Goal: Task Accomplishment & Management: Use online tool/utility

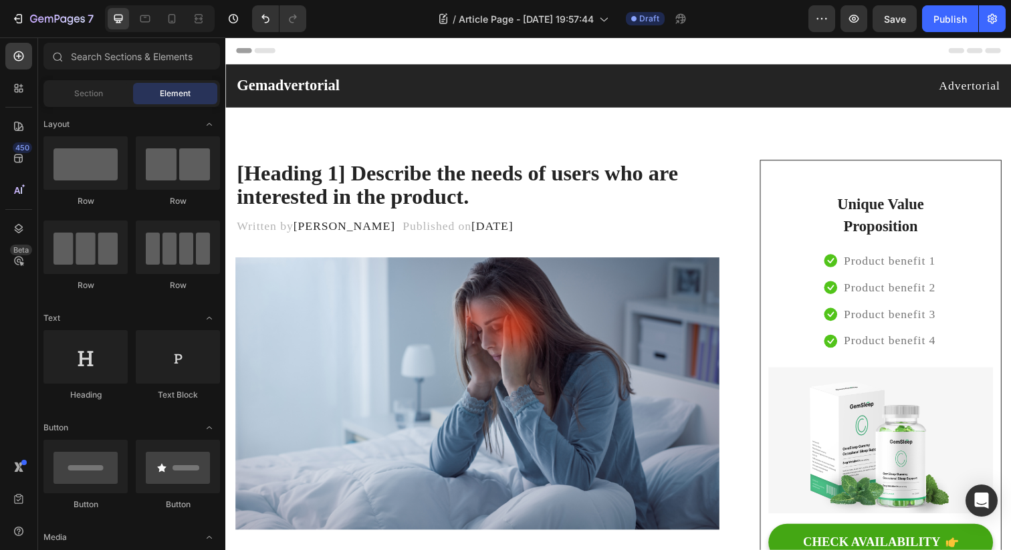
click at [18, 102] on div "450 Beta" at bounding box center [18, 248] width 27 height 411
click at [18, 94] on icon at bounding box center [18, 88] width 13 height 13
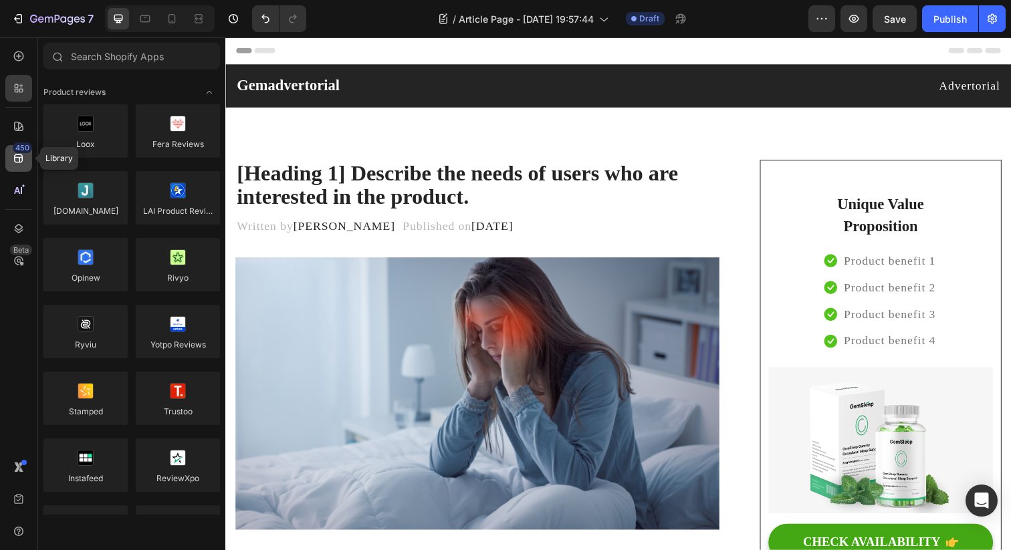
click at [25, 144] on div "450" at bounding box center [22, 147] width 19 height 11
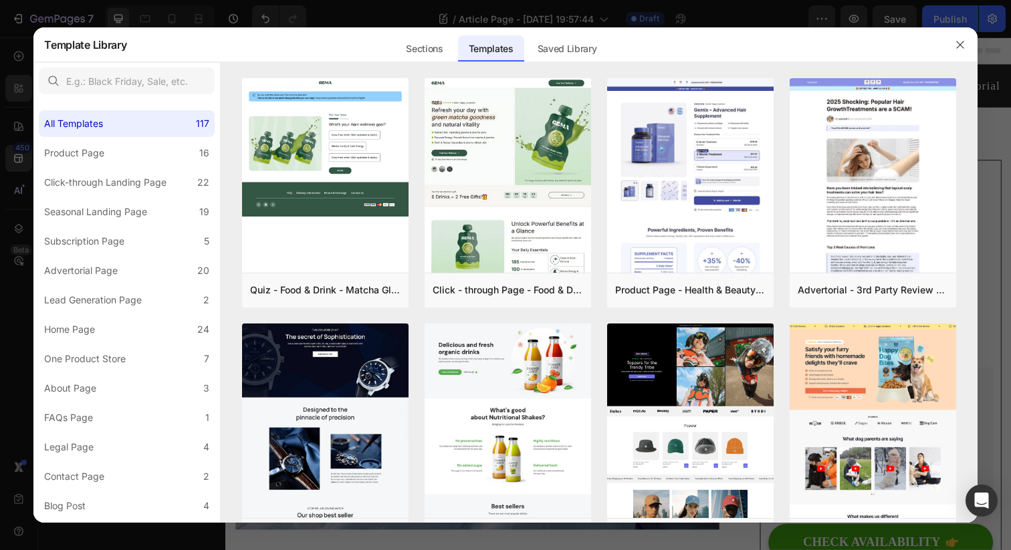
click at [18, 116] on div at bounding box center [505, 275] width 1011 height 550
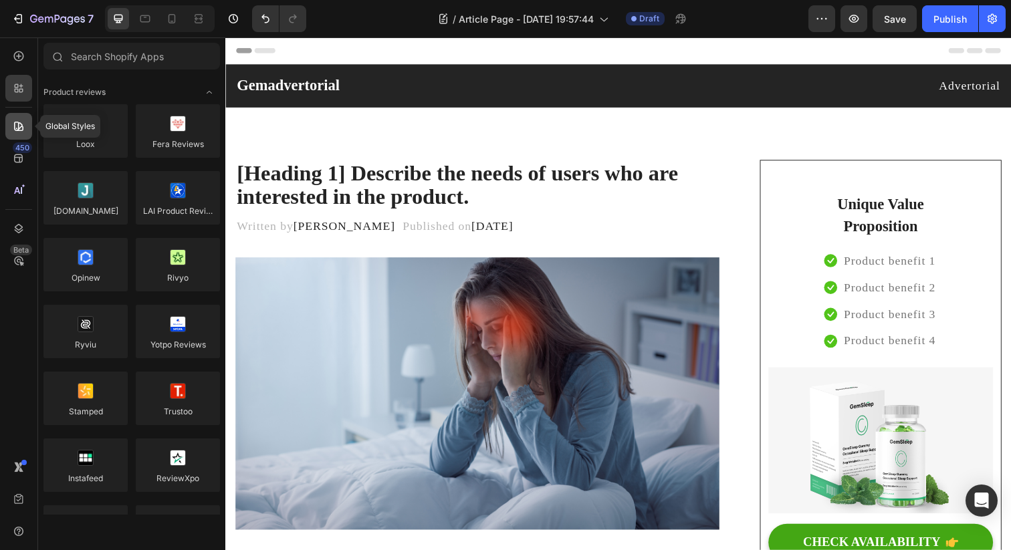
click at [19, 122] on icon at bounding box center [18, 126] width 9 height 9
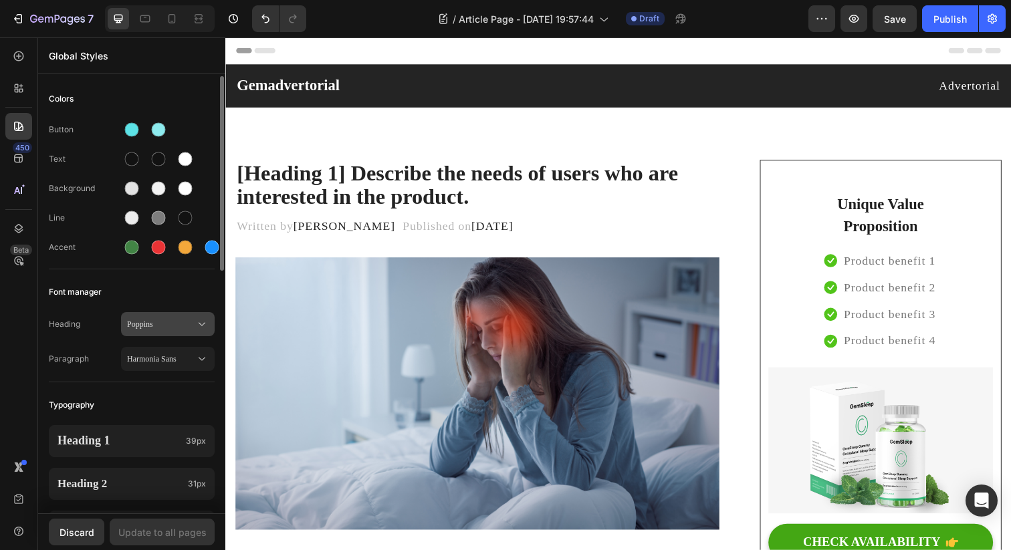
click at [146, 332] on button "Poppins" at bounding box center [168, 324] width 94 height 24
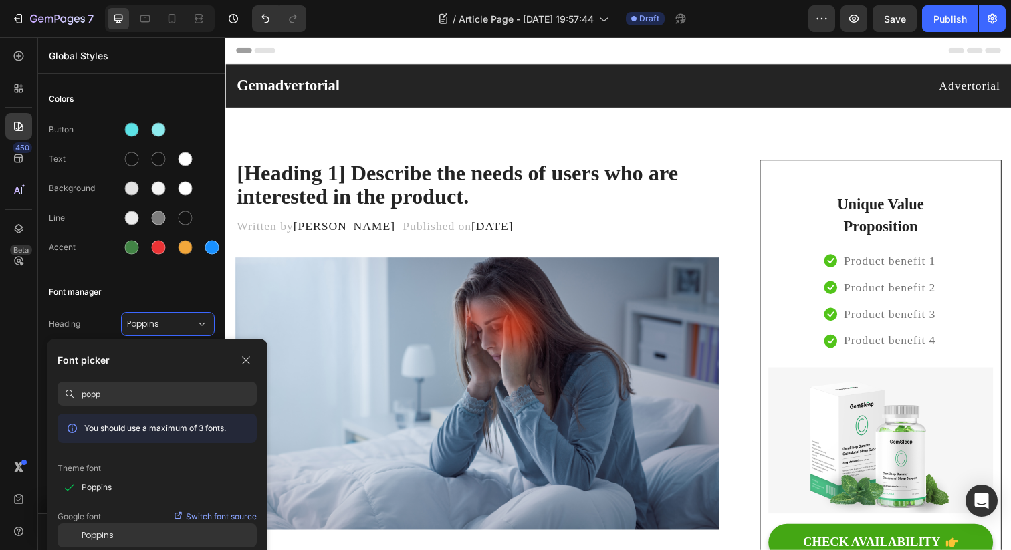
type input "popp"
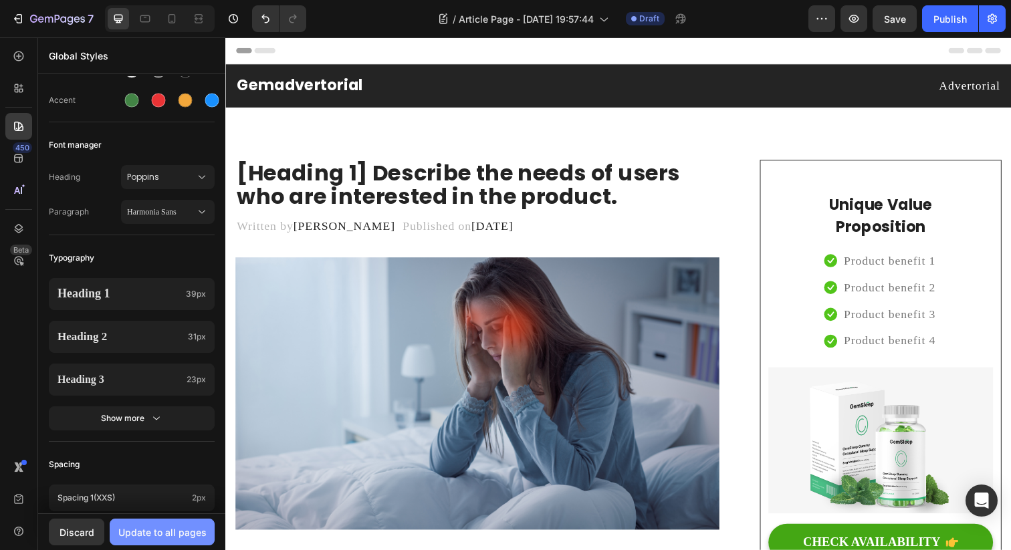
click at [189, 536] on div "Update to all pages" at bounding box center [162, 533] width 88 height 14
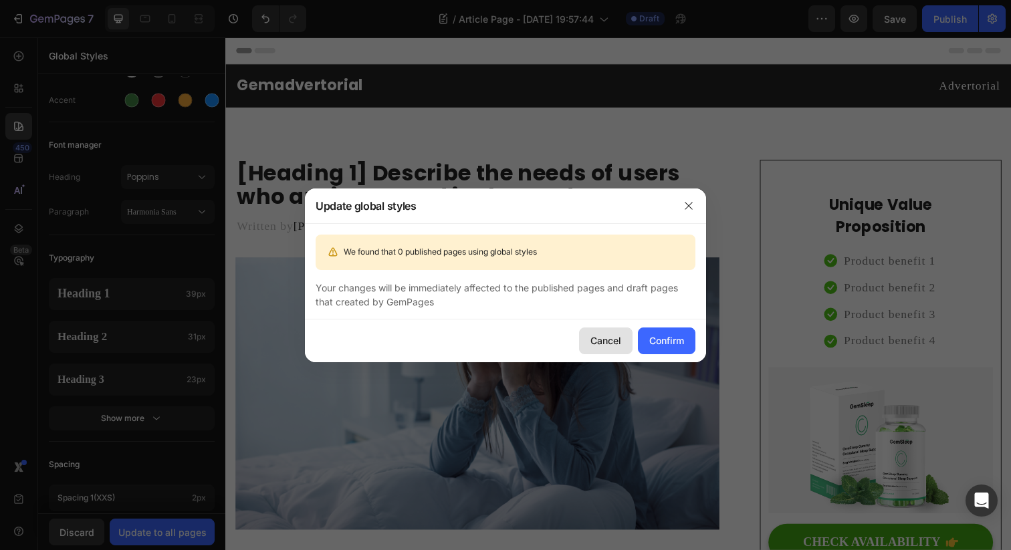
click at [611, 348] on button "Cancel" at bounding box center [606, 341] width 54 height 27
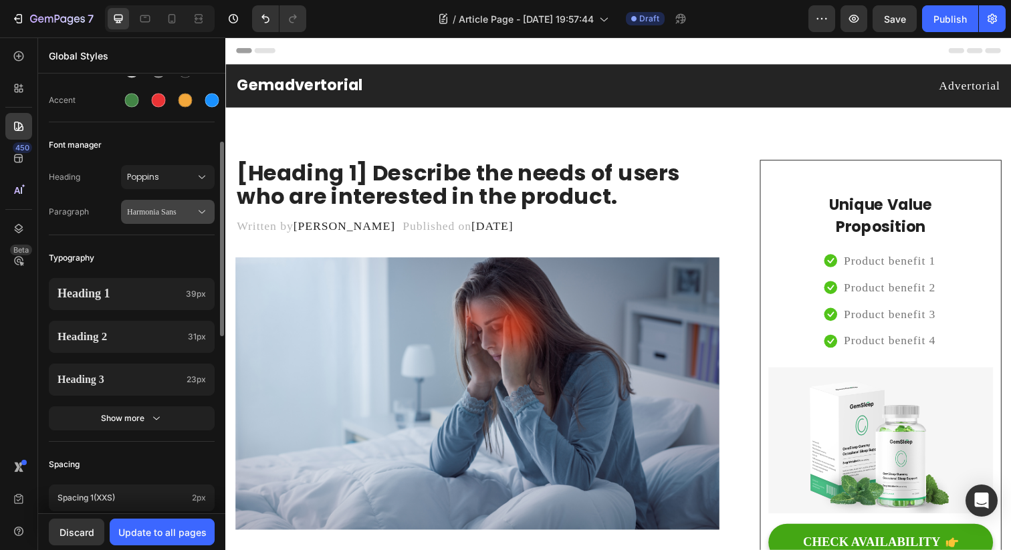
click at [185, 218] on div "Harmonia Sans" at bounding box center [168, 211] width 82 height 13
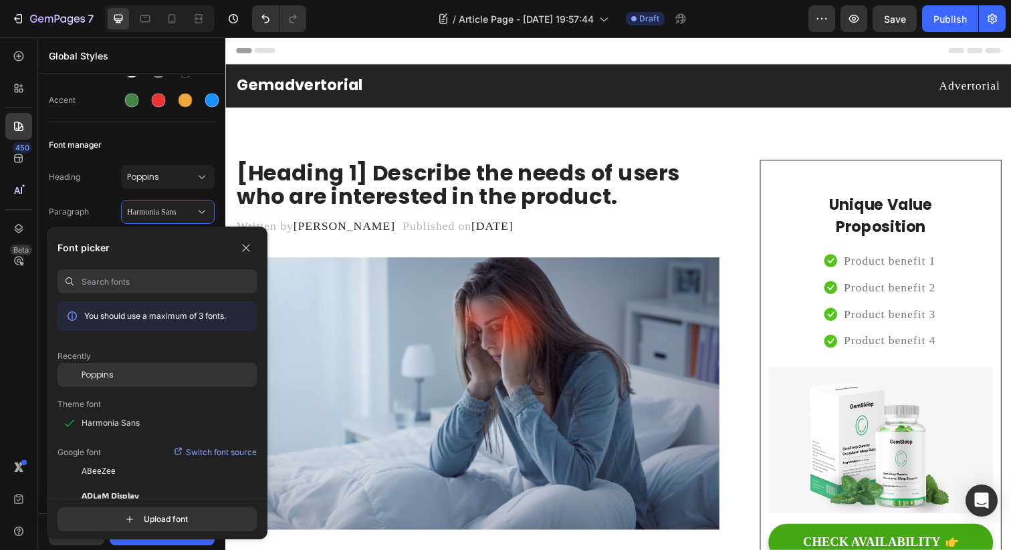
click at [150, 378] on div "Poppins" at bounding box center [169, 375] width 175 height 12
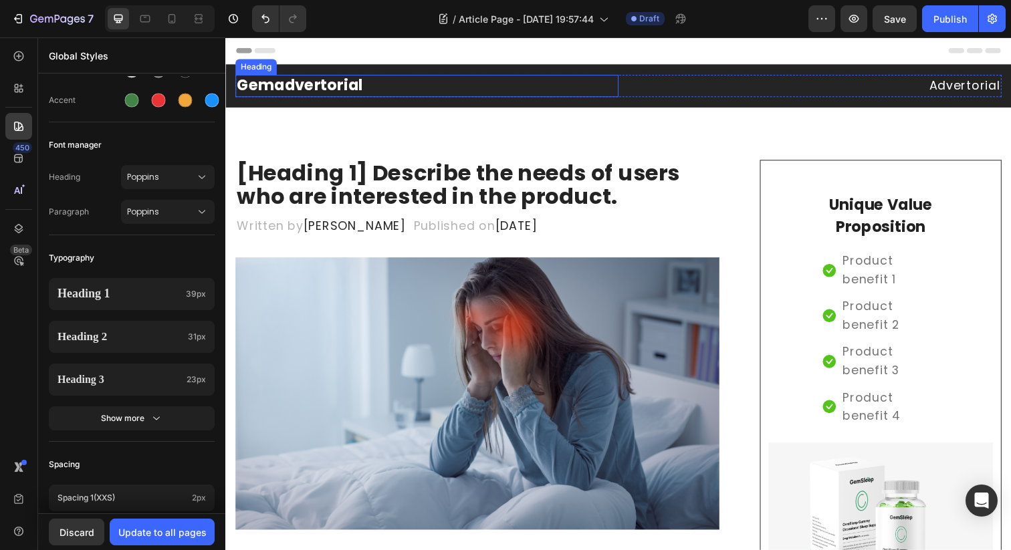
click at [326, 90] on p "Gemadvertorial" at bounding box center [431, 87] width 389 height 20
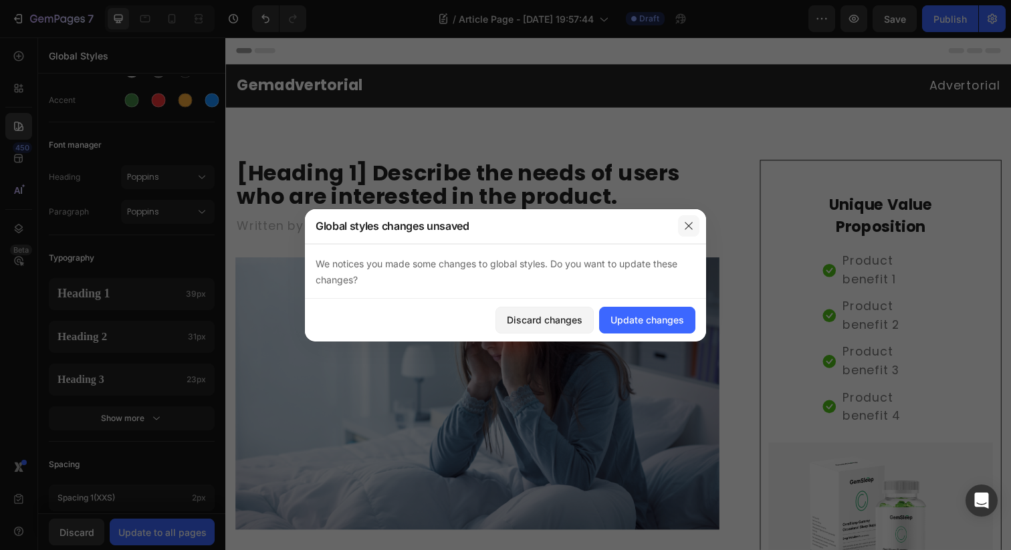
click at [689, 217] on button "button" at bounding box center [688, 225] width 21 height 21
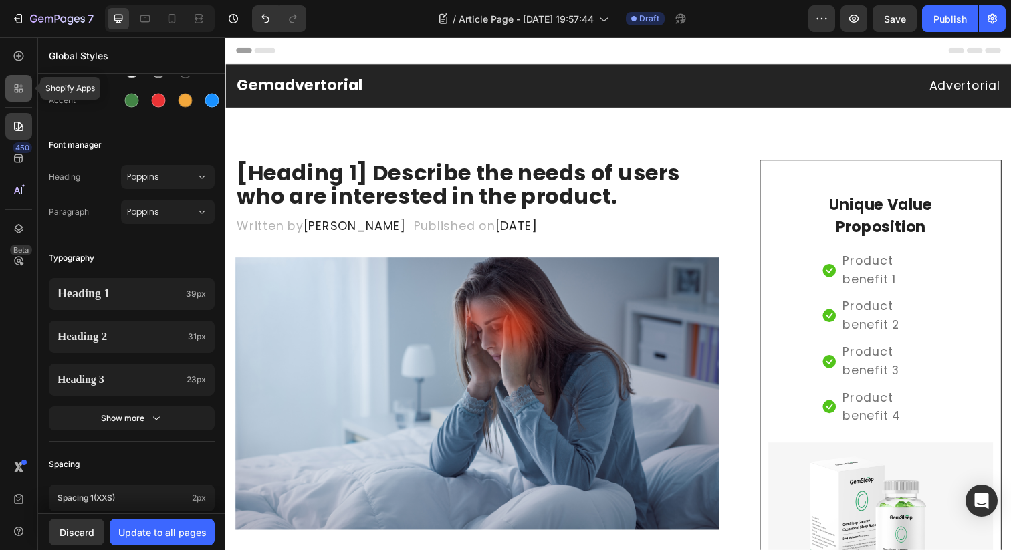
click at [21, 89] on icon at bounding box center [21, 91] width 4 height 4
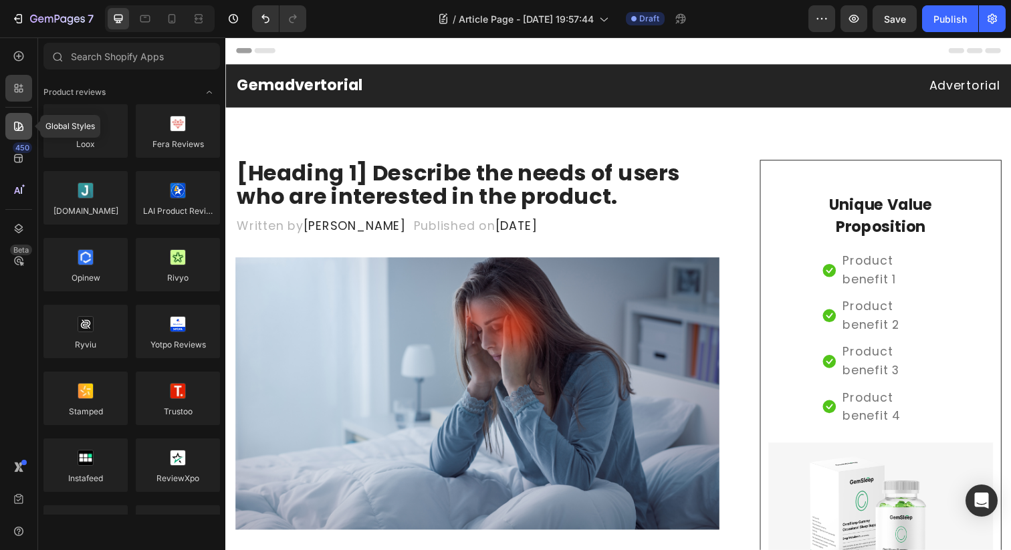
click at [22, 132] on icon at bounding box center [18, 126] width 13 height 13
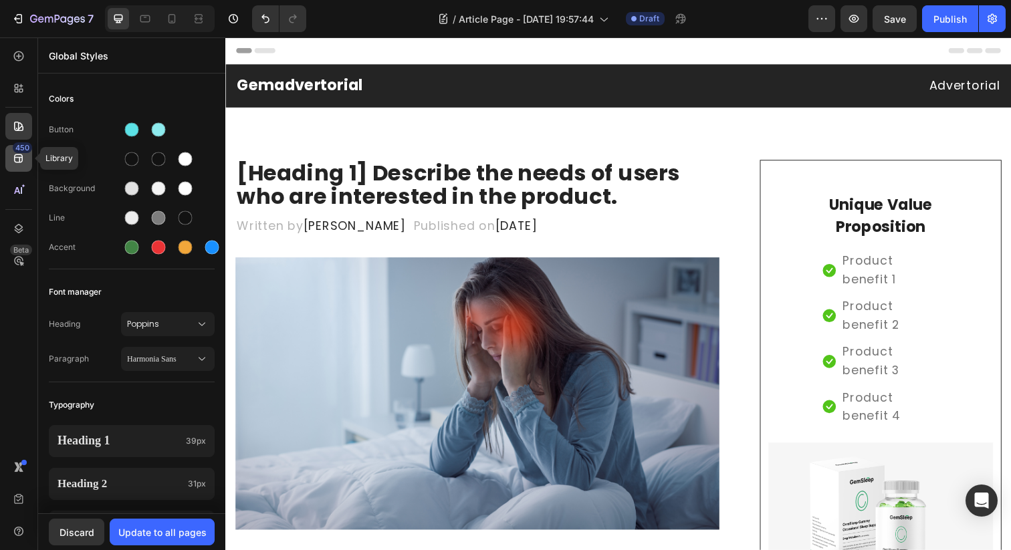
click at [21, 161] on icon at bounding box center [18, 158] width 13 height 13
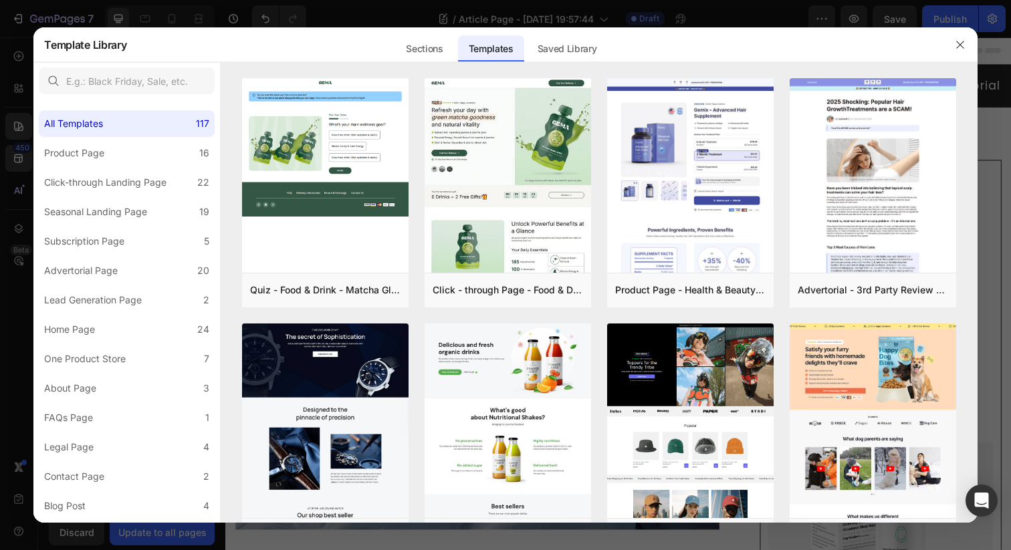
click at [25, 109] on div at bounding box center [505, 275] width 1011 height 550
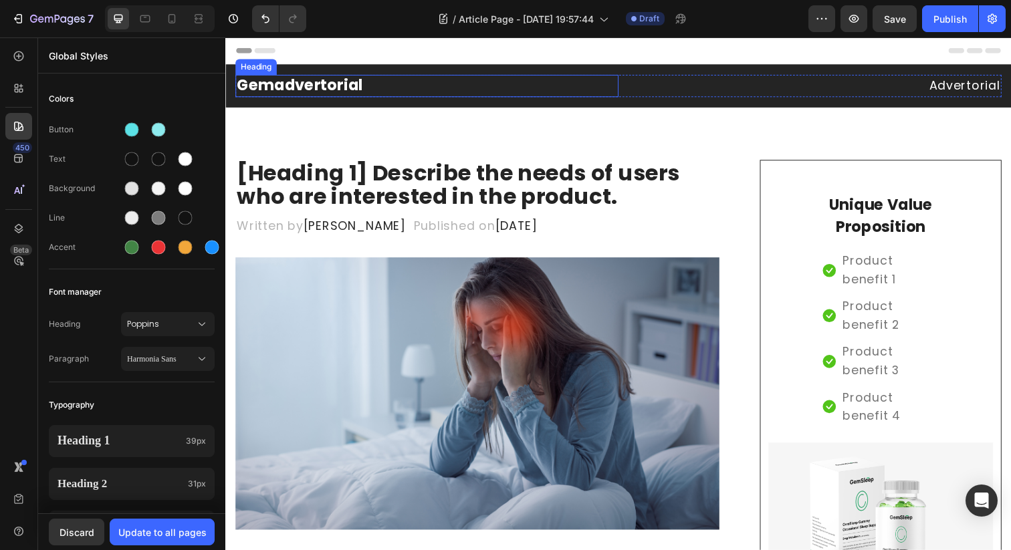
click at [385, 86] on p "Gemadvertorial" at bounding box center [431, 87] width 389 height 20
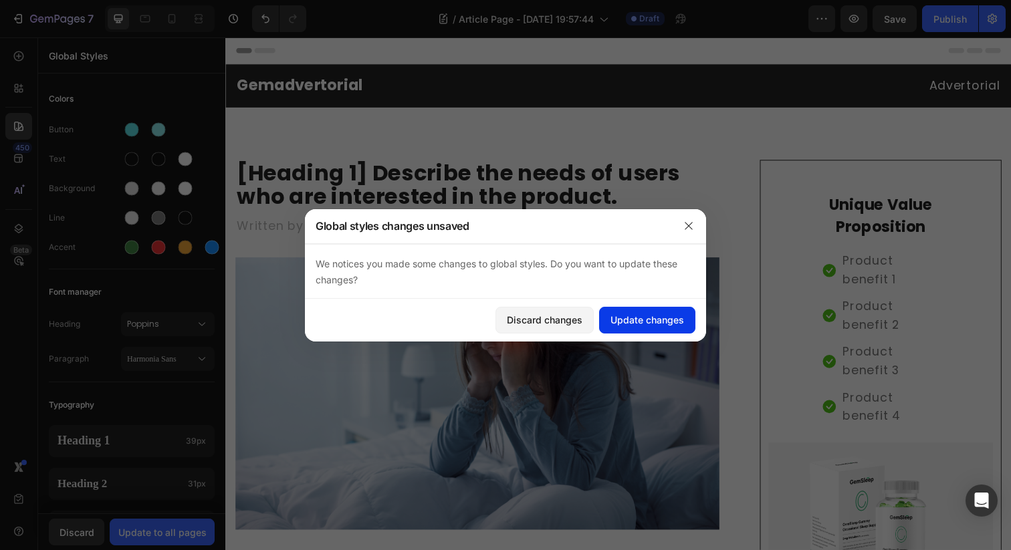
click at [649, 322] on div "Update changes" at bounding box center [648, 320] width 74 height 14
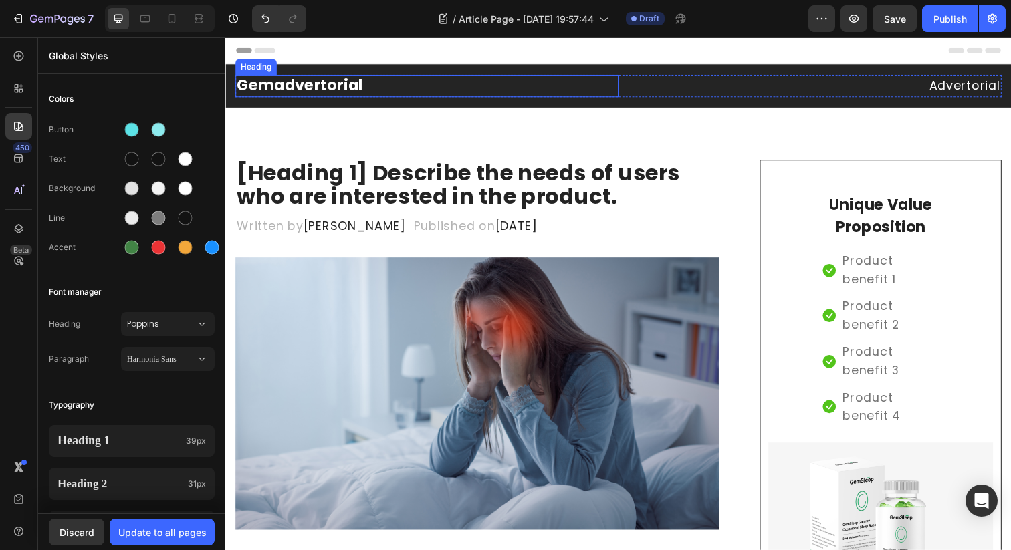
click at [387, 92] on p "Gemadvertorial" at bounding box center [431, 87] width 389 height 20
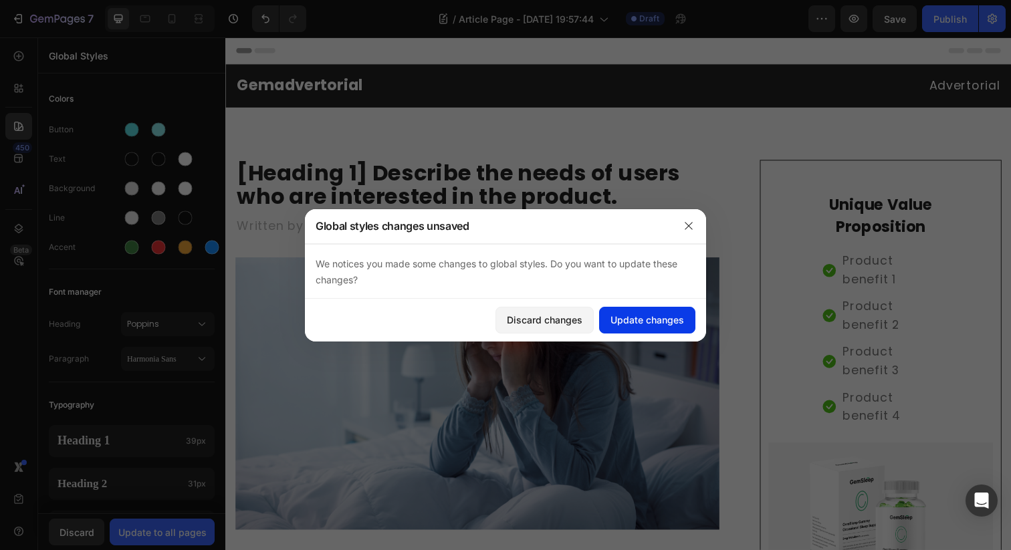
click at [619, 318] on div "Update changes" at bounding box center [648, 320] width 74 height 14
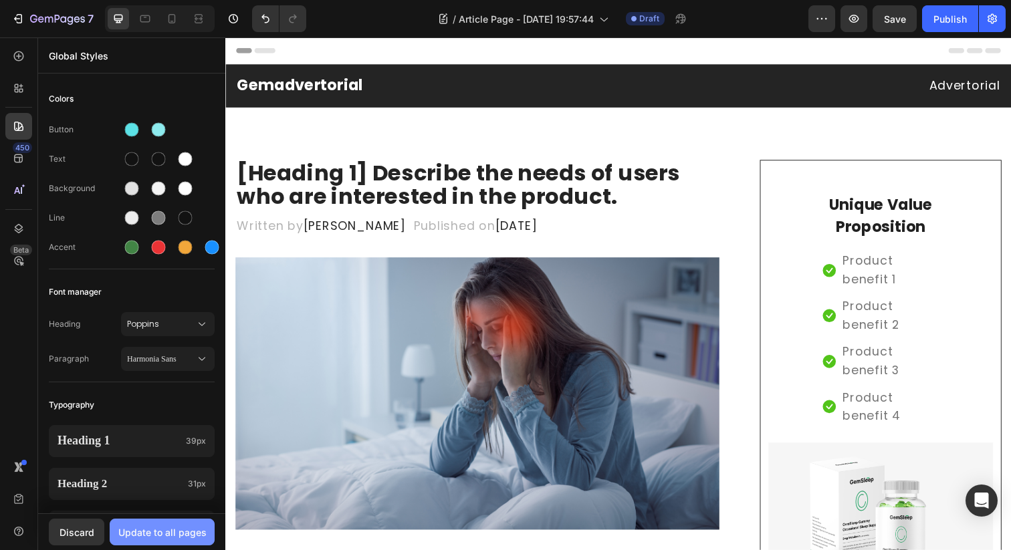
click at [140, 537] on div "Update to all pages" at bounding box center [162, 533] width 88 height 14
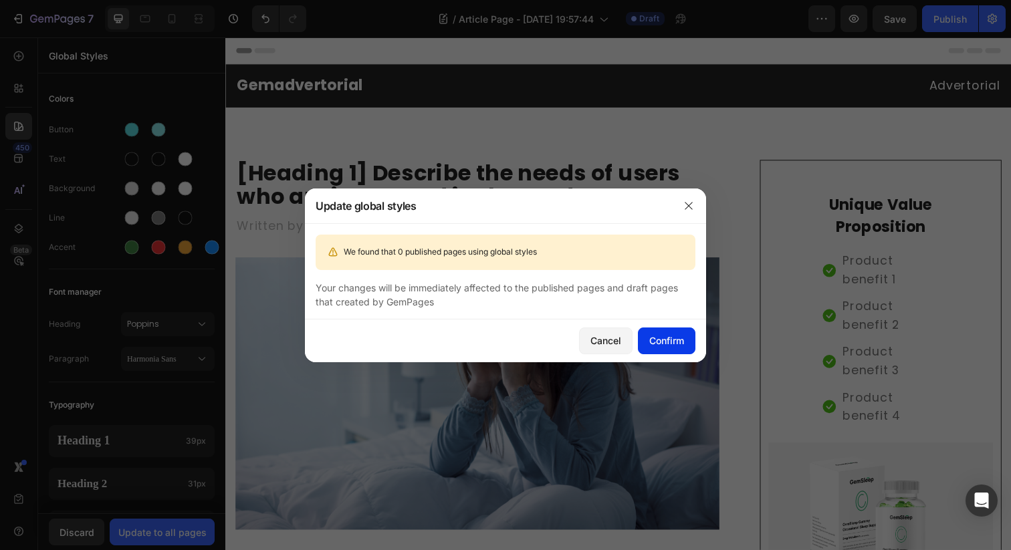
click at [671, 338] on div "Confirm" at bounding box center [666, 341] width 35 height 14
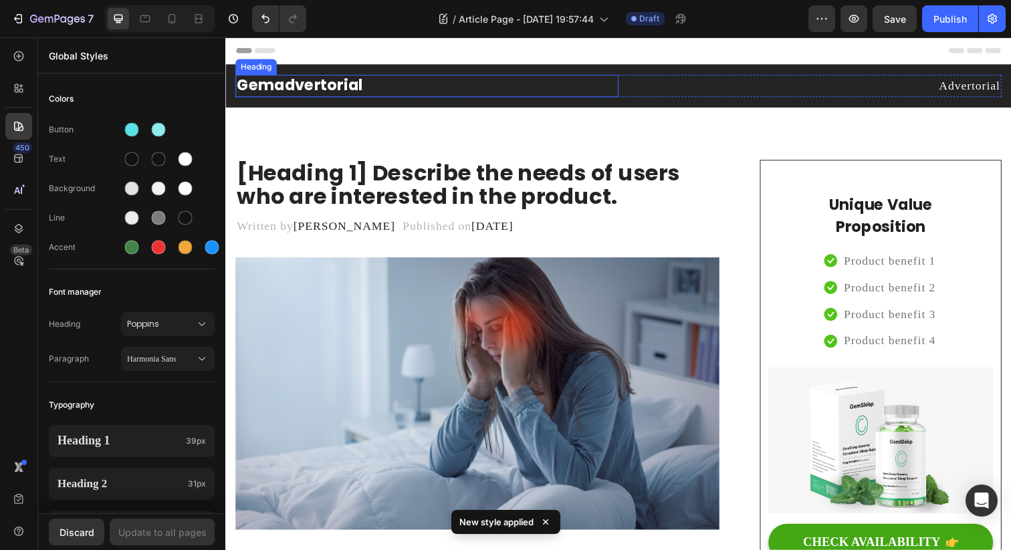
click at [380, 82] on p "Gemadvertorial" at bounding box center [431, 87] width 389 height 20
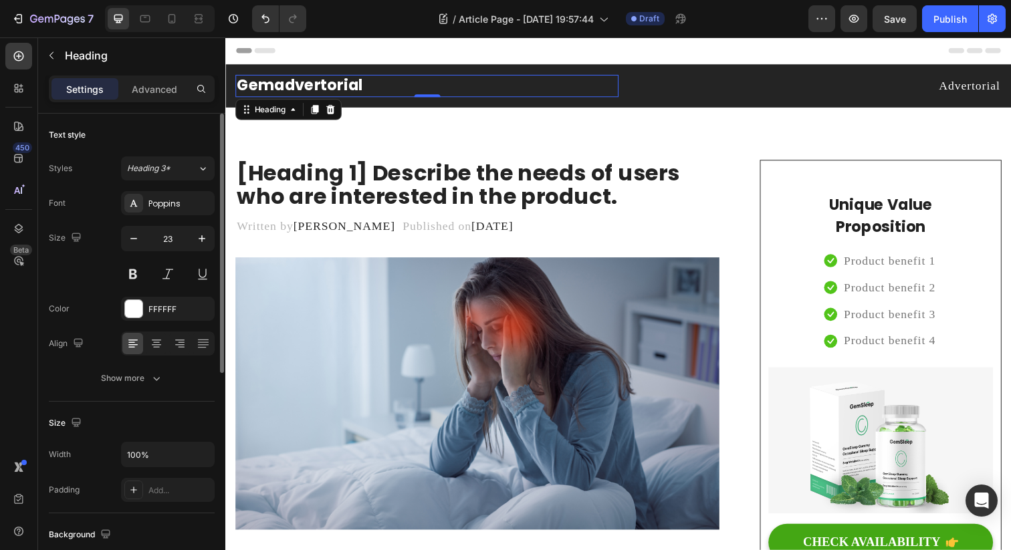
click at [140, 78] on div "Settings Advanced" at bounding box center [132, 89] width 166 height 27
click at [140, 96] on div "Advanced" at bounding box center [154, 88] width 67 height 21
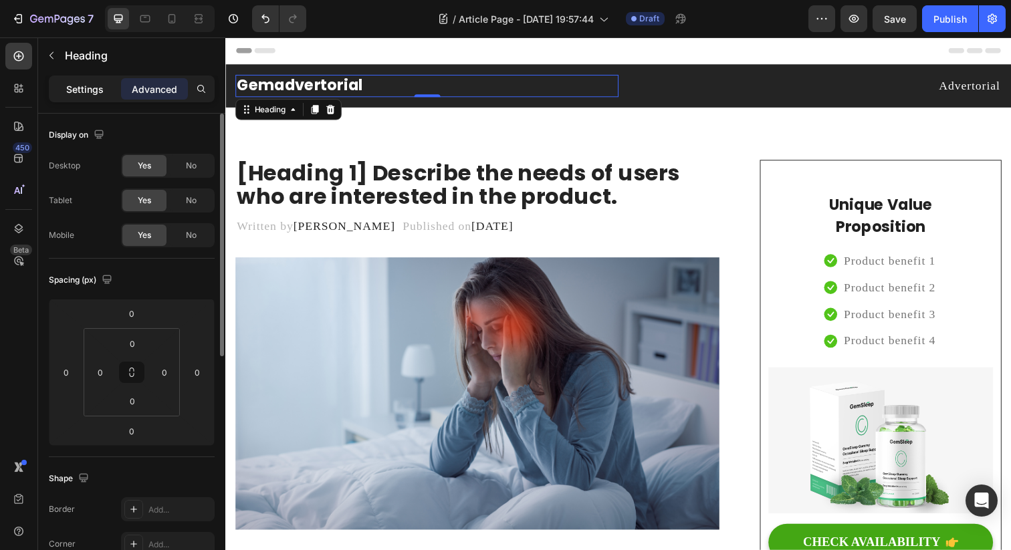
click at [92, 92] on p "Settings" at bounding box center [84, 89] width 37 height 14
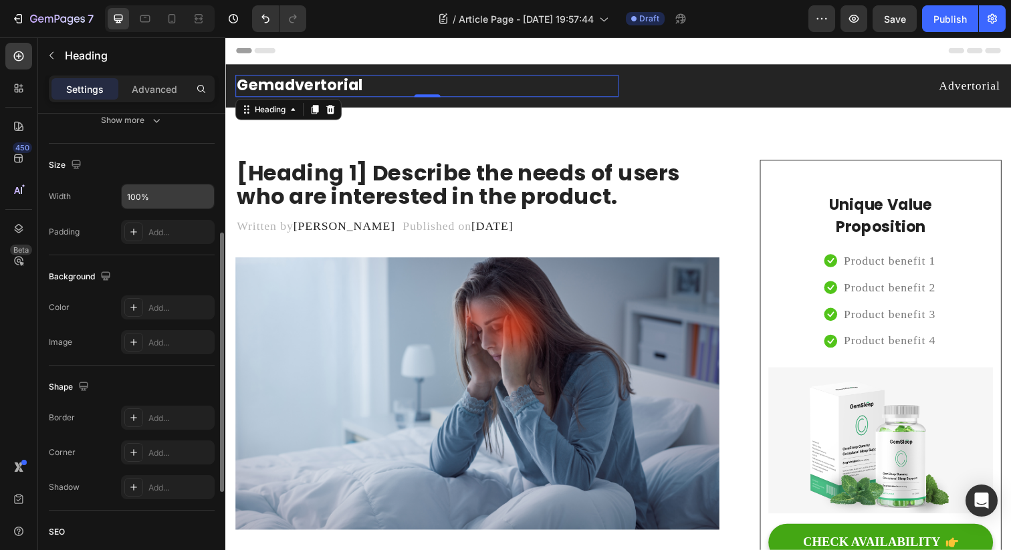
scroll to position [282, 0]
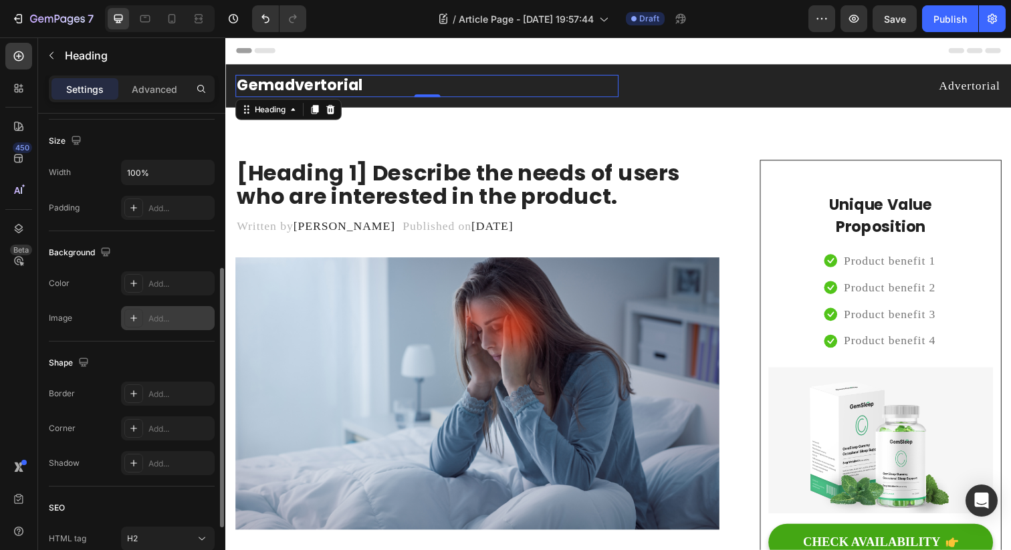
click at [172, 314] on div "Add..." at bounding box center [179, 319] width 63 height 12
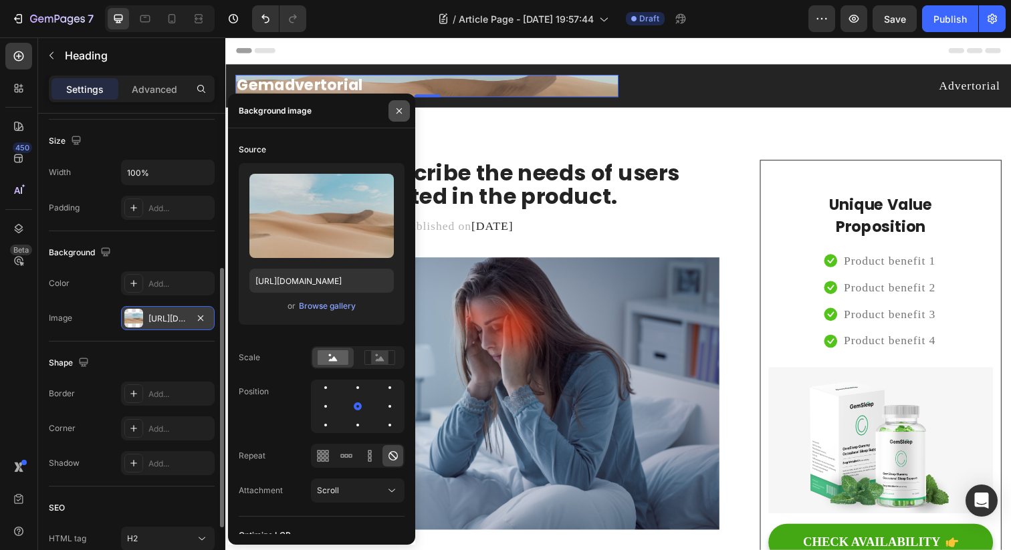
click at [394, 117] on button "button" at bounding box center [399, 110] width 21 height 21
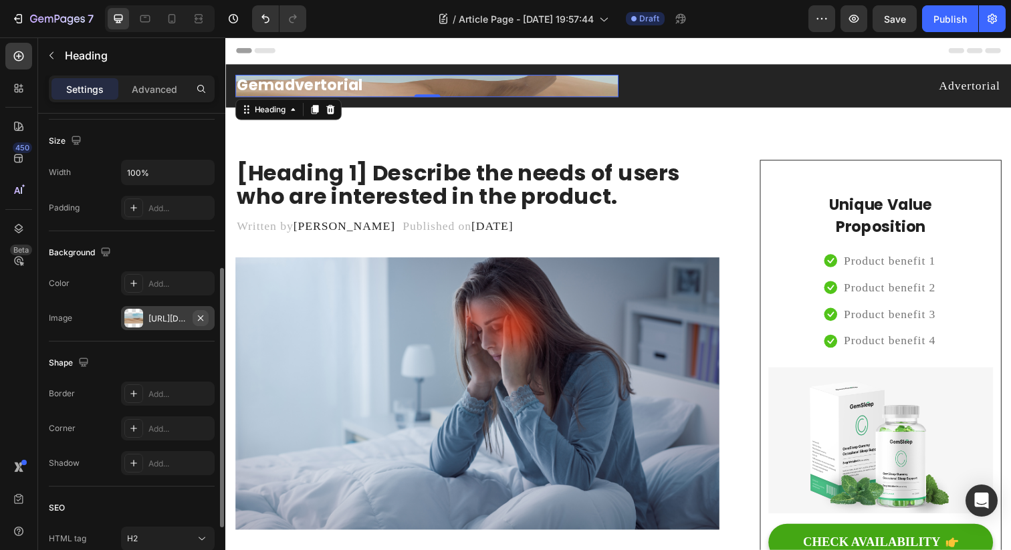
click at [199, 319] on icon "button" at bounding box center [200, 317] width 5 height 5
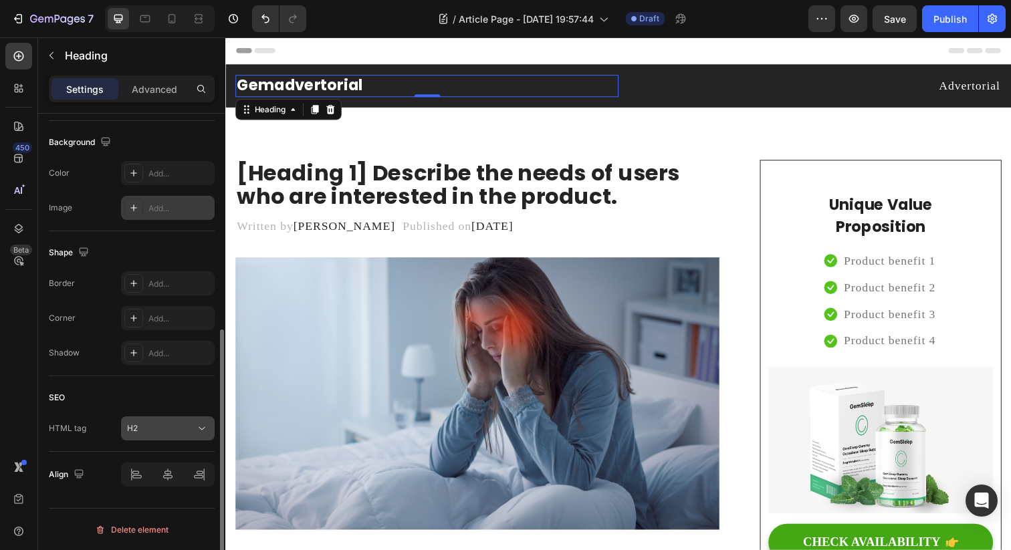
scroll to position [393, 0]
click at [305, 86] on p "Gemadvertorial" at bounding box center [431, 87] width 389 height 20
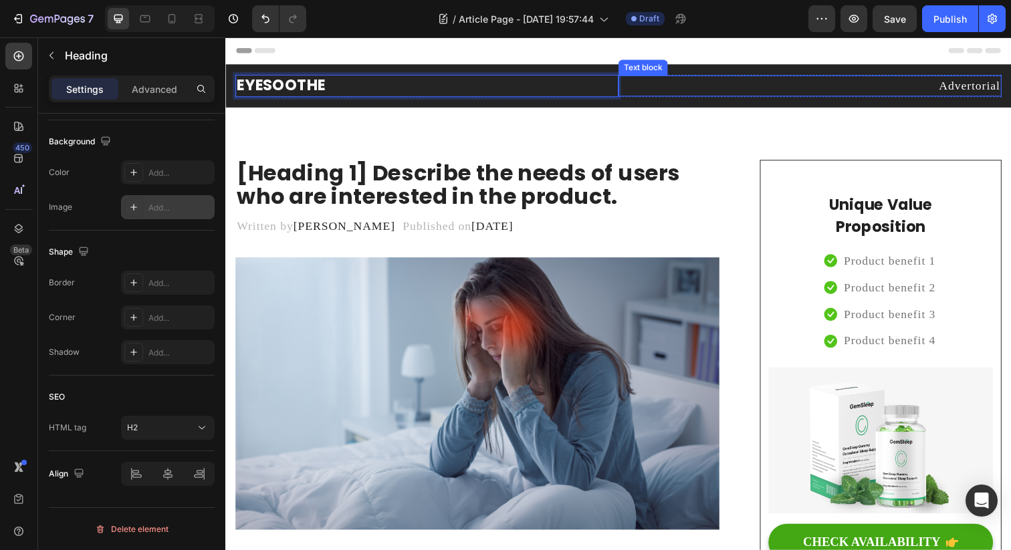
click at [966, 85] on p "Advertorial" at bounding box center [822, 87] width 389 height 19
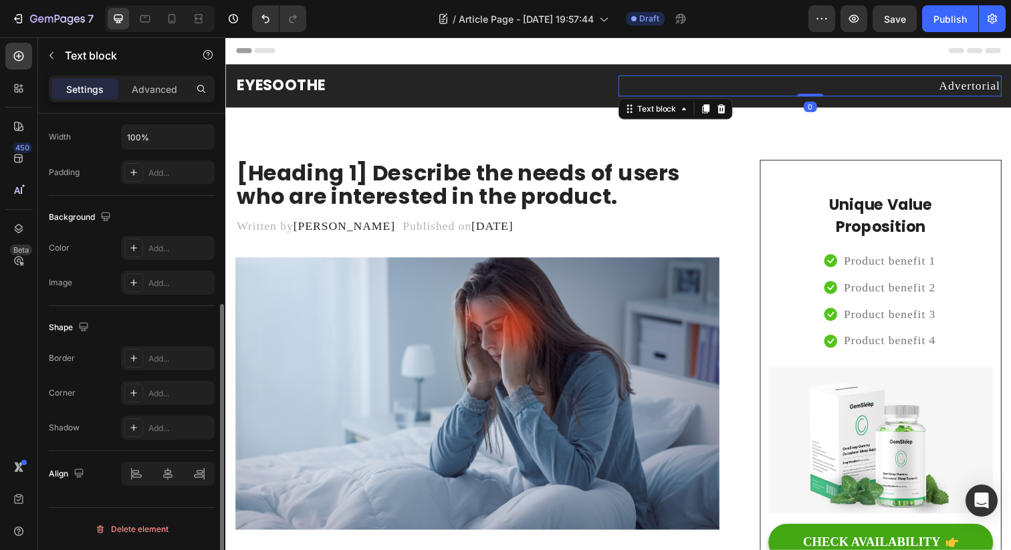
click at [966, 85] on p "Advertorial" at bounding box center [822, 87] width 389 height 19
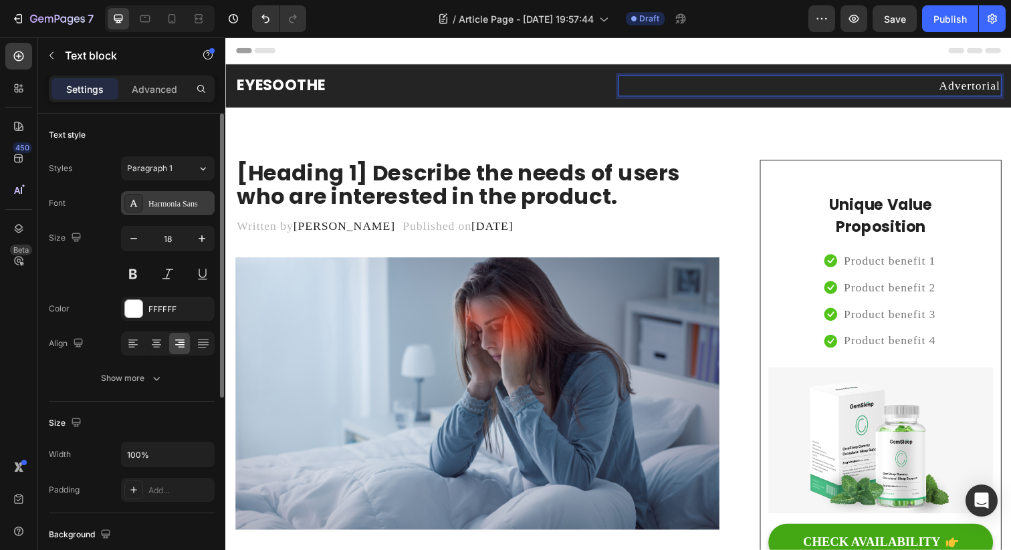
click at [166, 202] on div "Harmonia Sans" at bounding box center [179, 204] width 63 height 12
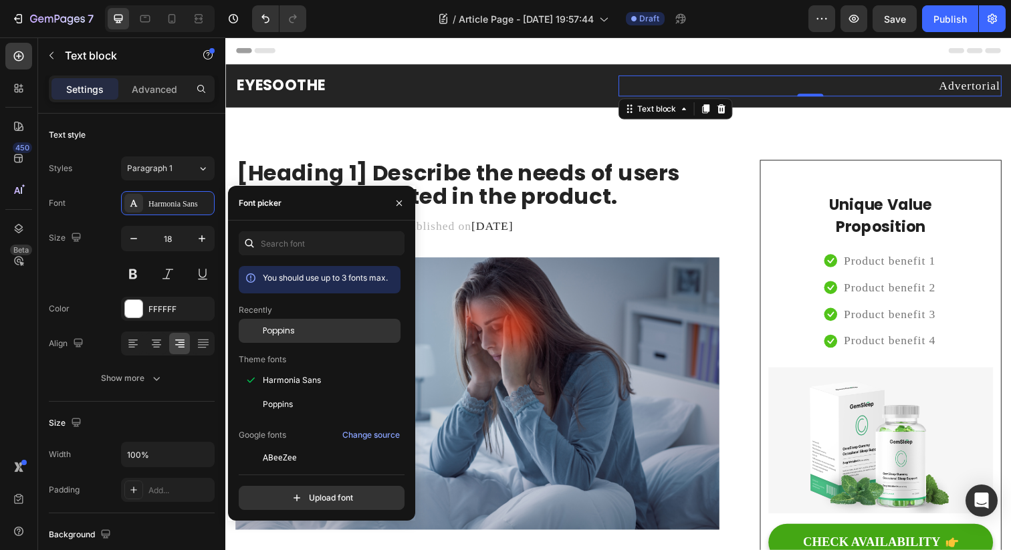
click at [321, 326] on div "Poppins" at bounding box center [330, 331] width 135 height 12
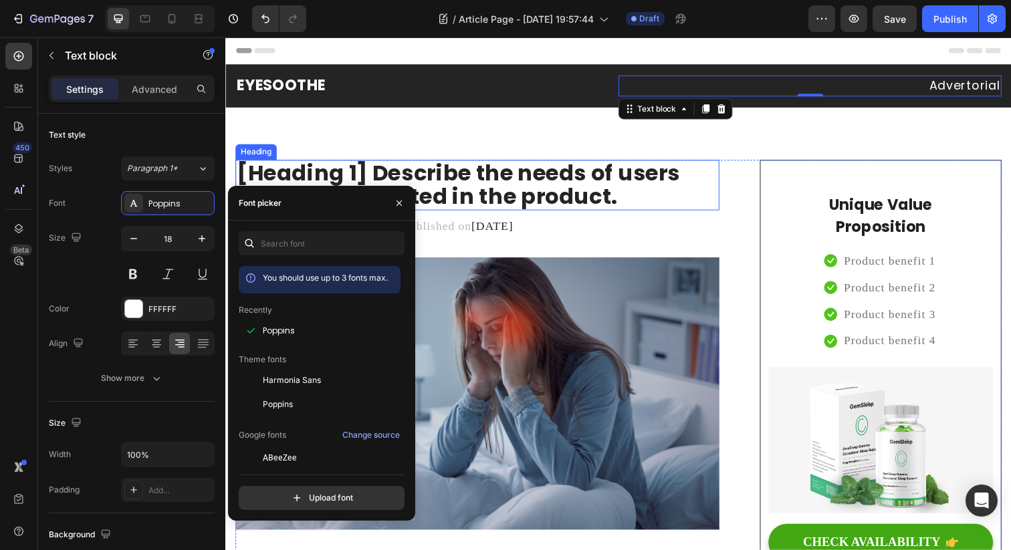
click at [683, 211] on p "[Heading 1] Describe the needs of users who are interested in the product." at bounding box center [483, 188] width 492 height 49
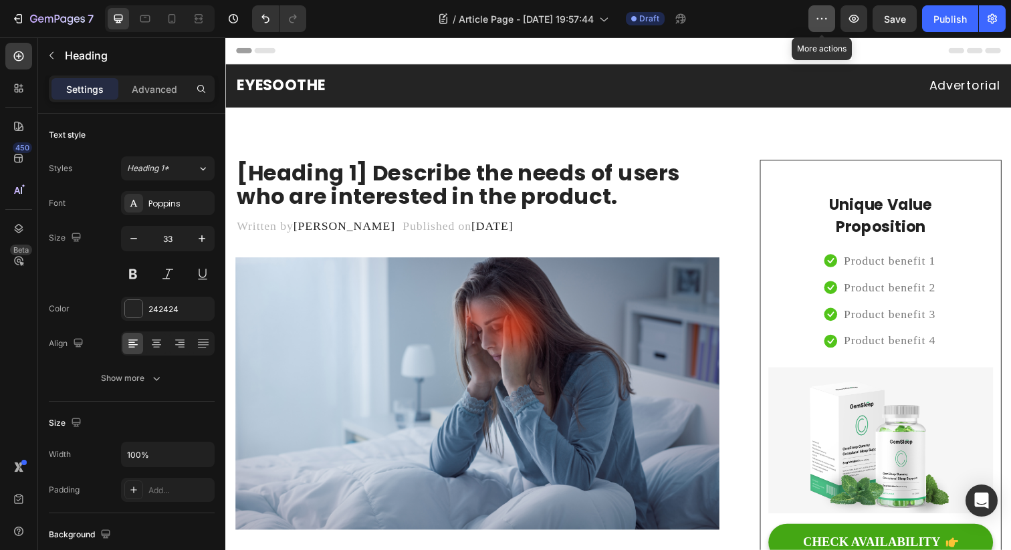
click at [823, 18] on icon "button" at bounding box center [821, 18] width 13 height 13
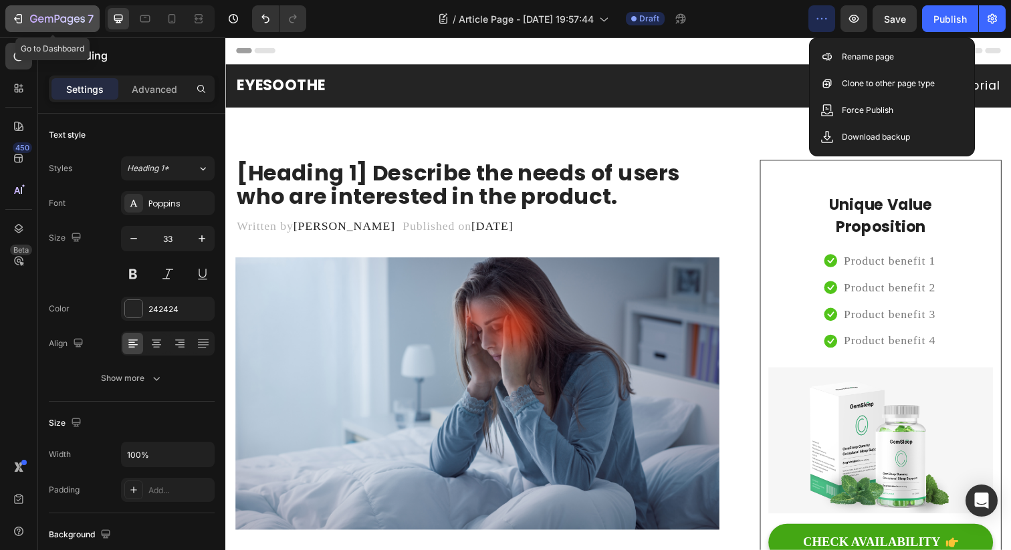
click at [31, 15] on icon "button" at bounding box center [57, 19] width 55 height 11
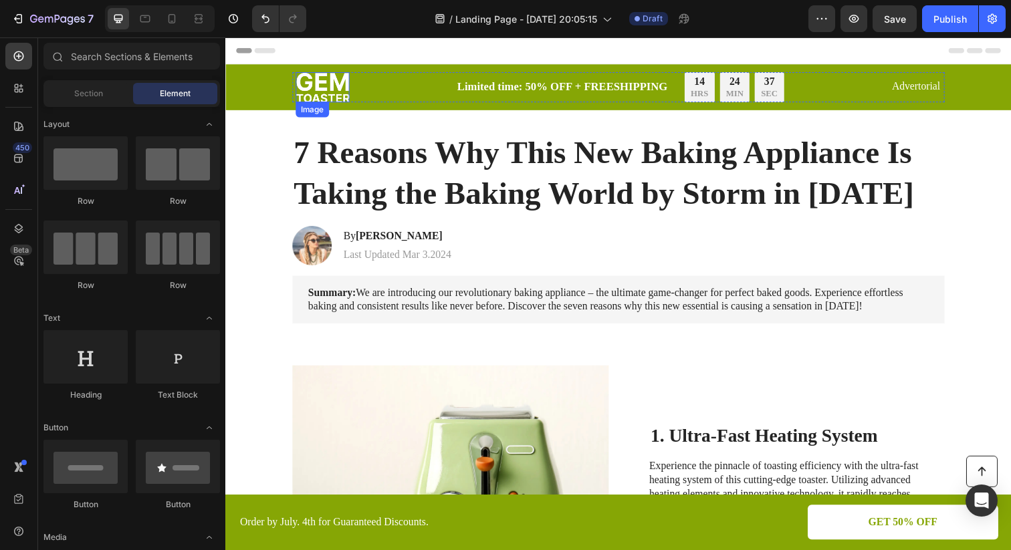
click at [326, 87] on img at bounding box center [324, 88] width 55 height 31
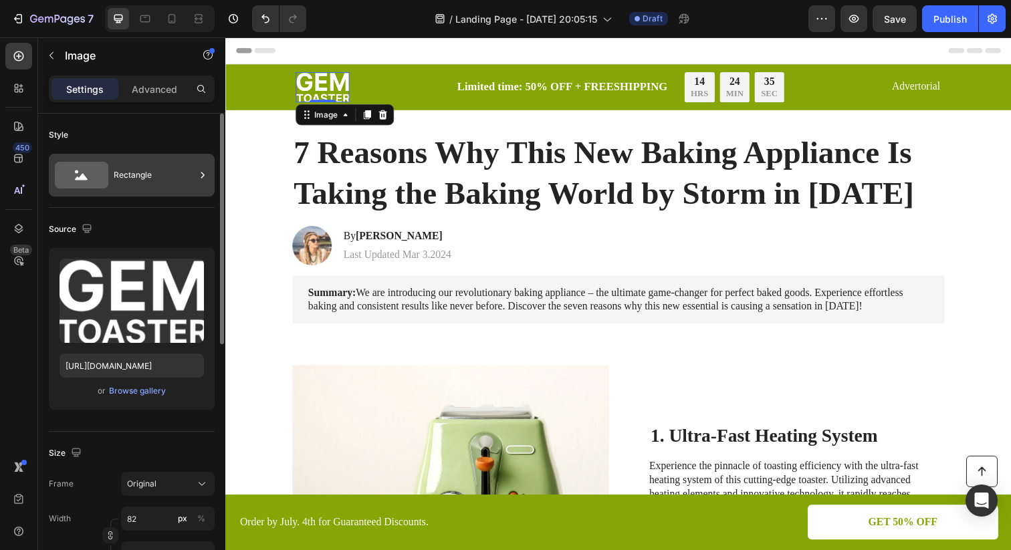
click at [149, 173] on div "Rectangle" at bounding box center [155, 175] width 82 height 31
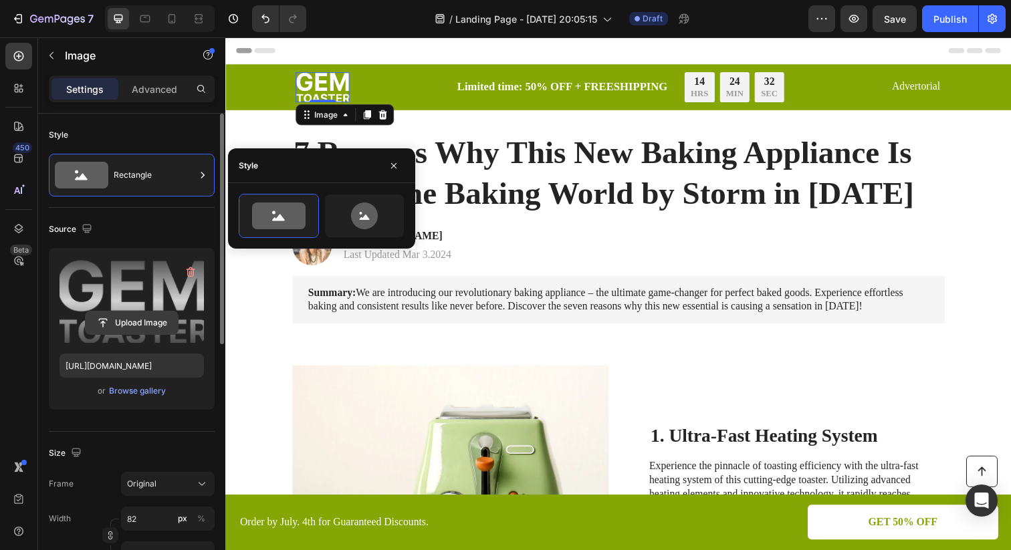
click at [150, 321] on input "file" at bounding box center [132, 323] width 92 height 23
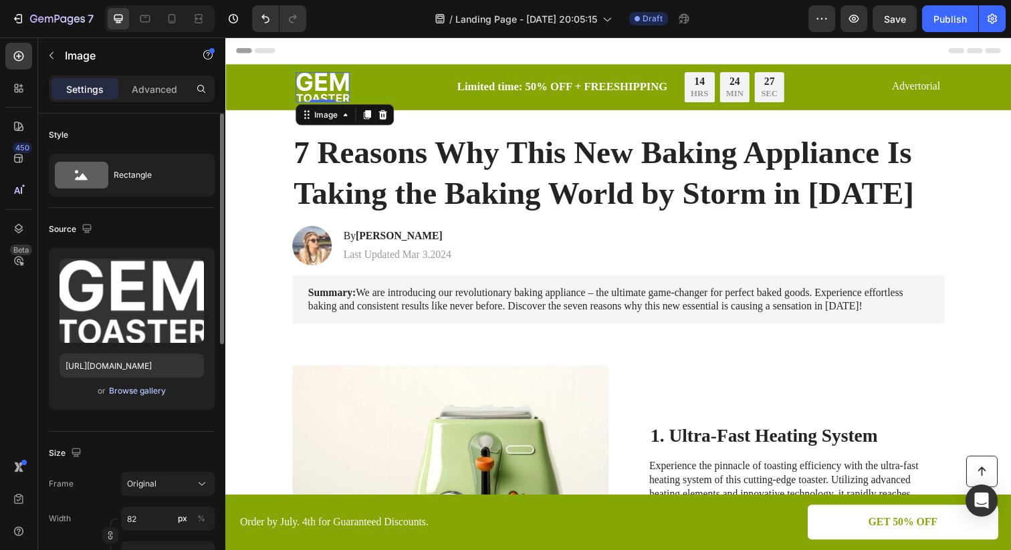
click at [156, 397] on button "Browse gallery" at bounding box center [137, 391] width 58 height 13
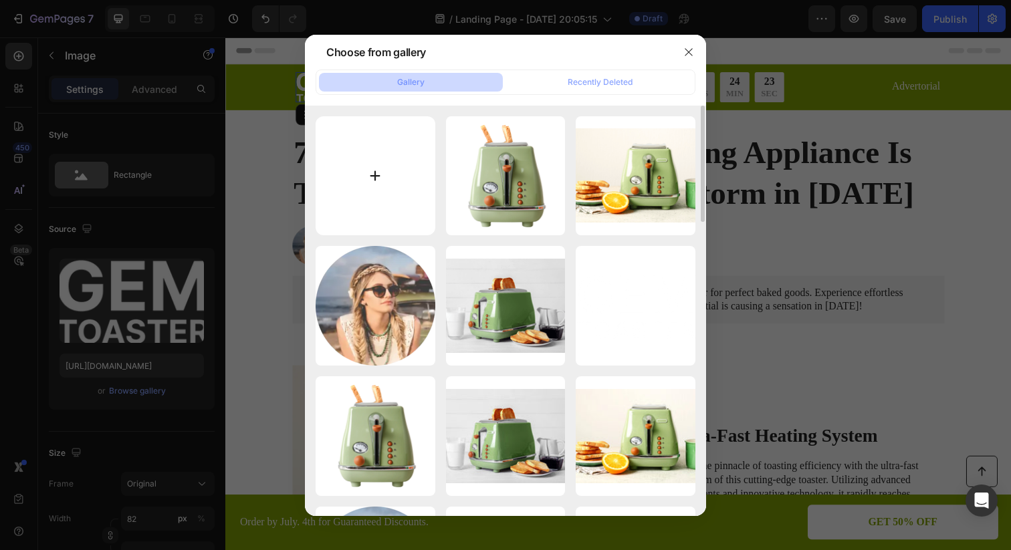
click at [323, 189] on input "file" at bounding box center [376, 176] width 120 height 120
type input "C:\fakepath\logo kleur transparant.png"
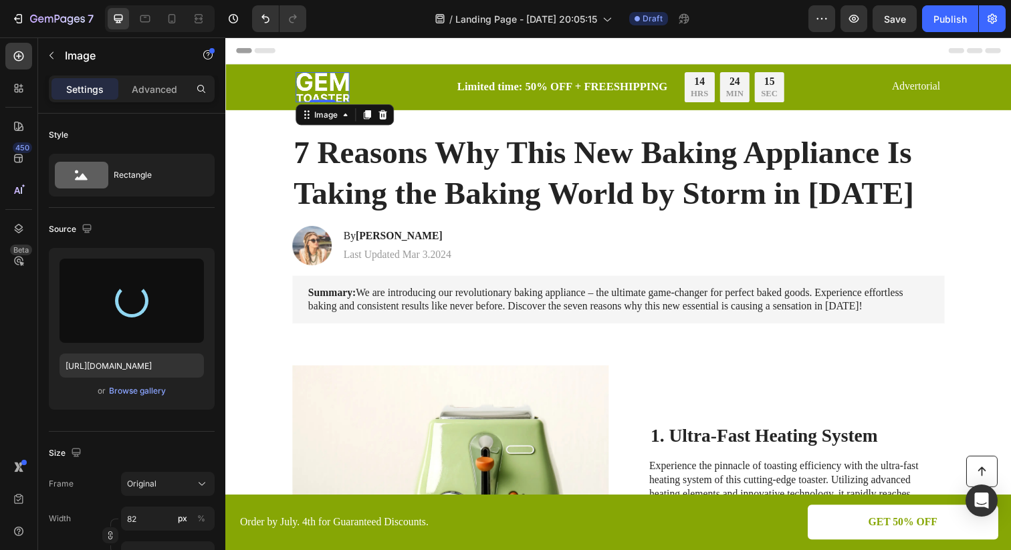
type input "[URL][DOMAIN_NAME]"
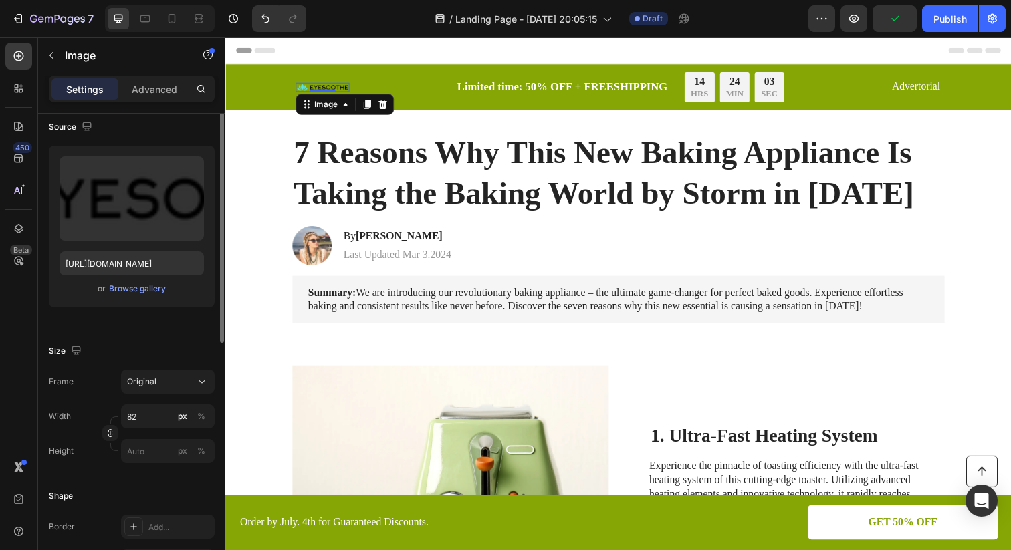
scroll to position [112, 0]
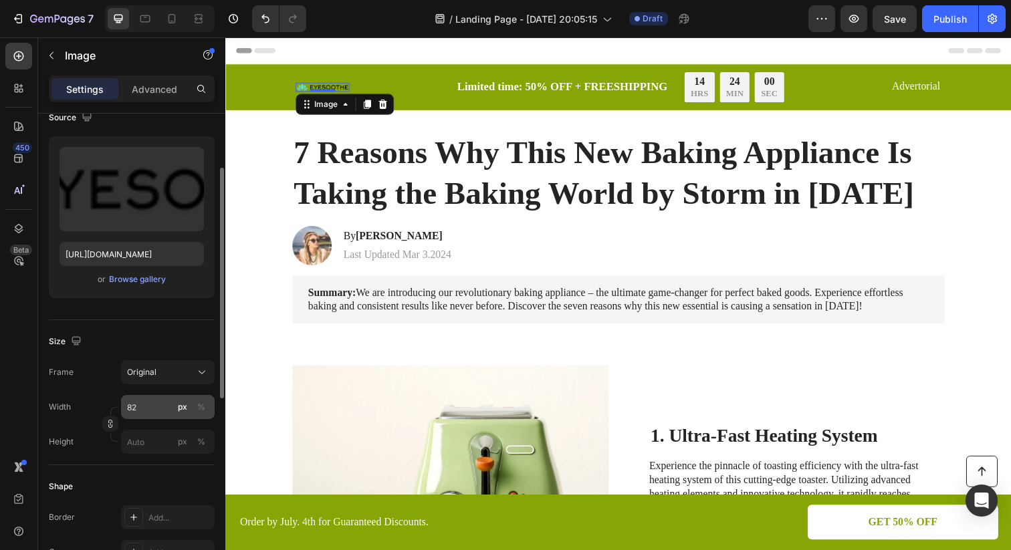
click at [182, 411] on div "px" at bounding box center [182, 407] width 9 height 12
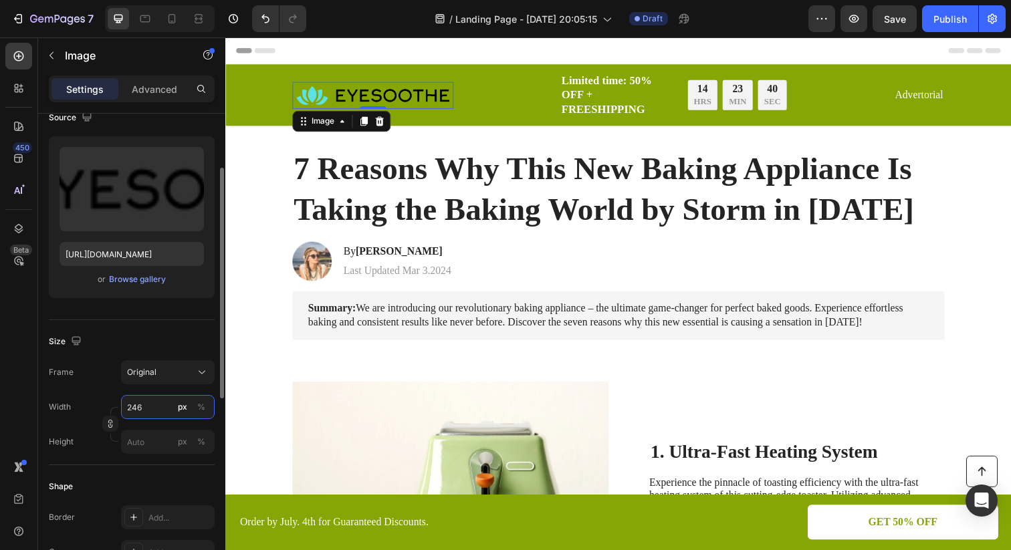
type input "245"
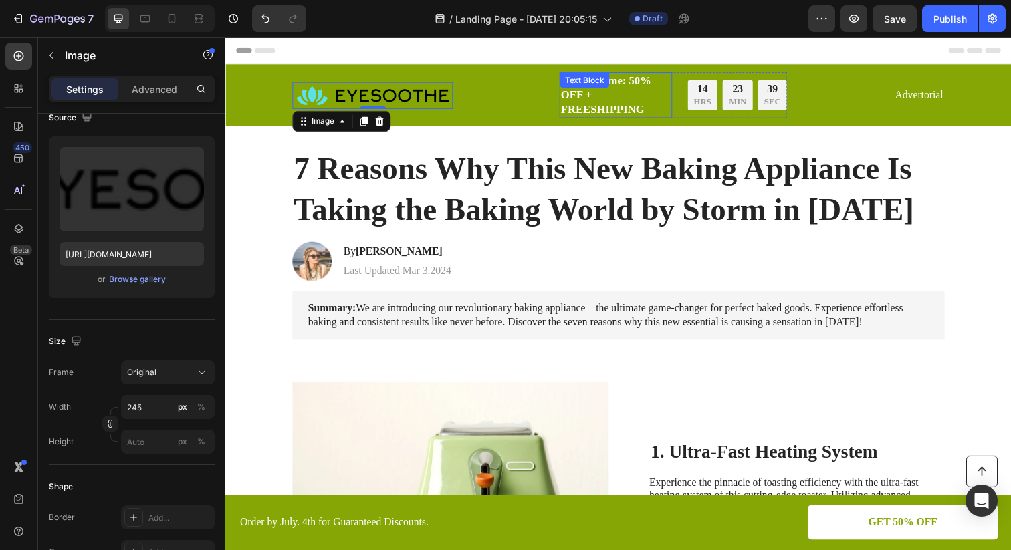
click at [582, 85] on div "Text Block" at bounding box center [591, 81] width 45 height 12
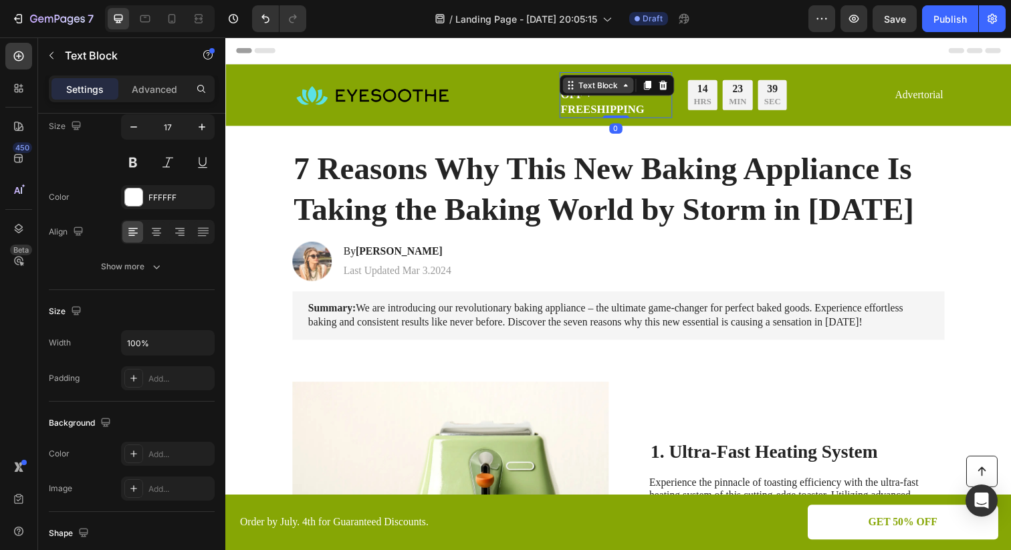
scroll to position [0, 0]
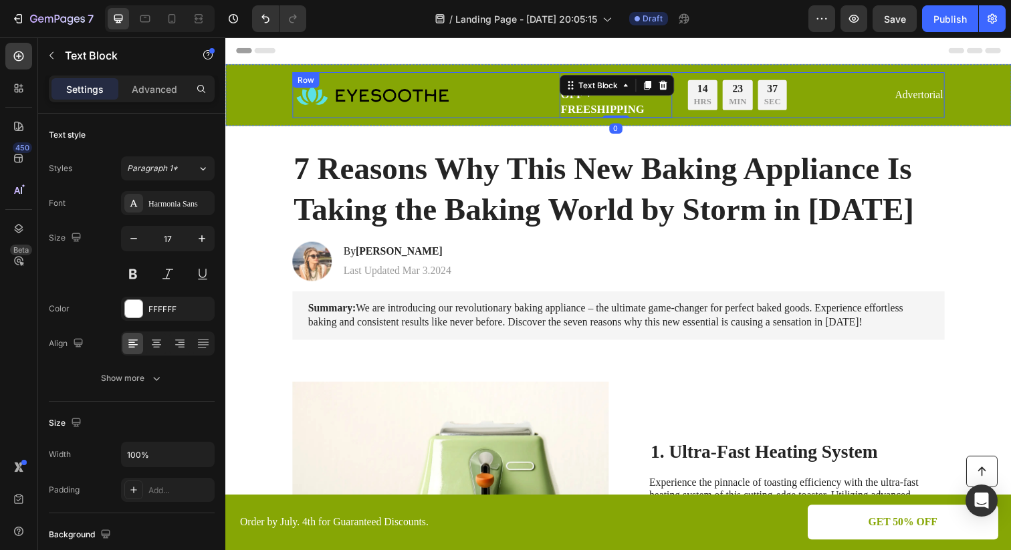
click at [550, 105] on div "Image Limited time: 50% OFF + FREESHIPPING Text Block 0 14 HRS 23 MIN 37 SEC Co…" at bounding box center [627, 96] width 666 height 47
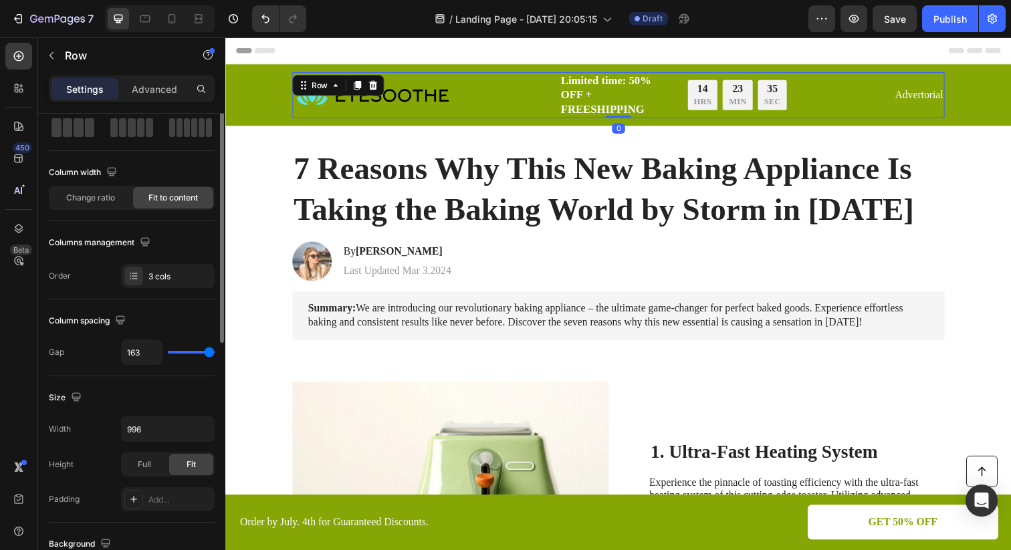
scroll to position [92, 0]
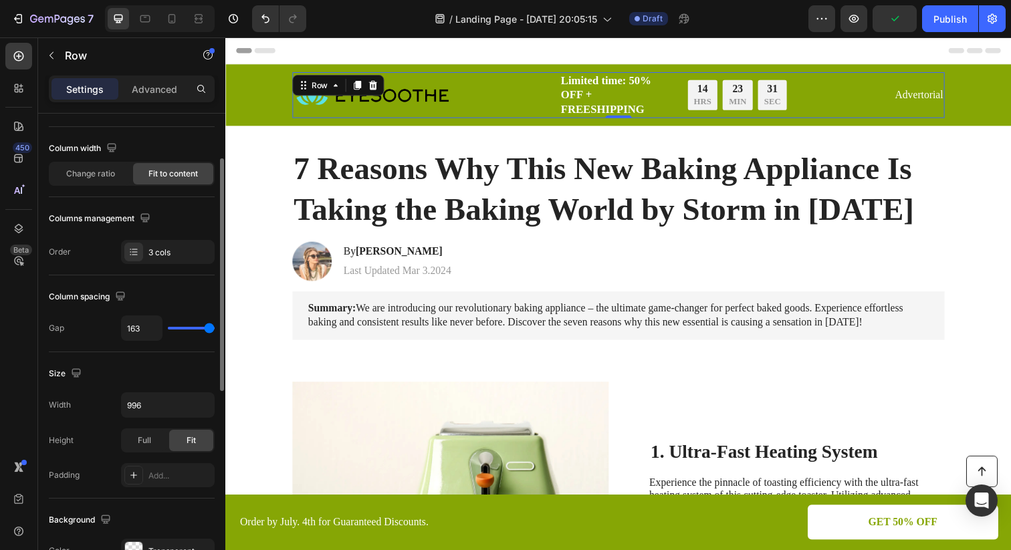
type input "109"
type input "106"
type input "102"
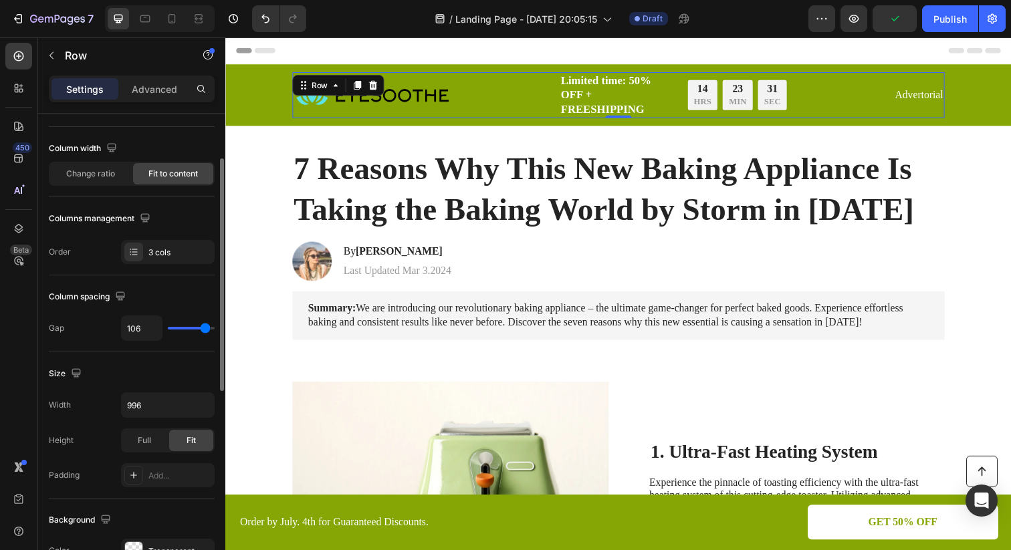
type input "102"
type input "97"
type input "91"
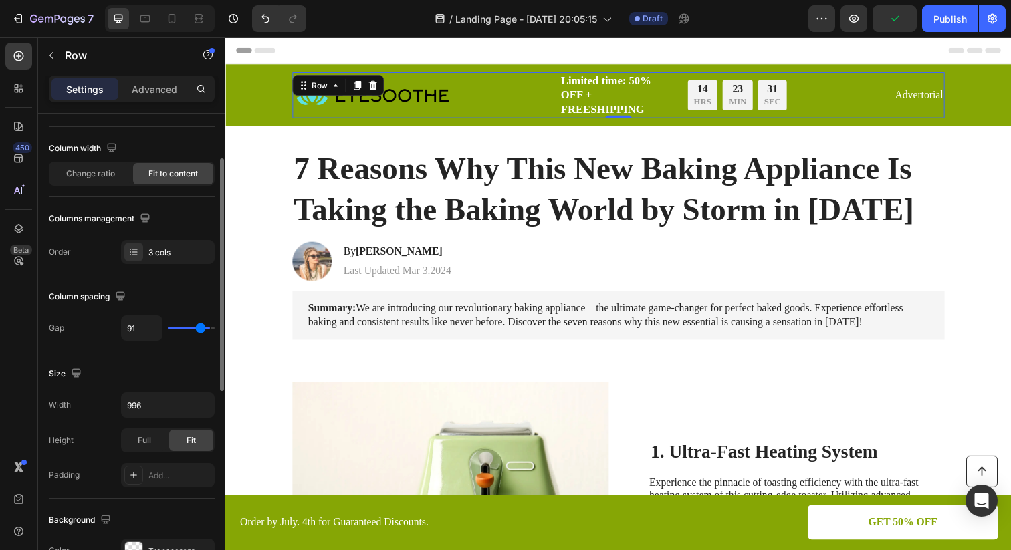
type input "87"
type input "81"
type input "75"
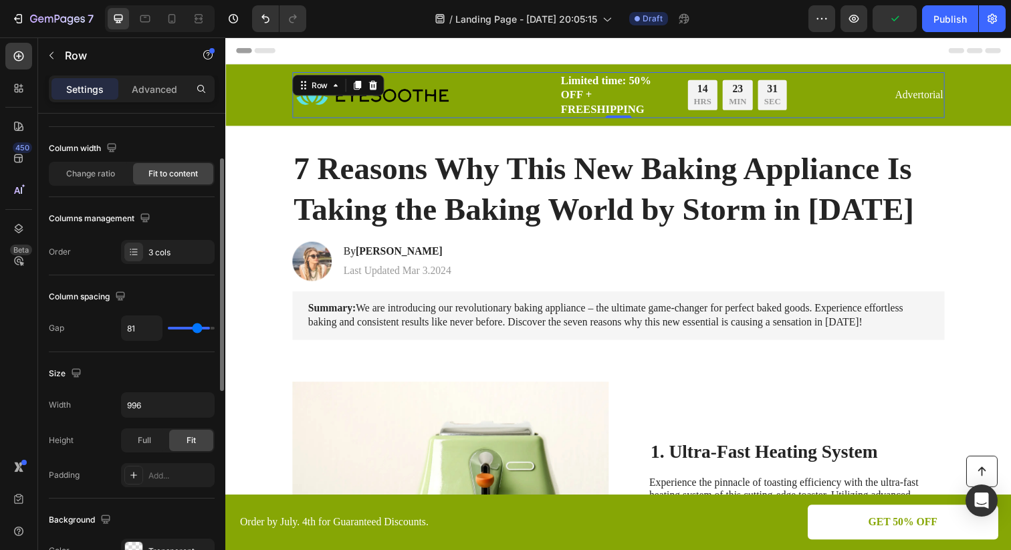
type input "75"
type input "70"
type input "64"
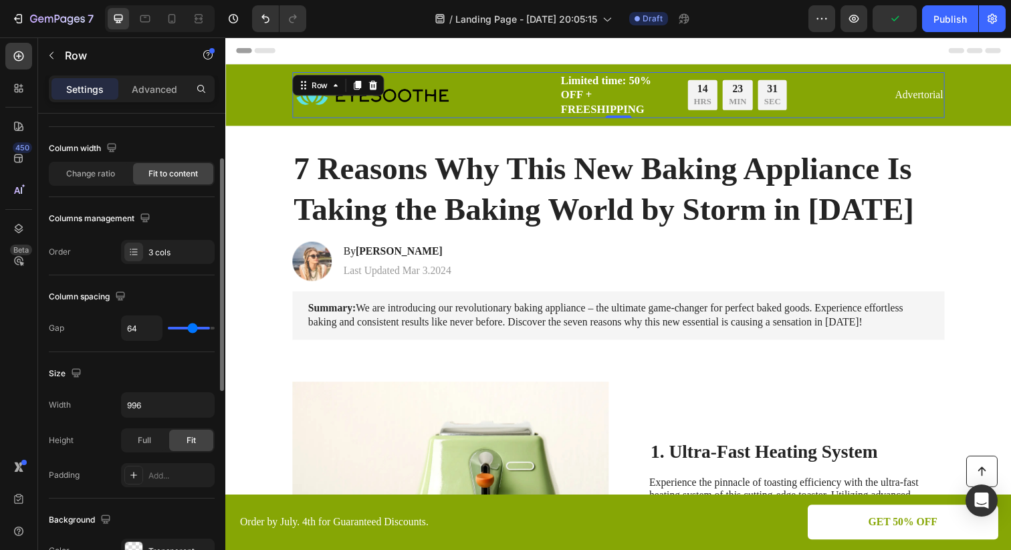
type input "57"
type input "51"
type input "45"
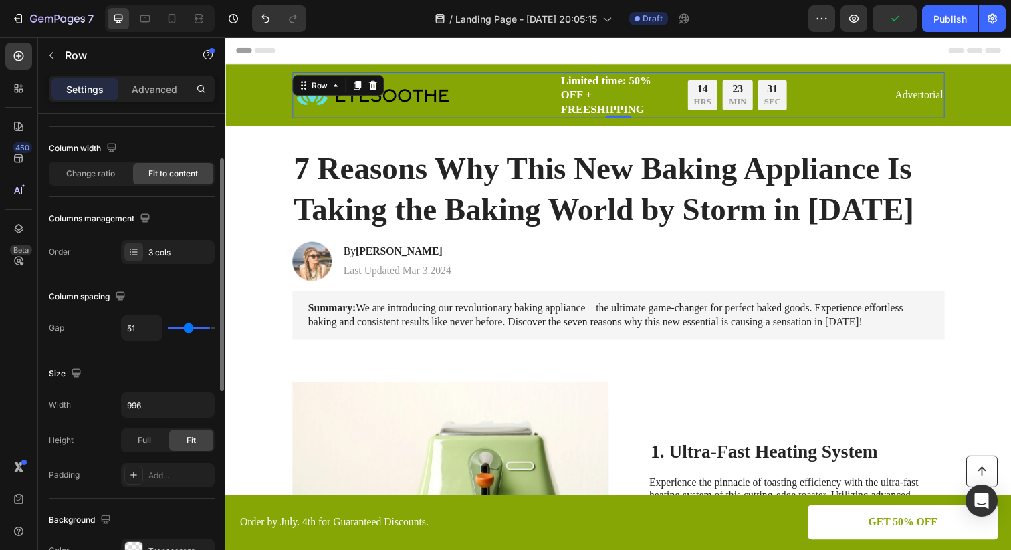
type input "45"
type input "40"
type input "34"
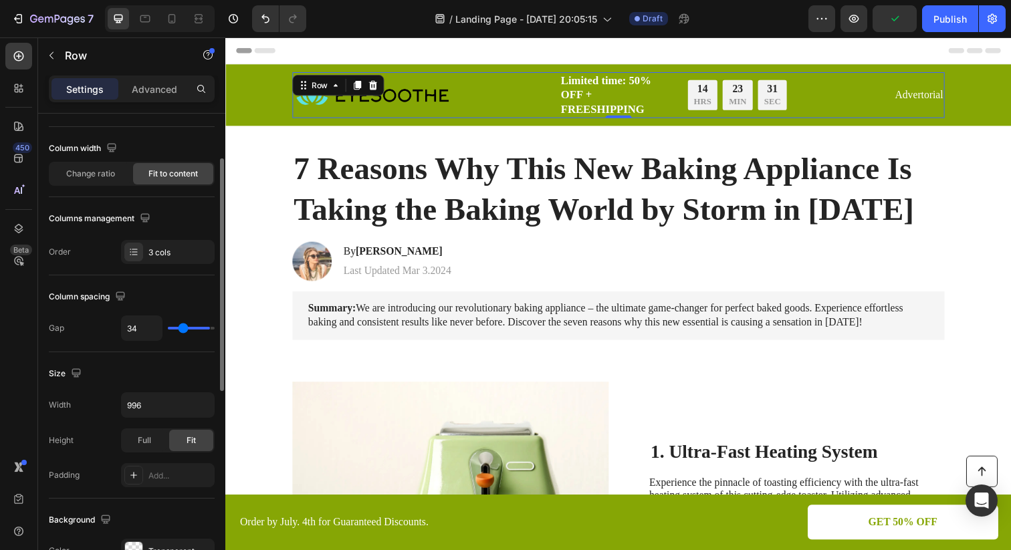
type input "30"
type input "21"
type input "15"
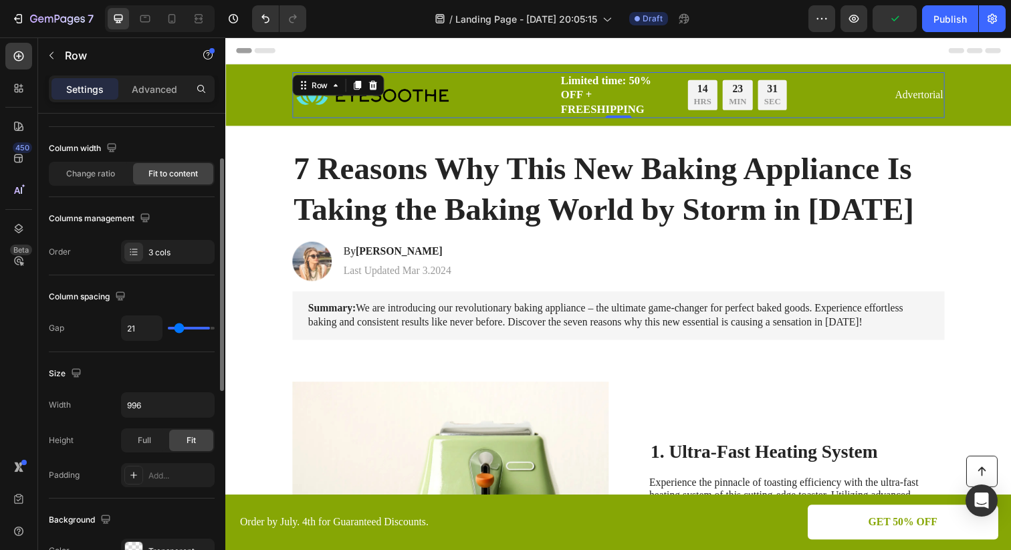
type input "15"
type input "12"
type input "7"
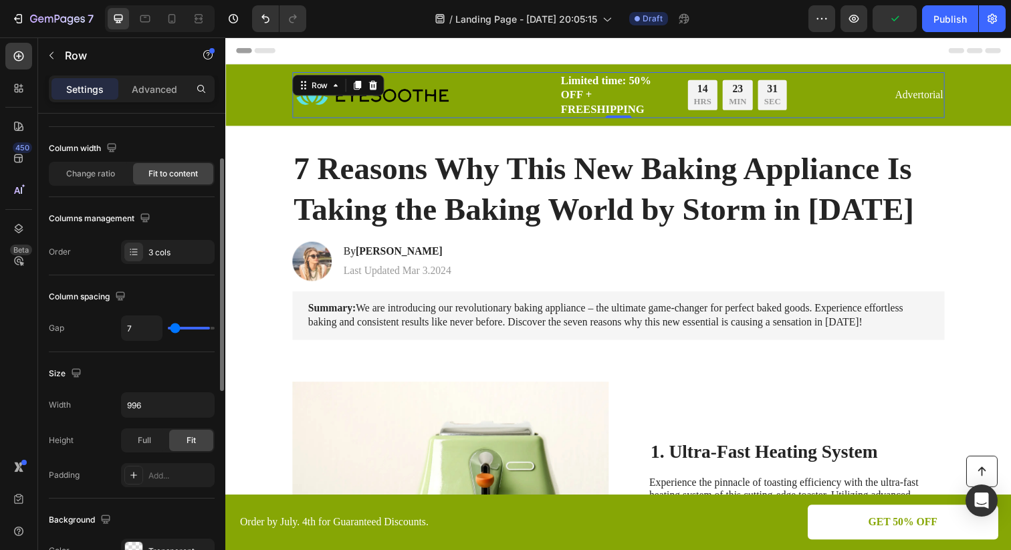
type input "6"
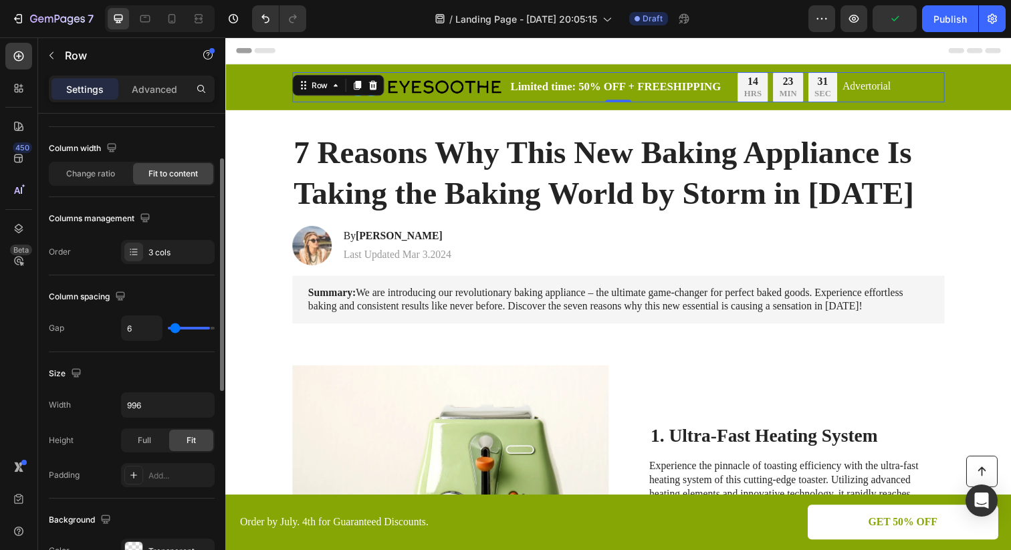
type input "4"
type input "2"
type input "1"
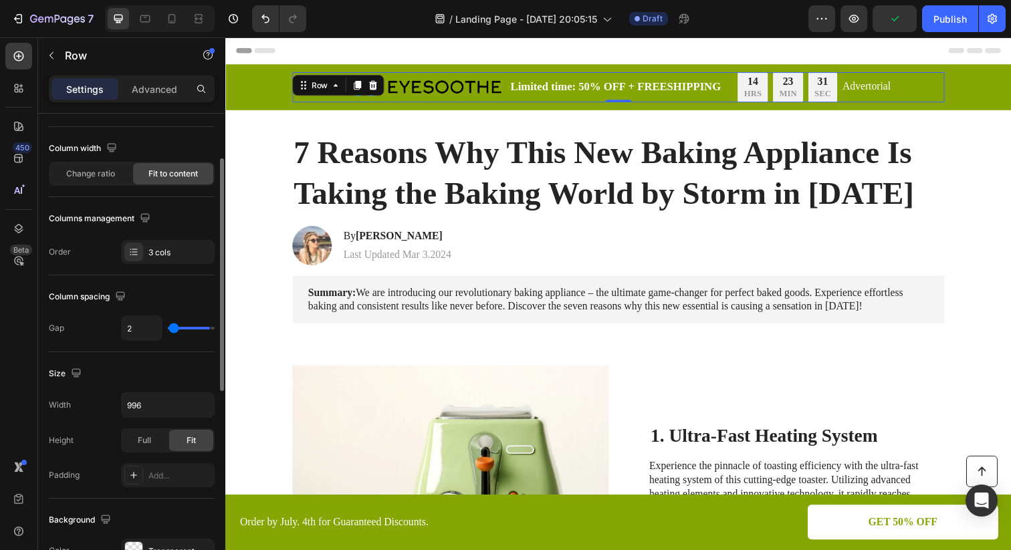
type input "1"
type input "0"
drag, startPoint x: 205, startPoint y: 332, endPoint x: 163, endPoint y: 334, distance: 42.2
type input "0"
click at [168, 330] on input "range" at bounding box center [191, 328] width 47 height 3
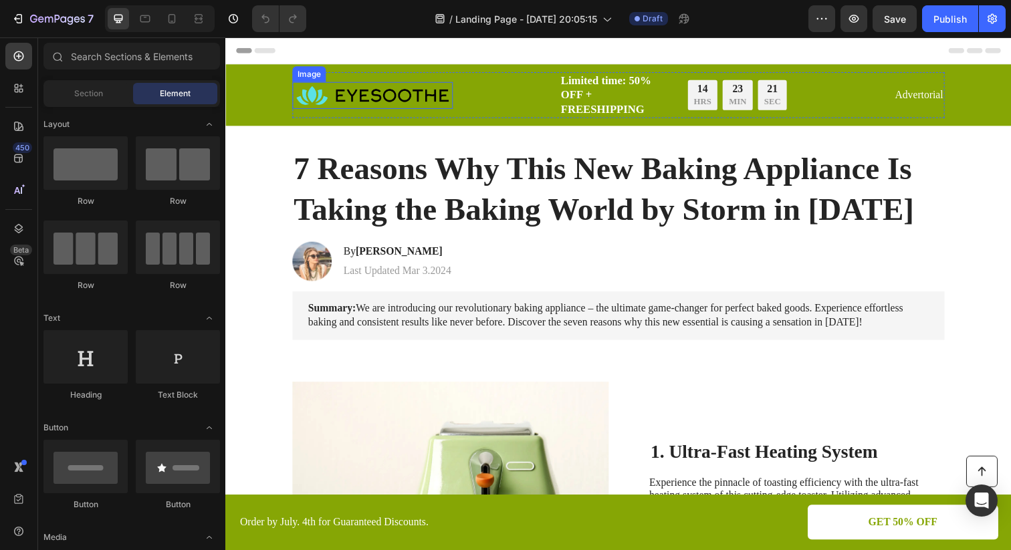
click at [427, 91] on img at bounding box center [376, 96] width 164 height 27
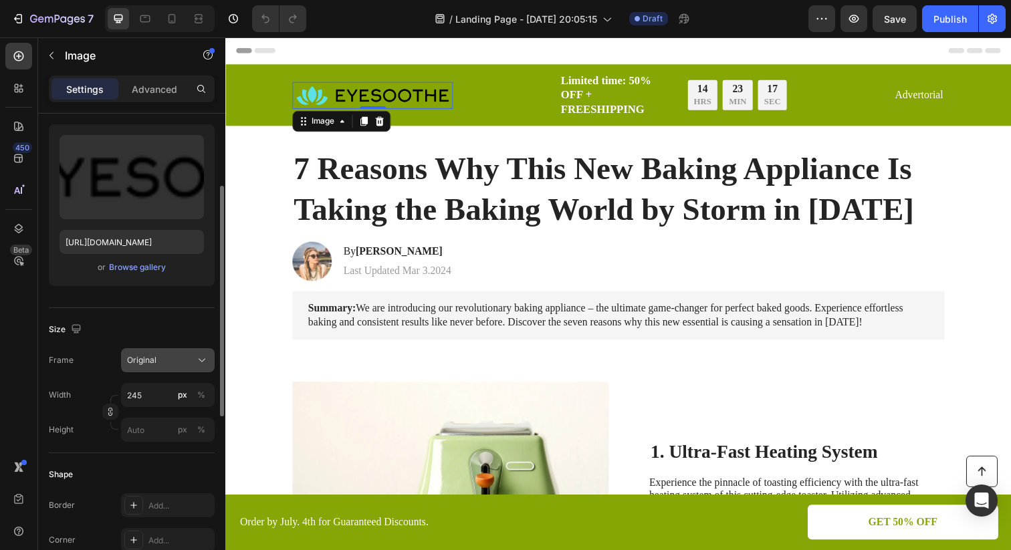
scroll to position [154, 0]
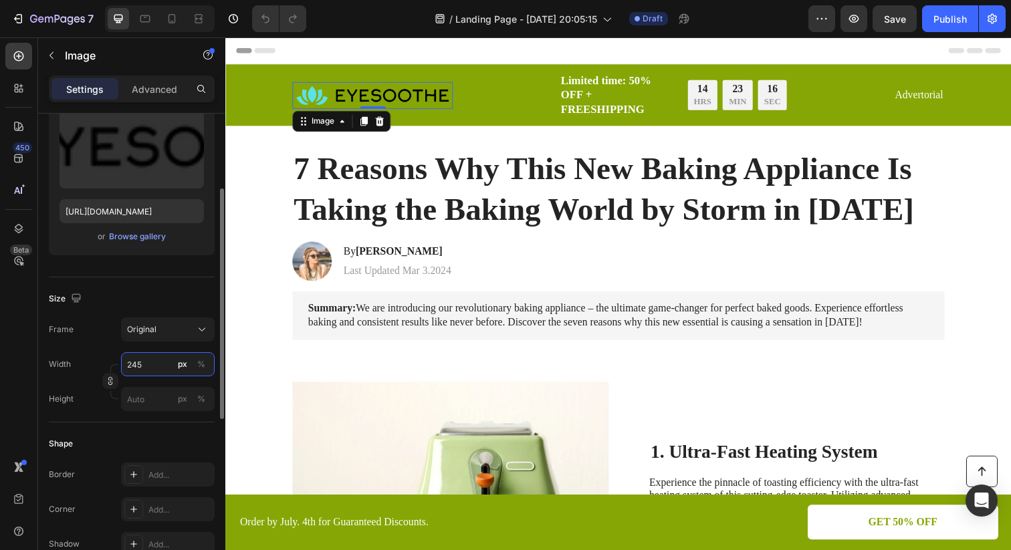
click at [155, 363] on input "245" at bounding box center [168, 364] width 94 height 24
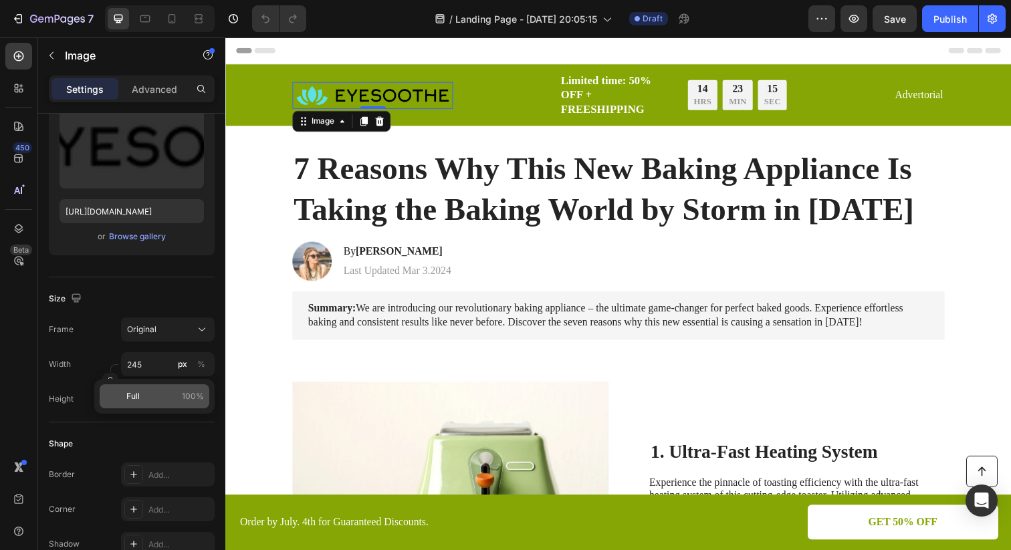
click at [158, 400] on p "Full 100%" at bounding box center [165, 397] width 78 height 12
type input "100"
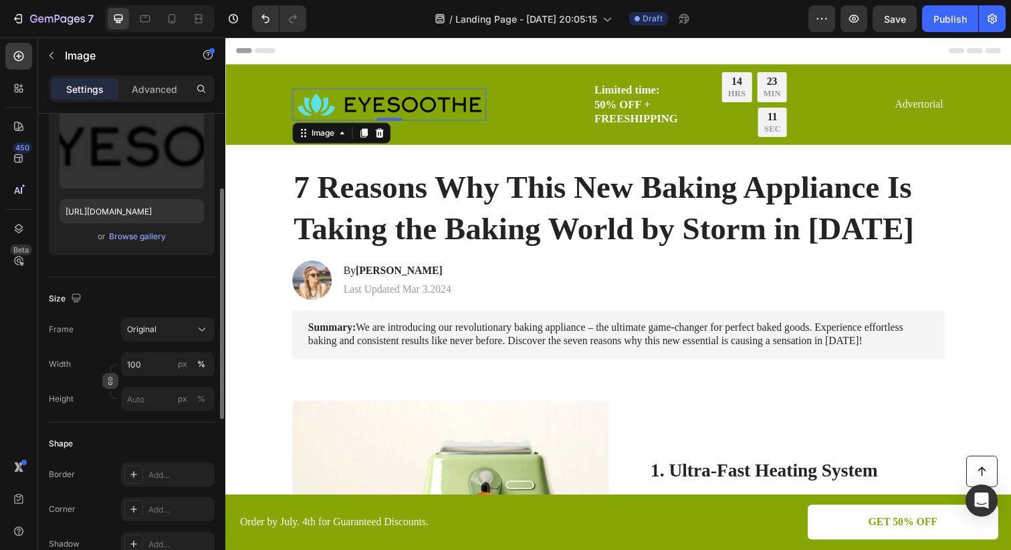
click at [107, 384] on icon "button" at bounding box center [110, 381] width 9 height 9
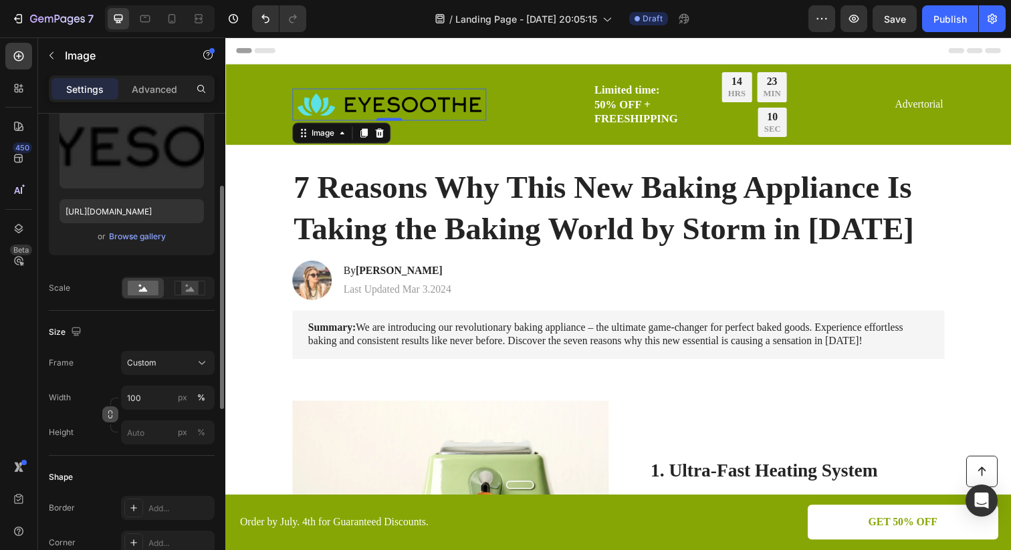
click at [113, 417] on icon "button" at bounding box center [110, 414] width 9 height 9
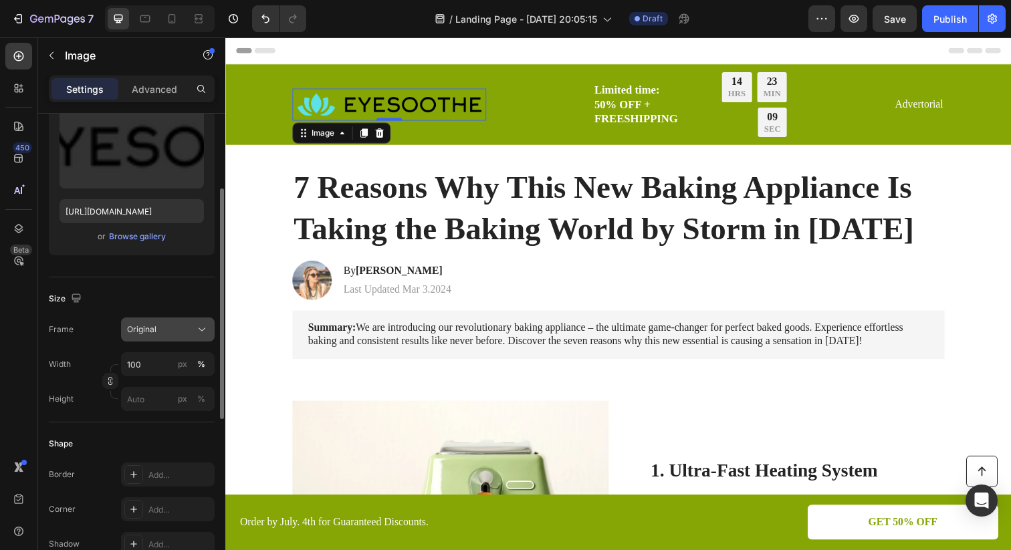
click at [187, 331] on div "Original" at bounding box center [160, 330] width 66 height 12
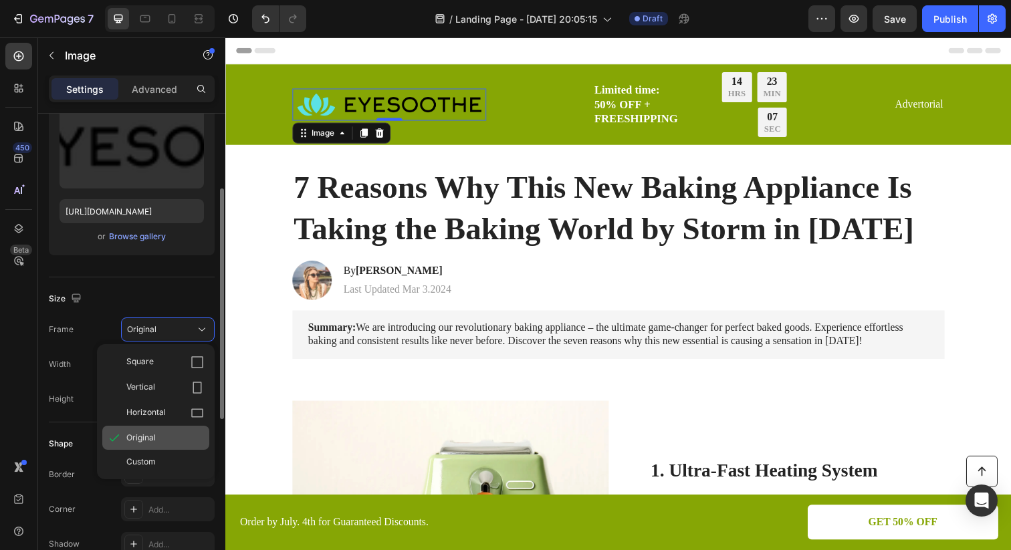
click at [175, 445] on div "Original" at bounding box center [155, 438] width 107 height 24
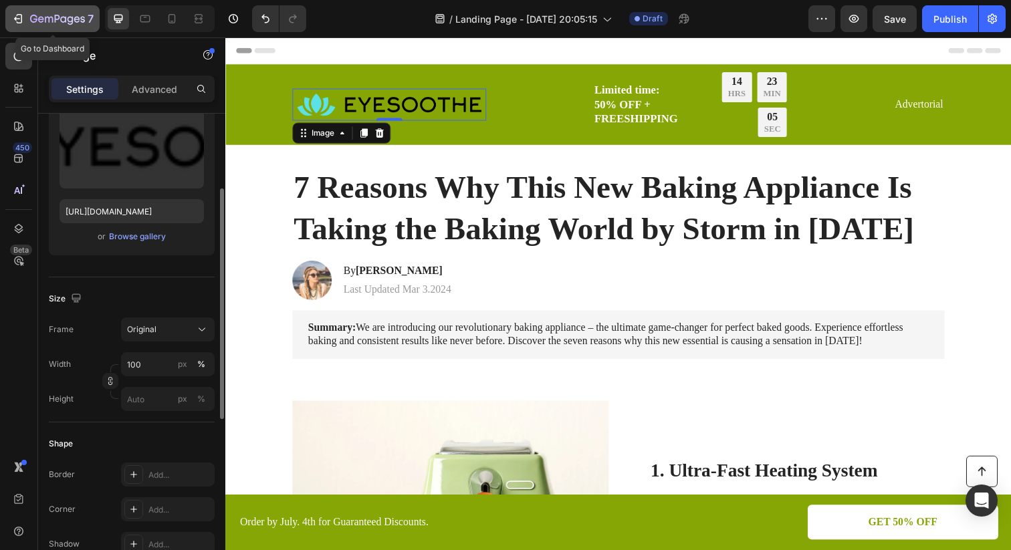
click at [70, 16] on icon "button" at bounding box center [57, 19] width 55 height 11
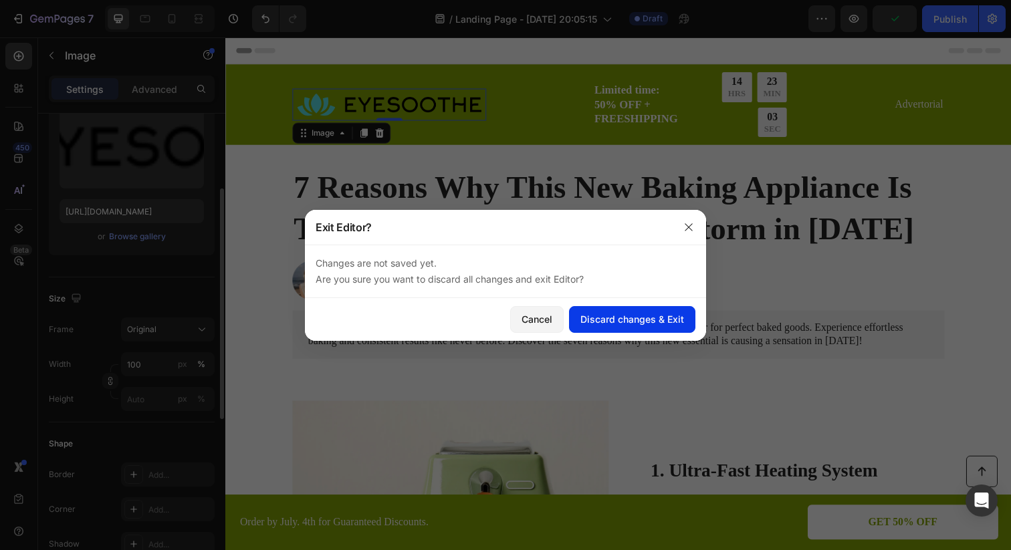
click at [640, 313] on div "Discard changes & Exit" at bounding box center [632, 319] width 104 height 14
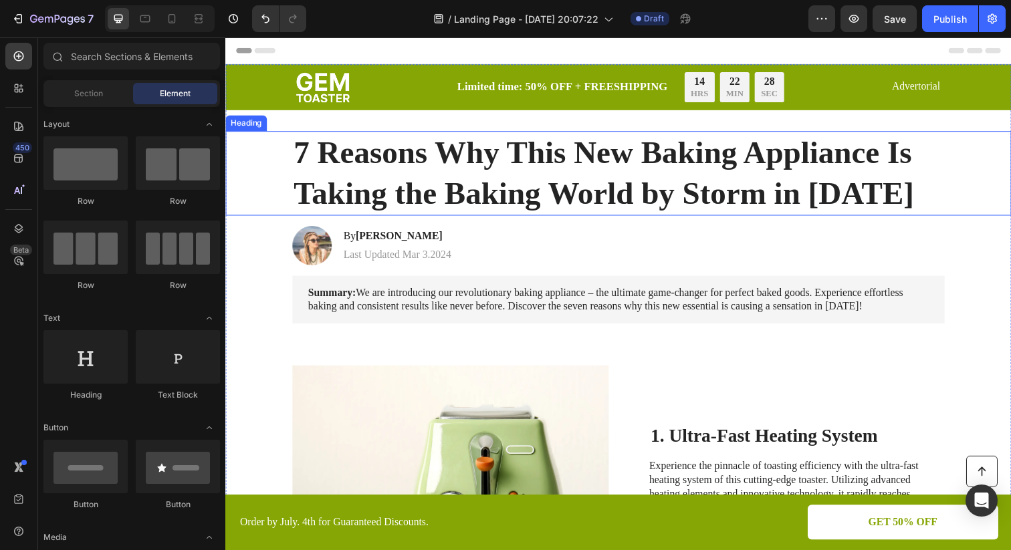
click at [518, 172] on h1 "7 Reasons Why This New Baking Appliance Is Taking the Baking World by Storm in …" at bounding box center [627, 176] width 666 height 86
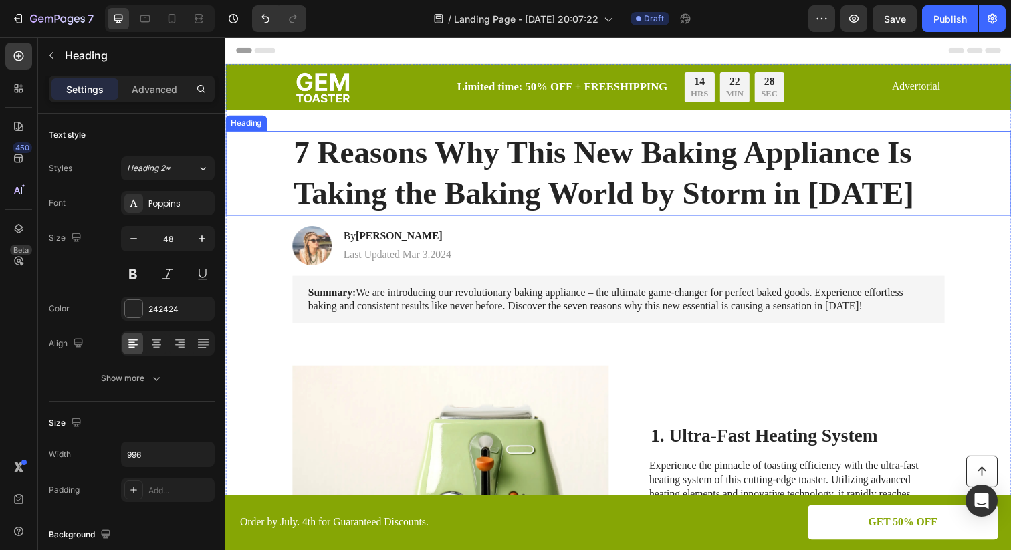
click at [518, 172] on h1 "7 Reasons Why This New Baking Appliance Is Taking the Baking World by Storm in …" at bounding box center [627, 176] width 666 height 86
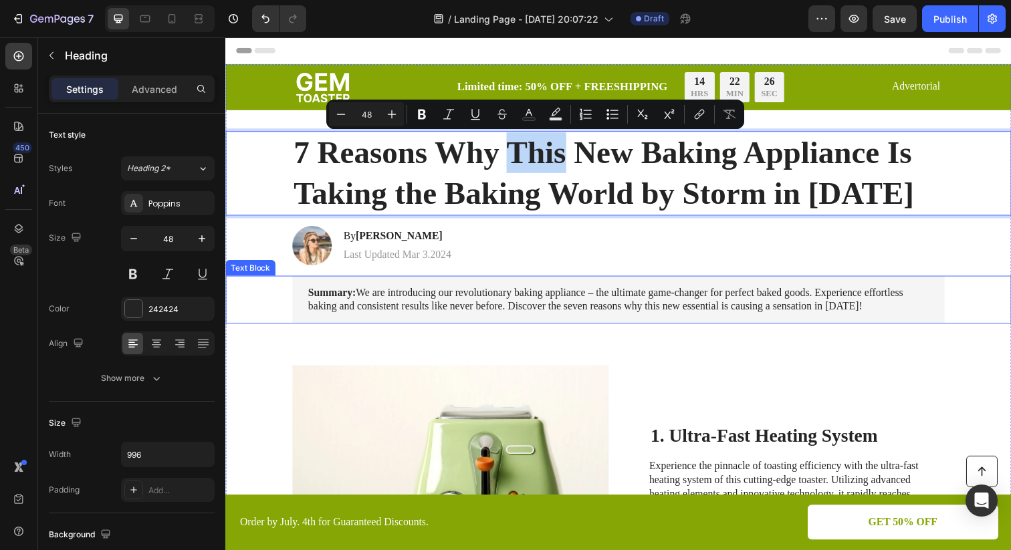
click at [537, 284] on div "Summary: We are introducing our revolutionary baking appliance – the ultimate g…" at bounding box center [627, 305] width 666 height 49
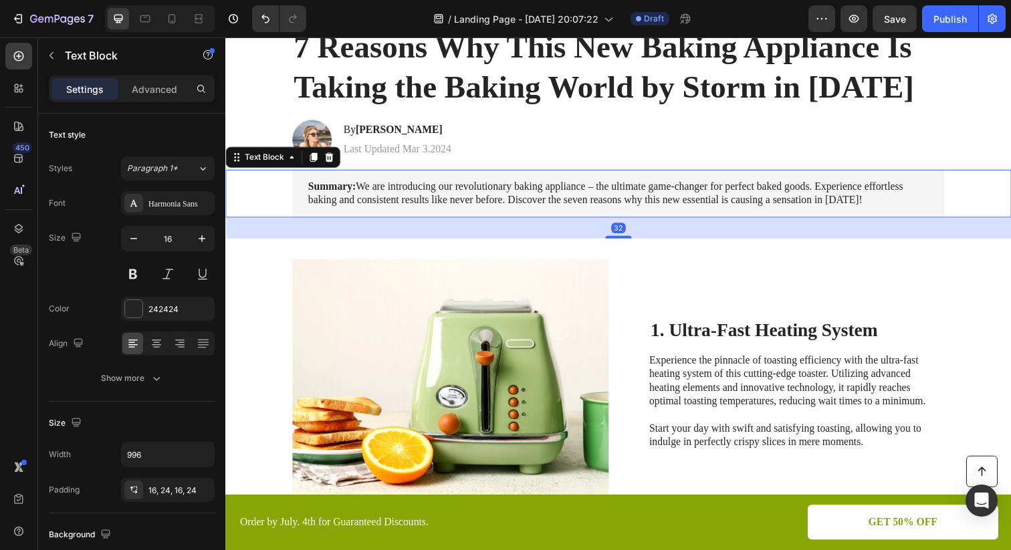
scroll to position [112, 0]
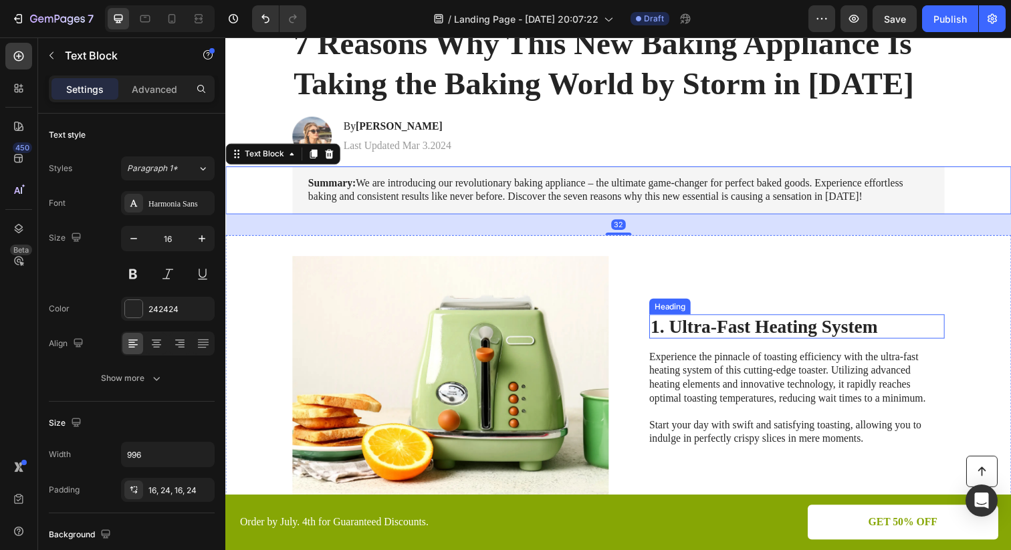
click at [764, 325] on h2 "1. Ultra-Fast Heating System" at bounding box center [809, 332] width 302 height 25
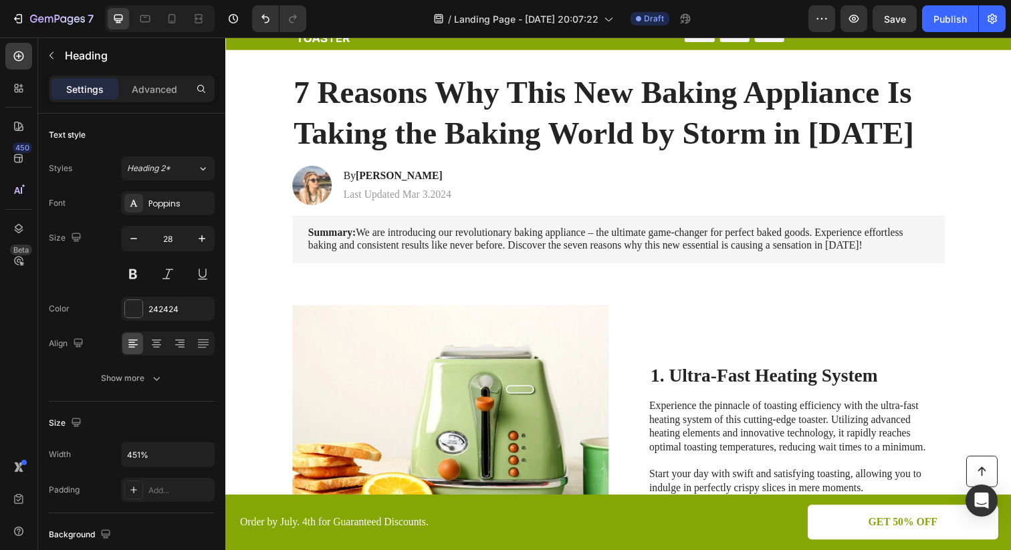
scroll to position [0, 0]
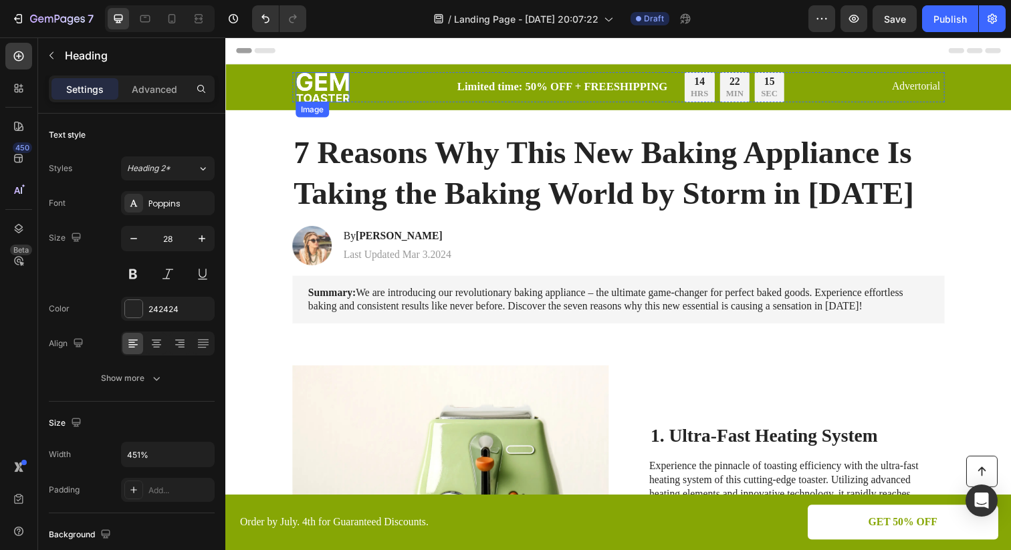
click at [303, 99] on img at bounding box center [324, 88] width 55 height 31
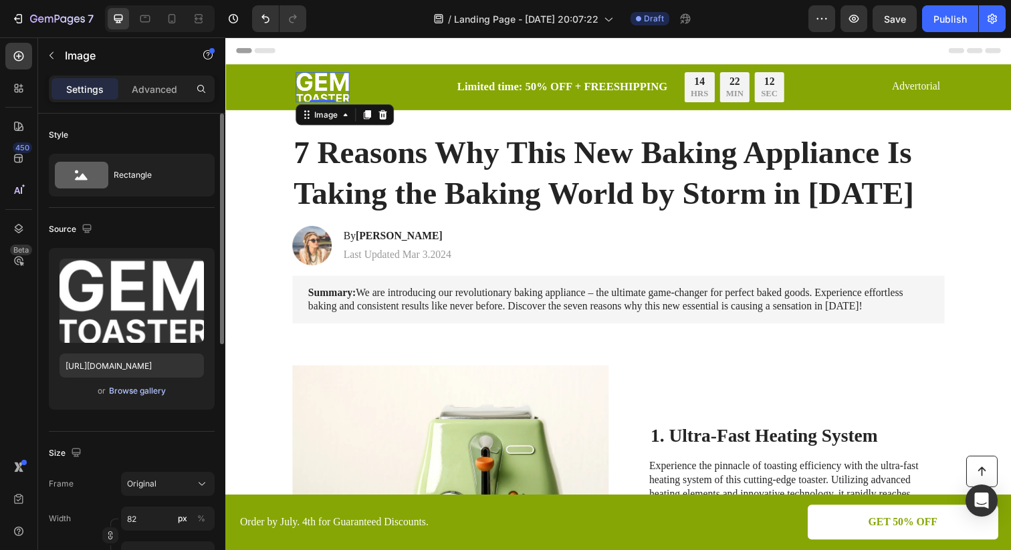
click at [154, 395] on div "Browse gallery" at bounding box center [137, 391] width 57 height 12
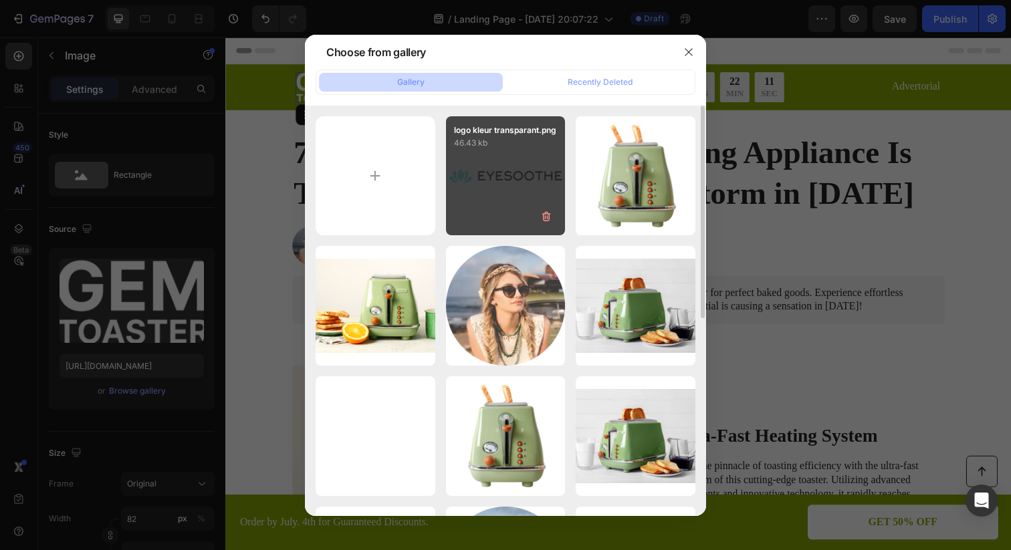
click at [485, 169] on div "logo kleur transparant.png 46.43 kb" at bounding box center [506, 176] width 120 height 120
type input "https://cdn.shopify.com/s/files/1/0978/6916/8989/files/gempages_580790569618375…"
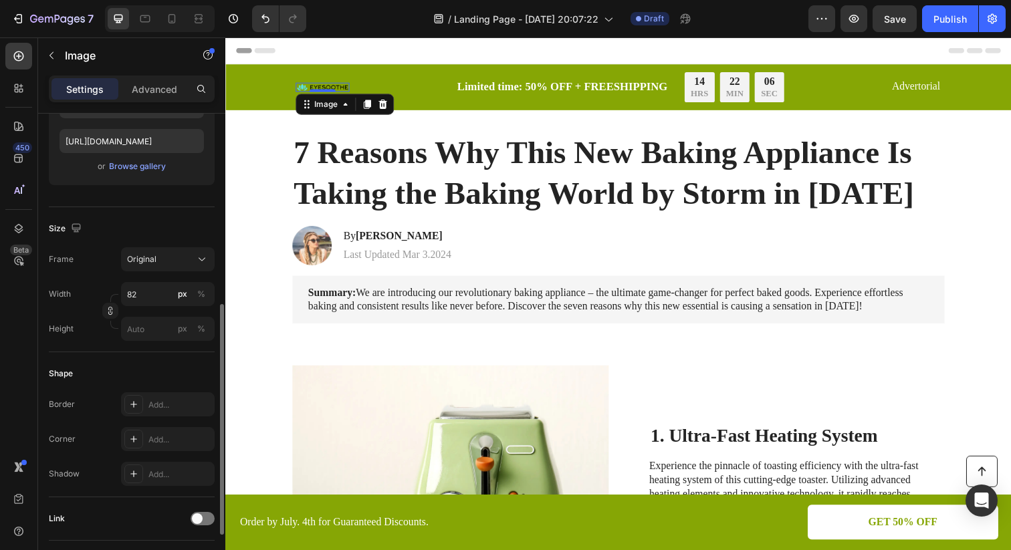
scroll to position [138, 0]
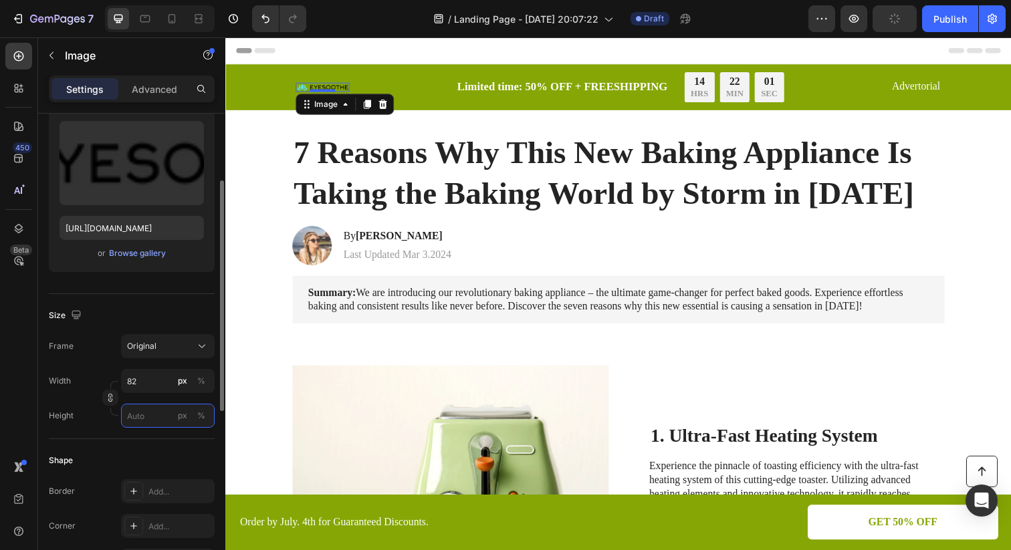
click at [157, 411] on input "px %" at bounding box center [168, 416] width 94 height 24
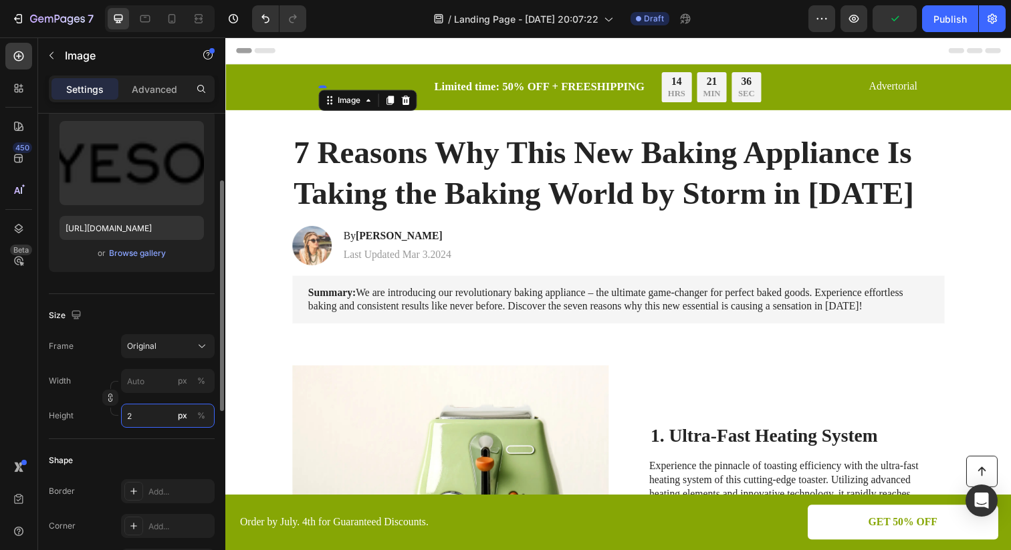
type input "1"
click at [150, 380] on input "px %" at bounding box center [168, 381] width 94 height 24
type input "8"
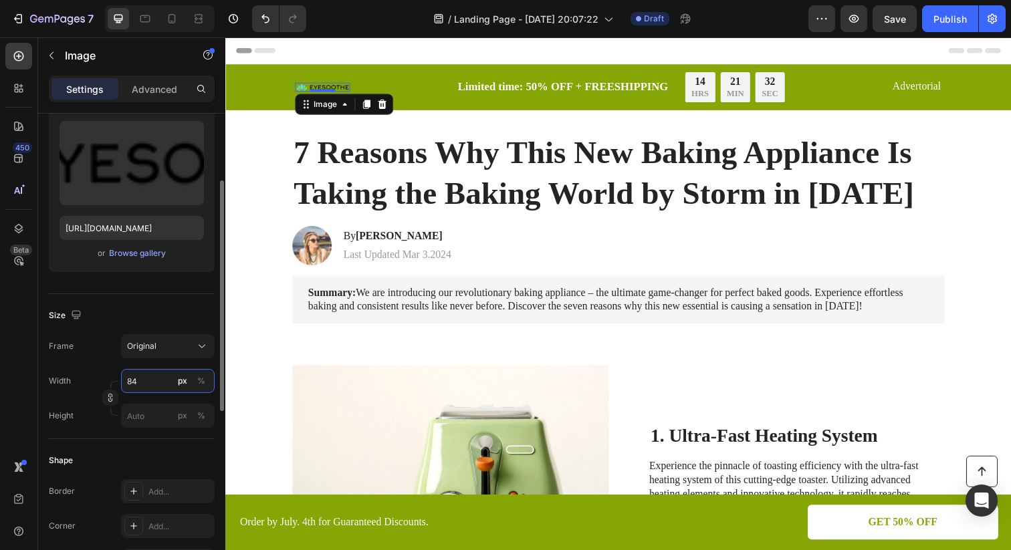
type input "84"
click at [155, 318] on div "Size" at bounding box center [132, 315] width 166 height 21
click at [326, 109] on div "Image" at bounding box center [327, 106] width 29 height 12
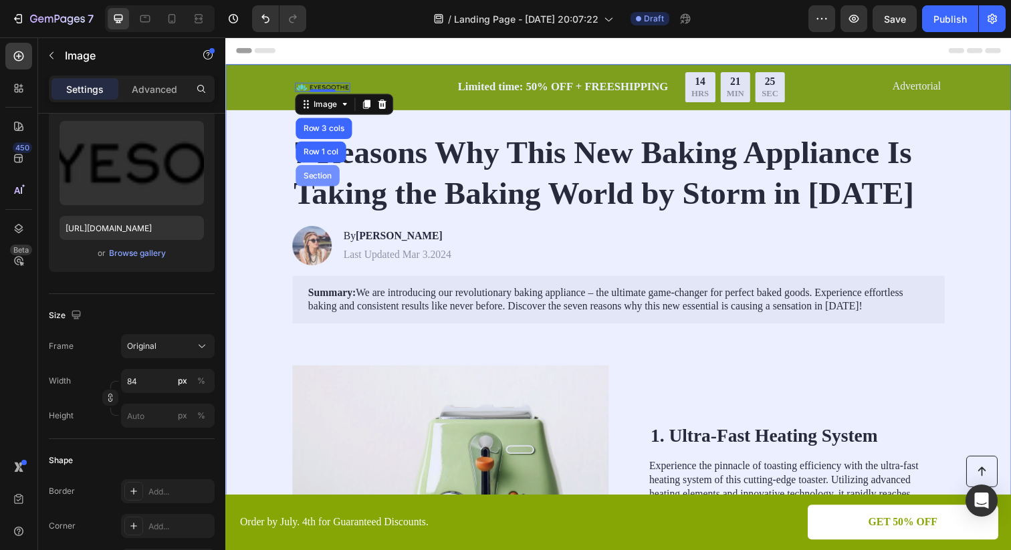
click at [322, 183] on div "Section" at bounding box center [319, 178] width 45 height 21
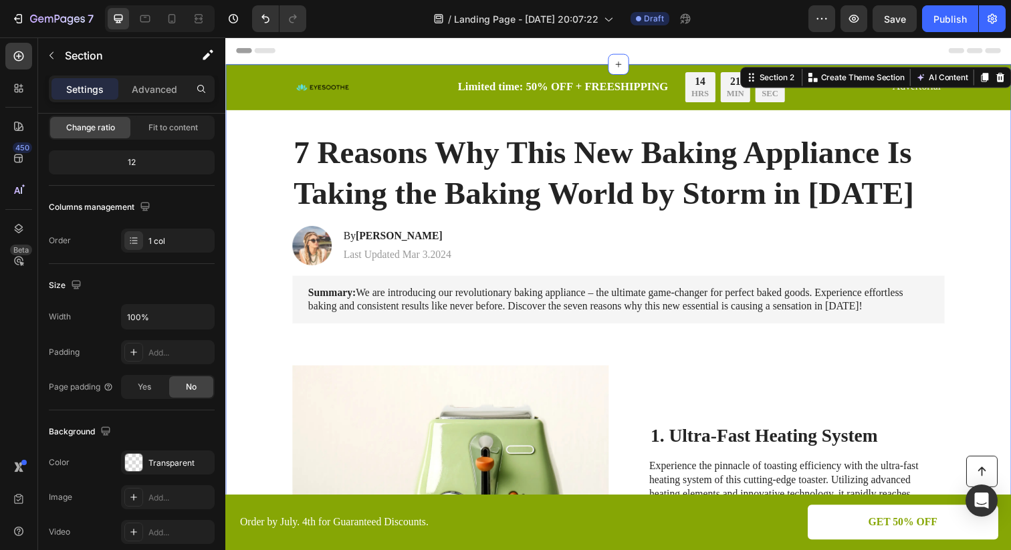
scroll to position [0, 0]
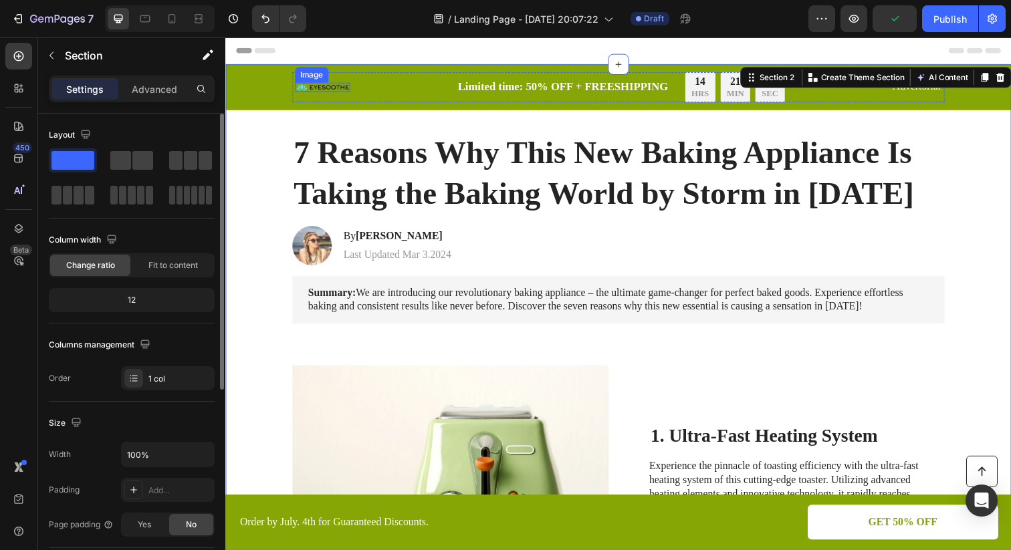
click at [330, 86] on img at bounding box center [324, 88] width 56 height 9
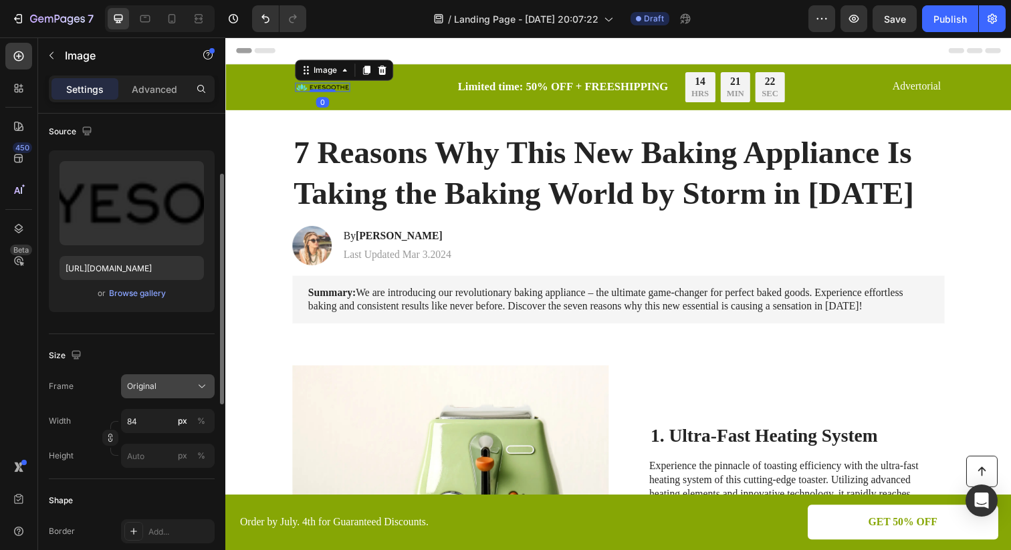
scroll to position [106, 0]
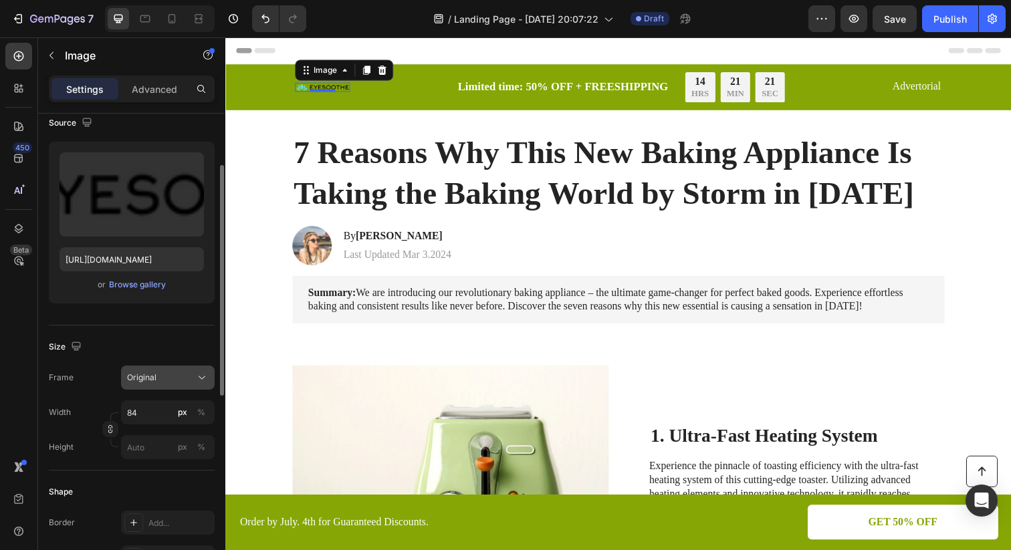
click at [184, 383] on div "Original" at bounding box center [160, 378] width 66 height 12
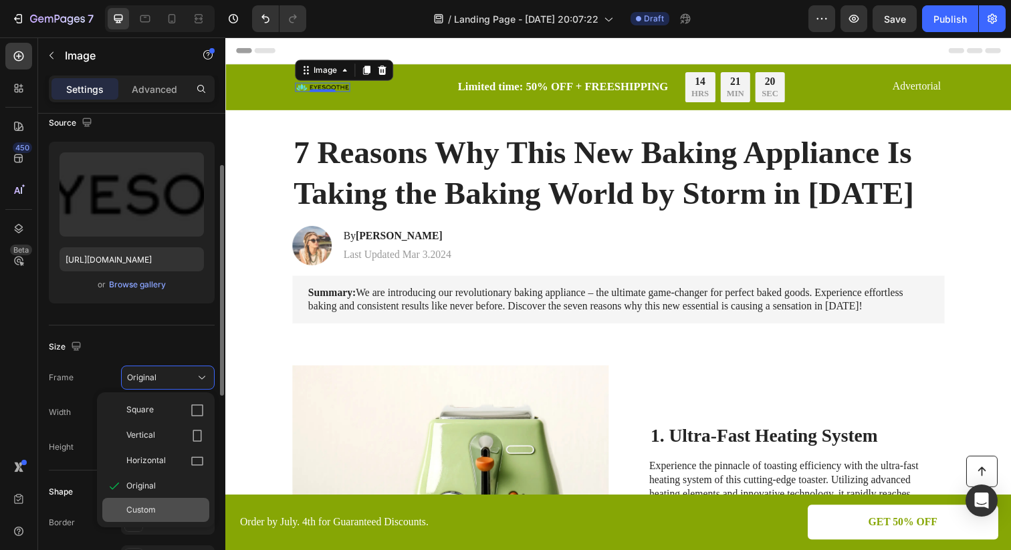
click at [157, 507] on div "Custom" at bounding box center [165, 510] width 78 height 12
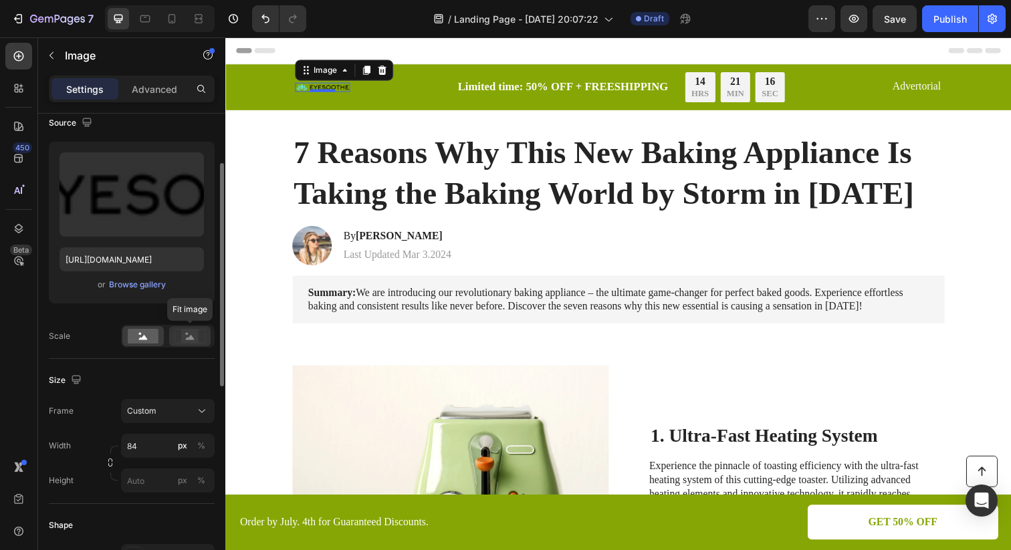
click at [192, 336] on rect at bounding box center [189, 336] width 17 height 13
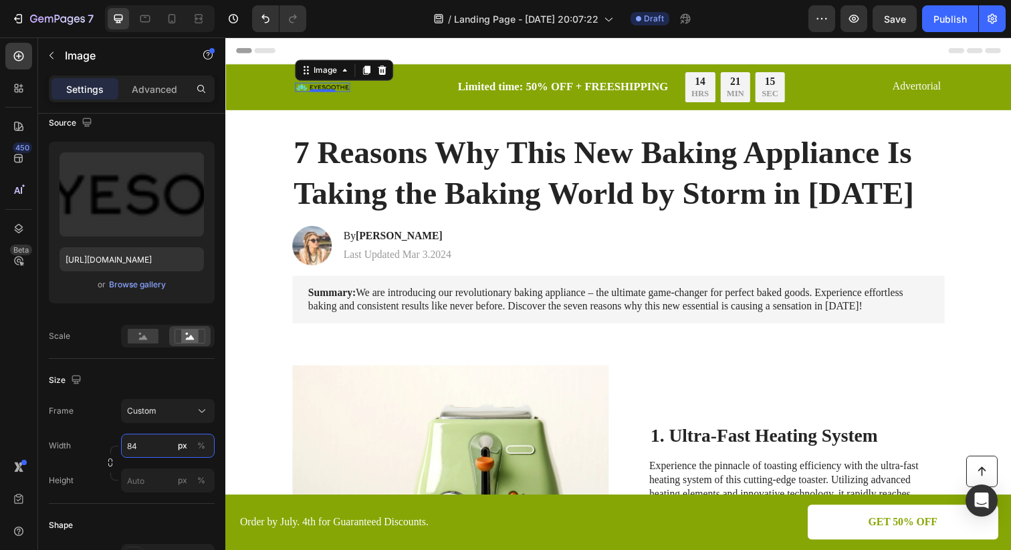
click at [154, 451] on input "84" at bounding box center [168, 446] width 94 height 24
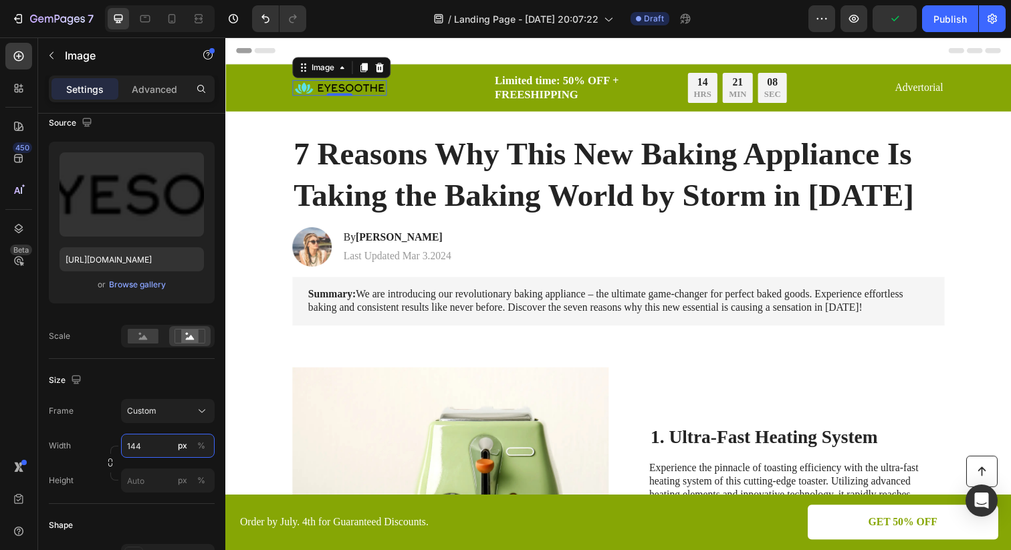
type input "145"
click at [146, 336] on rect at bounding box center [143, 336] width 31 height 15
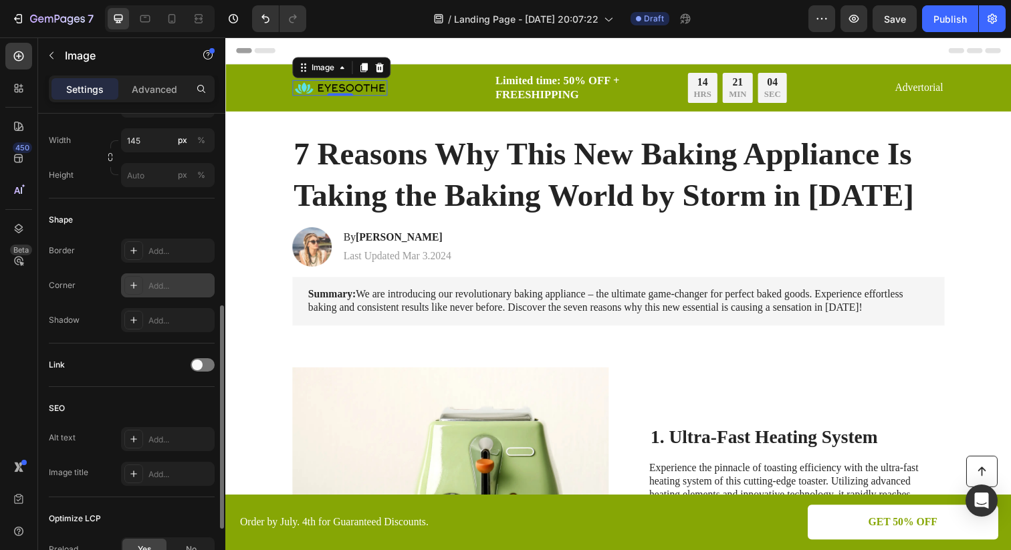
scroll to position [534, 0]
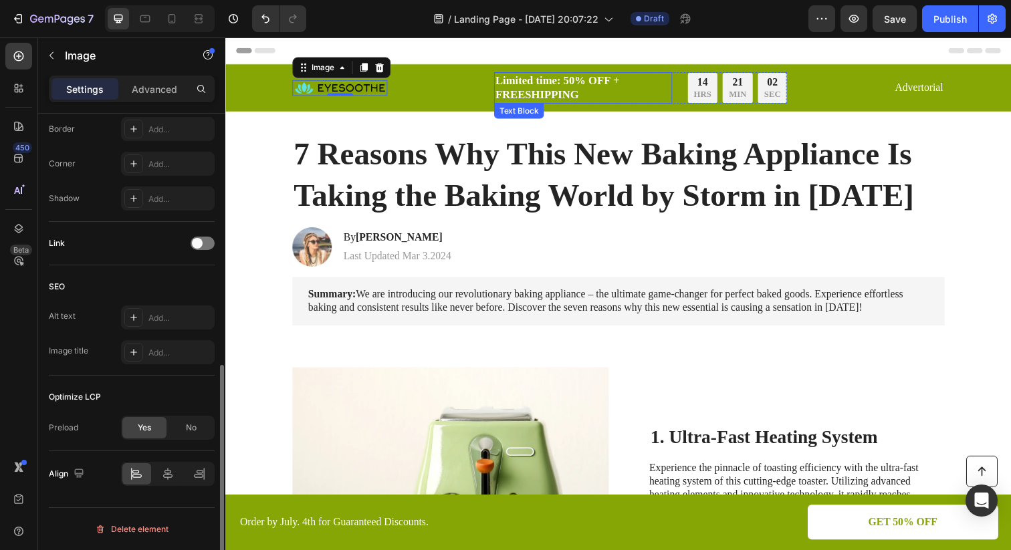
click at [524, 75] on p "Limited time: 50% OFF + FREESHIPPING" at bounding box center [590, 88] width 179 height 29
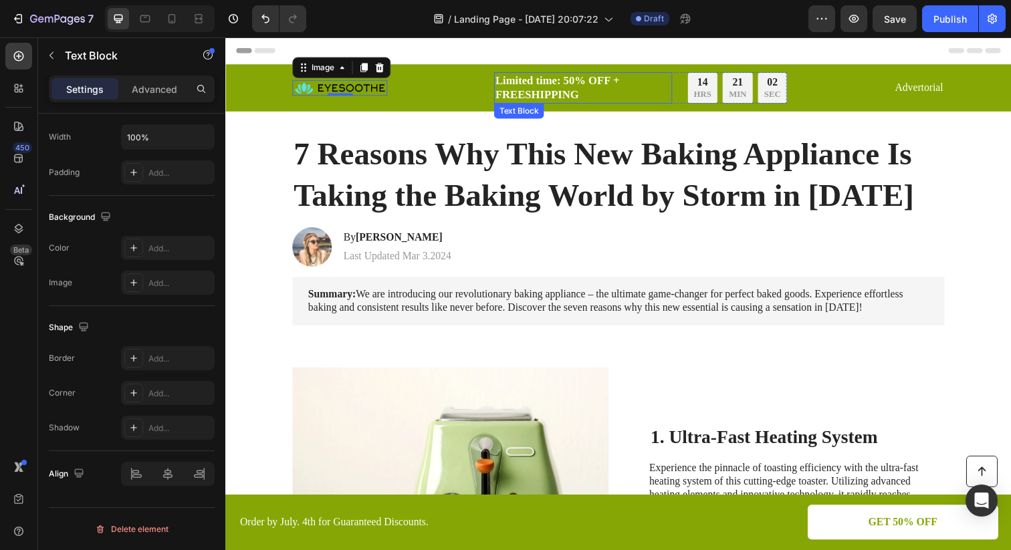
scroll to position [0, 0]
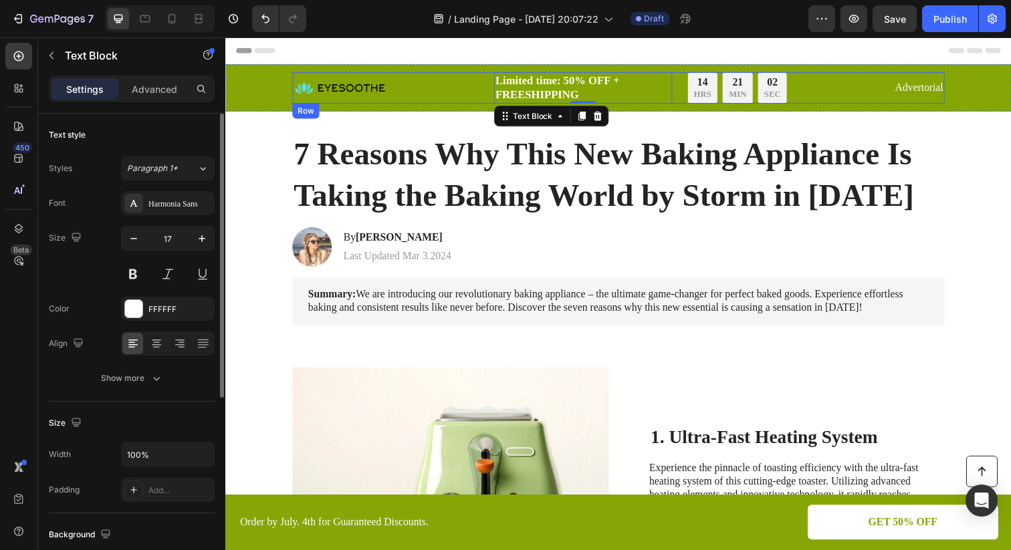
click at [457, 90] on div "Image Limited time: 50% OFF + FREESHIPPING Text Block 0 14 HRS 21 MIN 02 SEC Co…" at bounding box center [627, 89] width 666 height 32
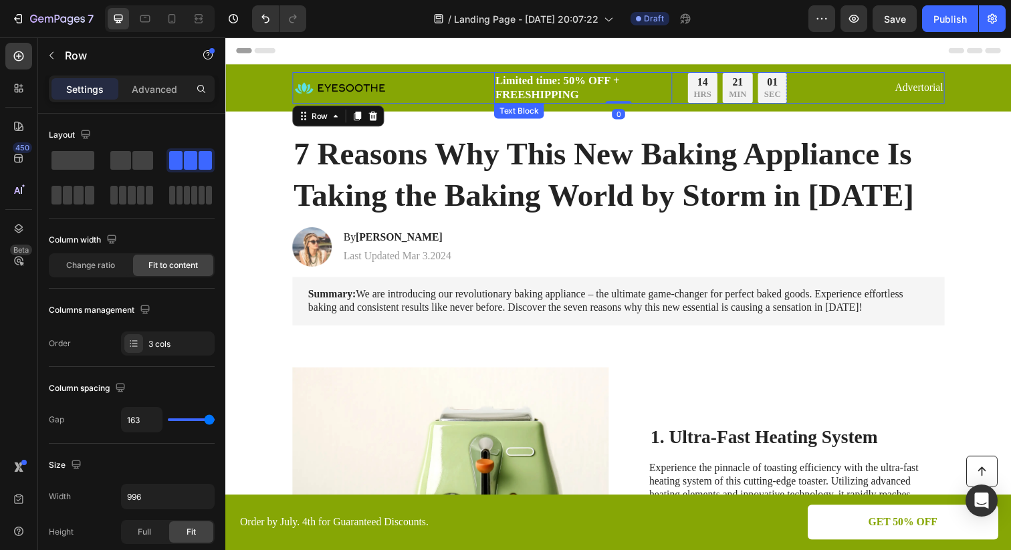
click at [502, 84] on p "Limited time: 50% OFF + FREESHIPPING" at bounding box center [590, 88] width 179 height 29
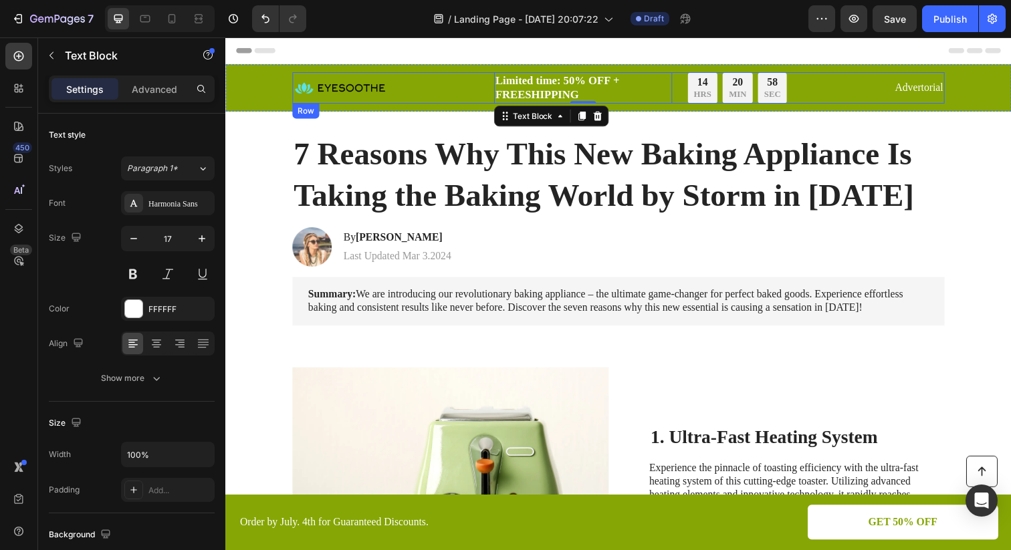
click at [494, 88] on div "Image Limited time: 50% OFF + FREESHIPPING Text Block 0 14 HRS 20 MIN 58 SEC Co…" at bounding box center [627, 89] width 666 height 32
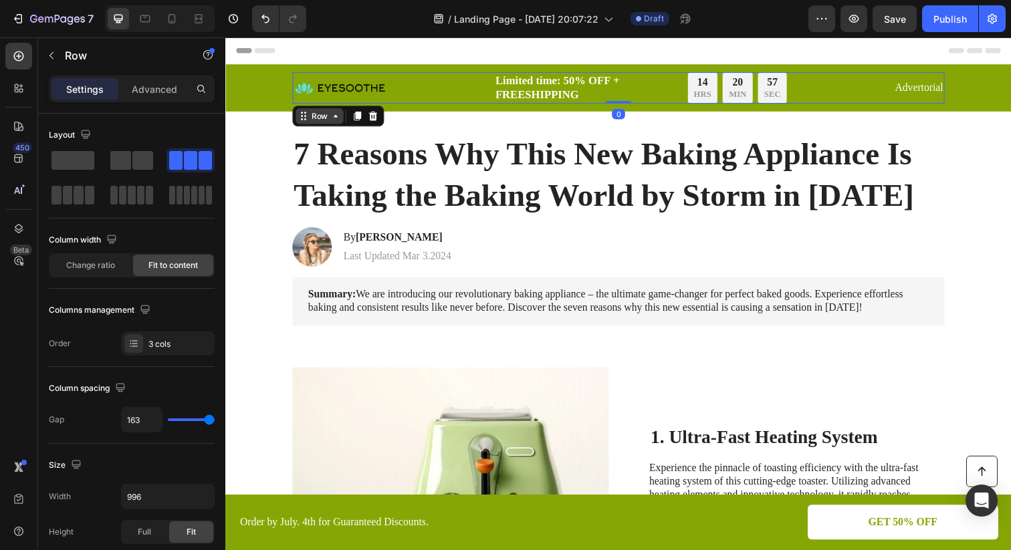
click at [324, 119] on div "Row" at bounding box center [321, 118] width 22 height 12
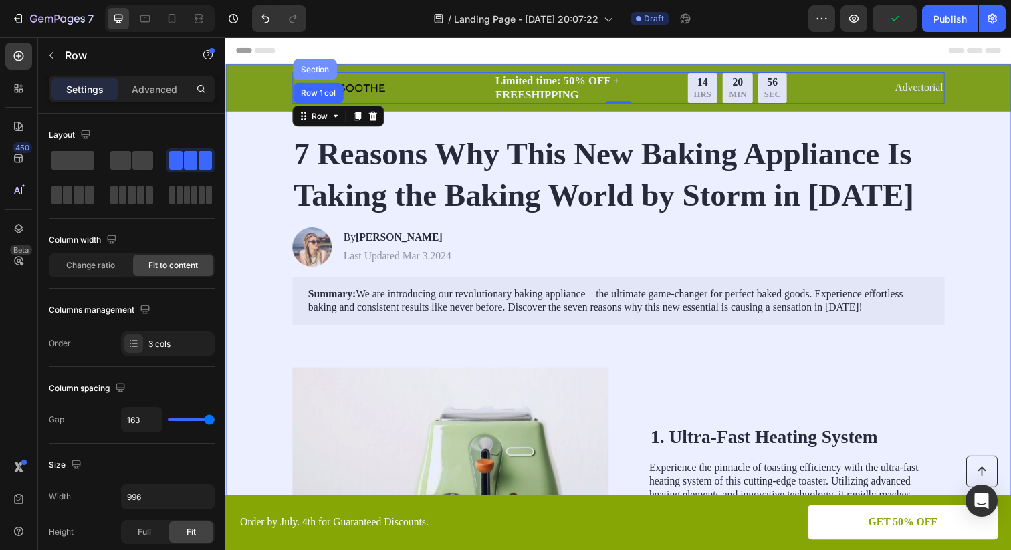
click at [320, 77] on div "Section" at bounding box center [316, 70] width 45 height 21
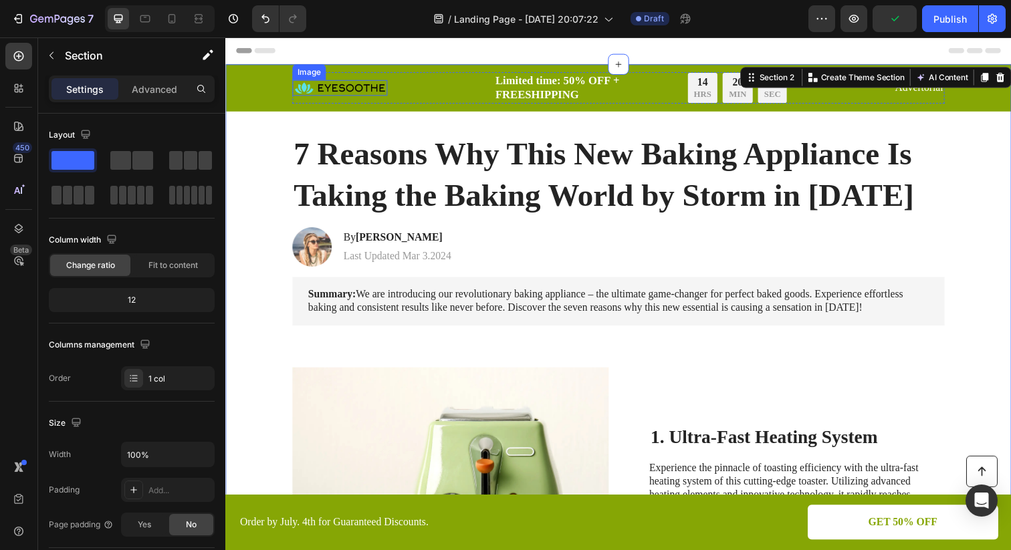
click at [329, 90] on img at bounding box center [342, 89] width 97 height 16
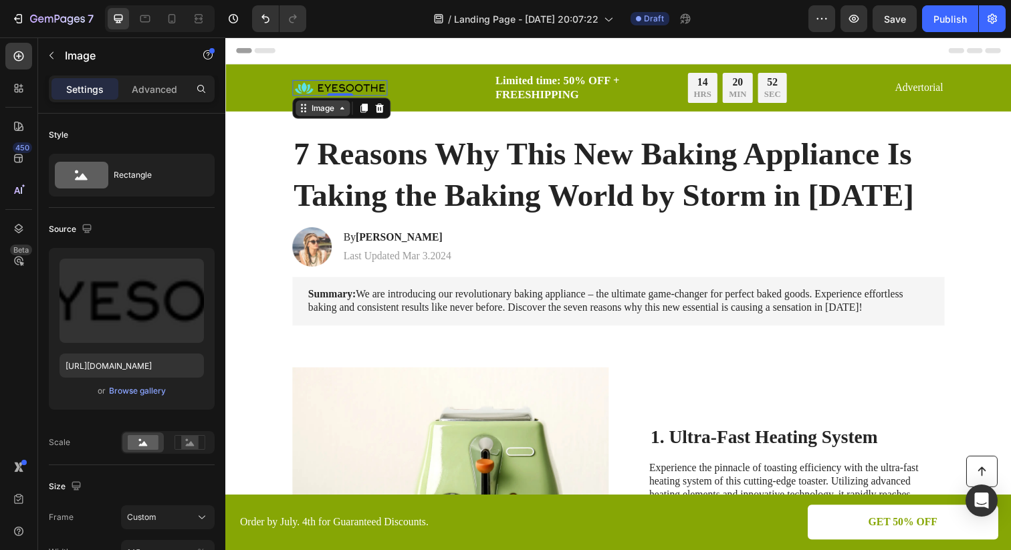
click at [344, 112] on icon at bounding box center [344, 109] width 11 height 11
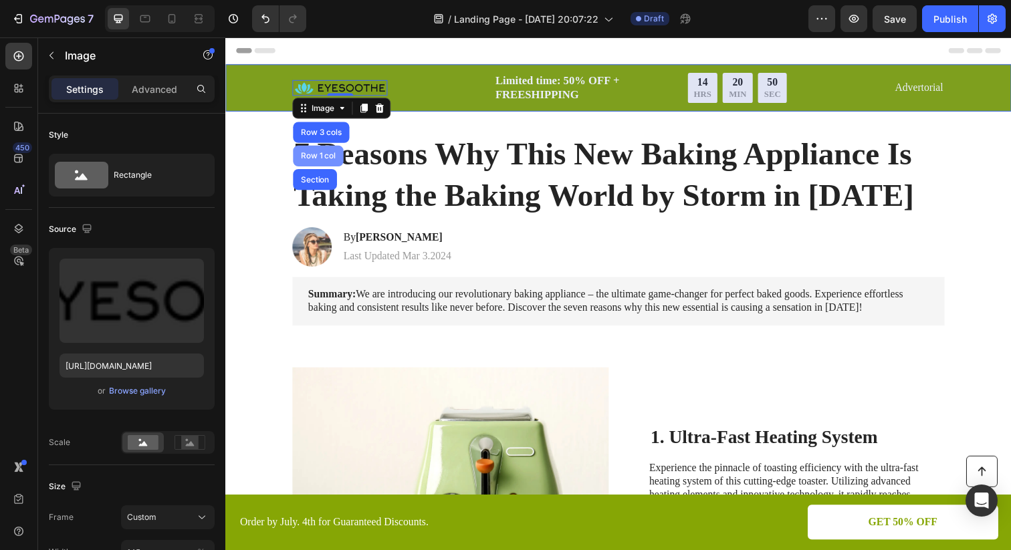
click at [321, 161] on div "Row 1 col" at bounding box center [320, 158] width 41 height 8
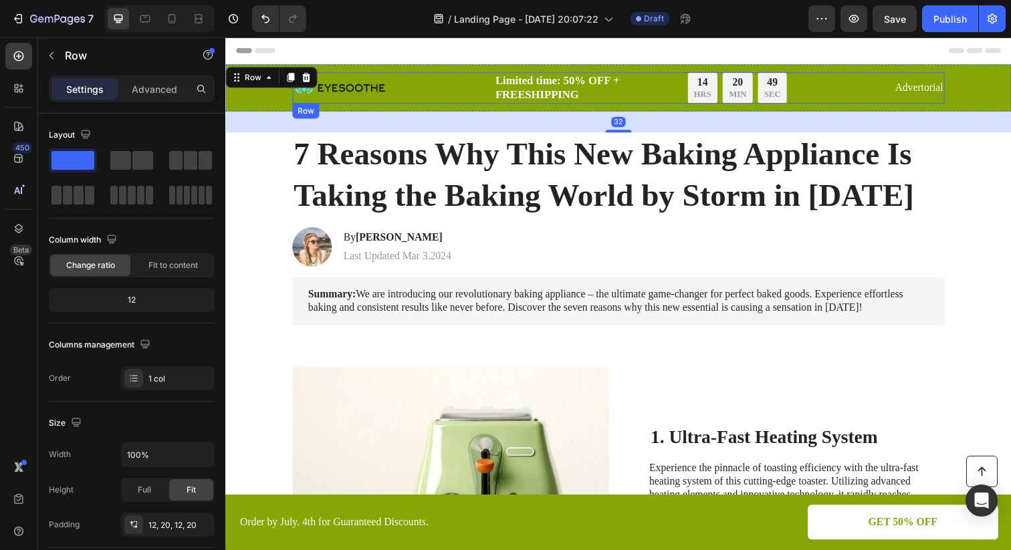
click at [391, 82] on div "Image Limited time: 50% OFF + FREESHIPPING Text Block 14 HRS 20 MIN 49 SEC Coun…" at bounding box center [627, 89] width 666 height 32
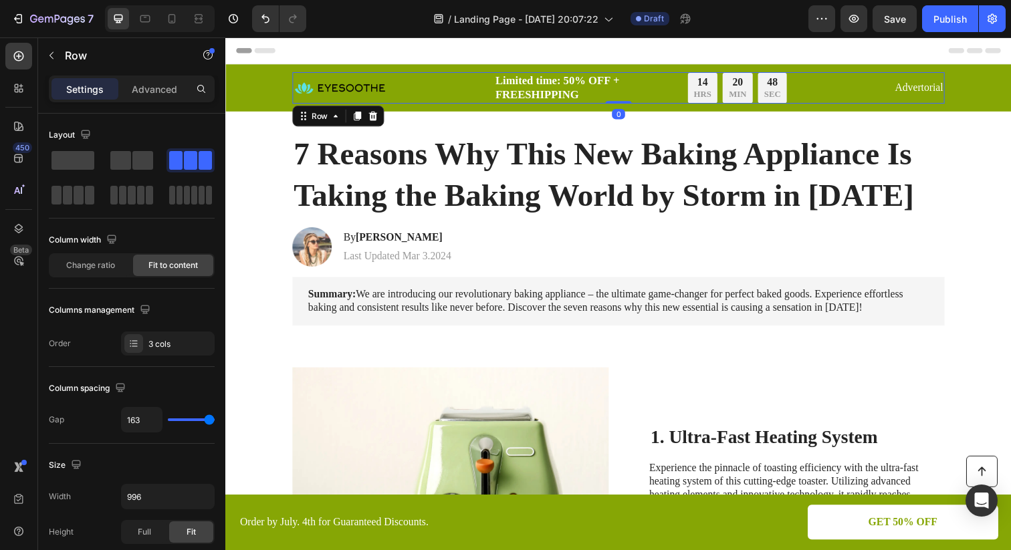
click at [437, 82] on div "Image Limited time: 50% OFF + FREESHIPPING Text Block 14 HRS 20 MIN 48 SEC Coun…" at bounding box center [627, 89] width 666 height 32
click at [337, 91] on img at bounding box center [342, 89] width 97 height 16
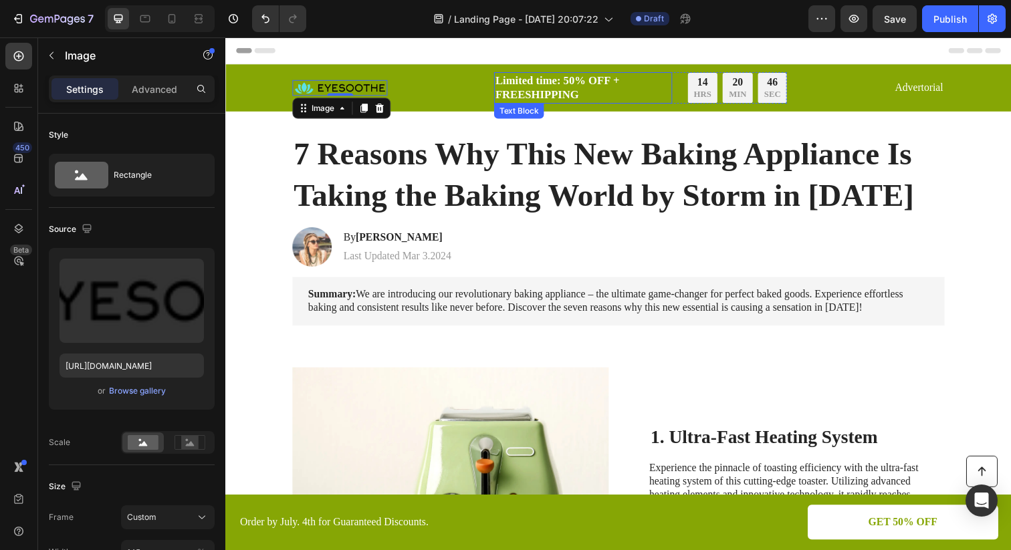
click at [516, 85] on p "Limited time: 50% OFF + FREESHIPPING" at bounding box center [590, 88] width 179 height 29
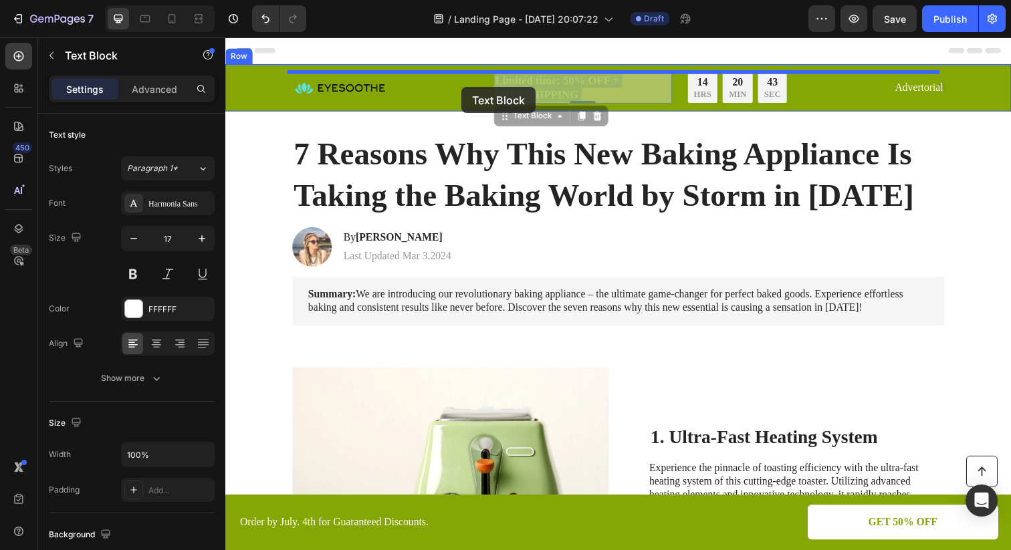
drag, startPoint x: 516, startPoint y: 85, endPoint x: 467, endPoint y: 88, distance: 48.9
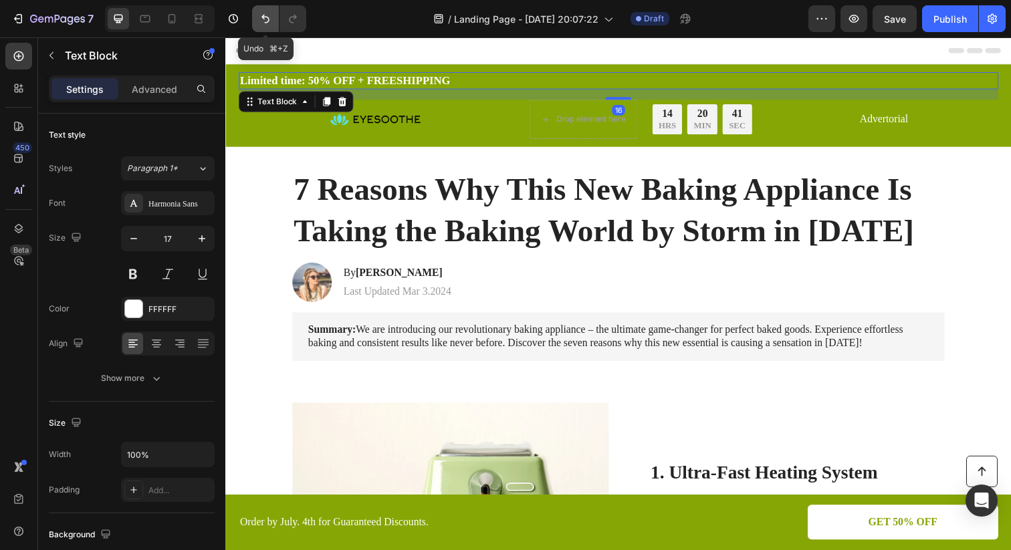
click at [271, 18] on icon "Undo/Redo" at bounding box center [265, 18] width 13 height 13
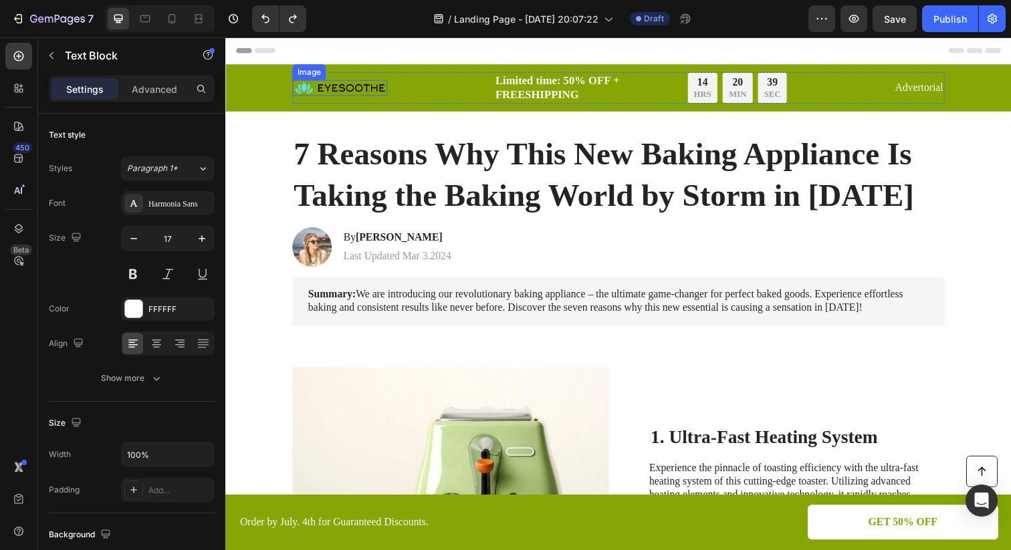
click at [338, 90] on img at bounding box center [342, 89] width 97 height 16
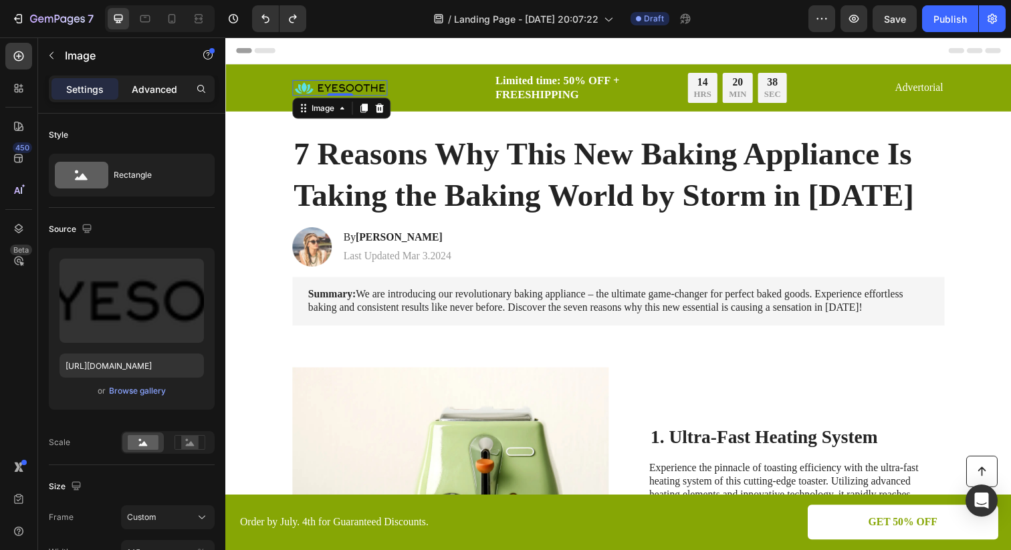
click at [139, 87] on p "Advanced" at bounding box center [154, 89] width 45 height 14
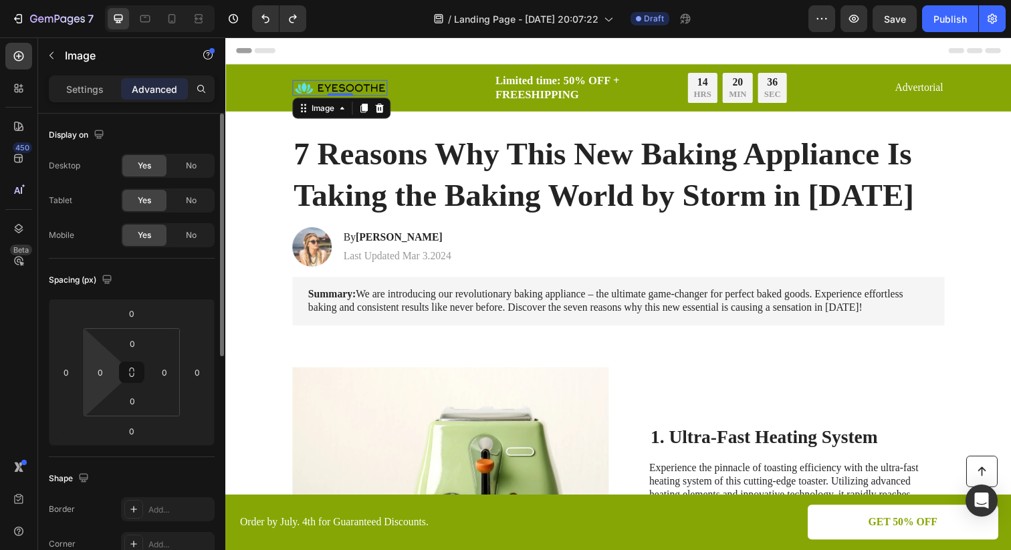
click at [112, 382] on div "0" at bounding box center [100, 372] width 27 height 21
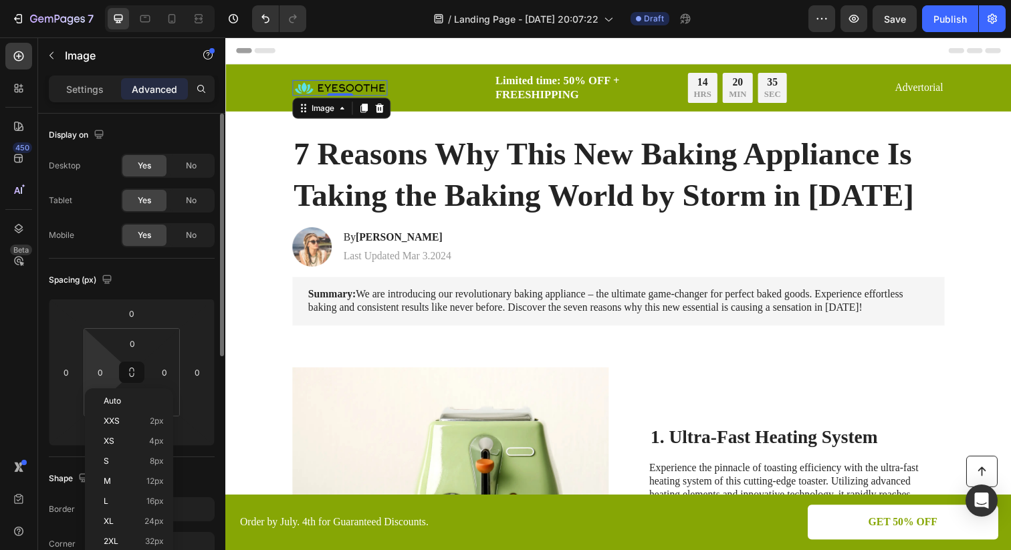
click at [112, 382] on div "0" at bounding box center [100, 372] width 27 height 21
click at [142, 284] on div "Spacing (px)" at bounding box center [132, 280] width 166 height 21
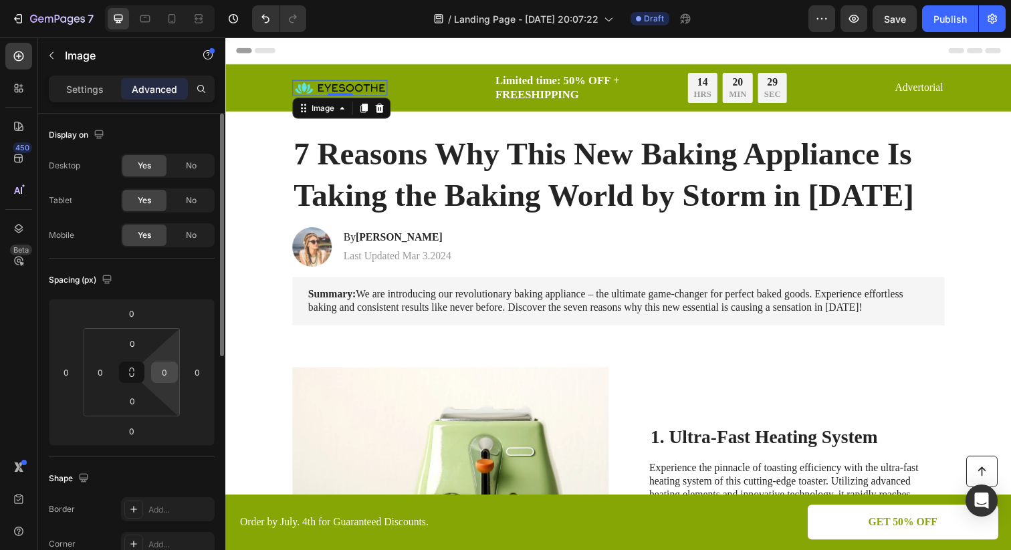
click at [174, 379] on div "0" at bounding box center [164, 372] width 27 height 21
drag, startPoint x: 174, startPoint y: 379, endPoint x: 158, endPoint y: 380, distance: 16.1
click at [158, 380] on div "0" at bounding box center [164, 372] width 27 height 21
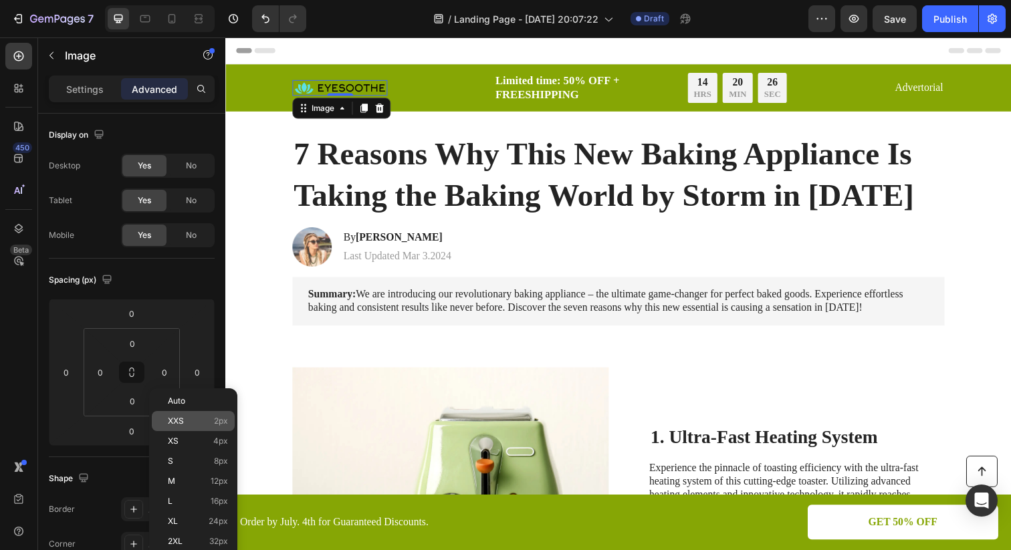
click at [169, 421] on span "XXS" at bounding box center [176, 421] width 16 height 9
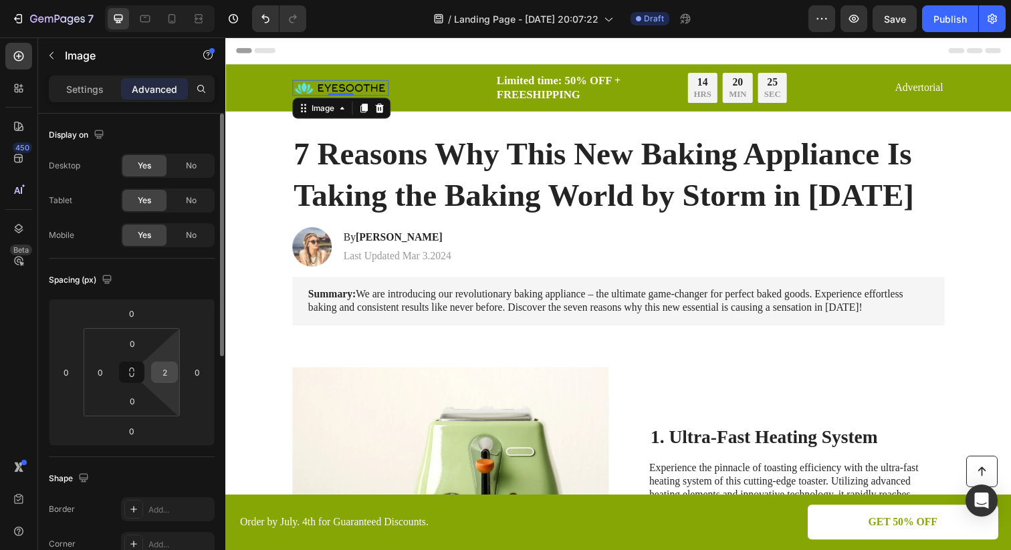
click at [164, 375] on input "2" at bounding box center [164, 372] width 20 height 20
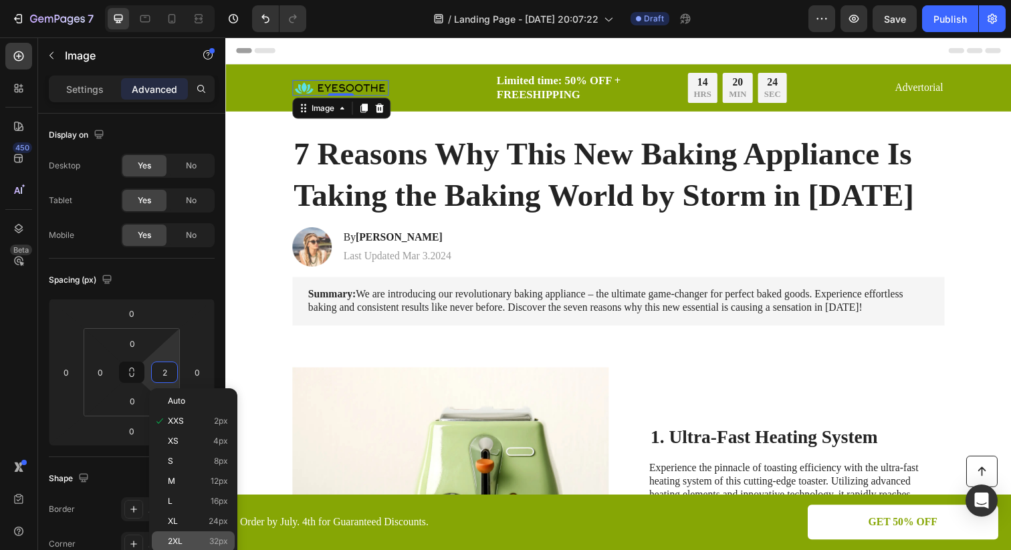
click at [174, 538] on span "2XL" at bounding box center [175, 541] width 15 height 9
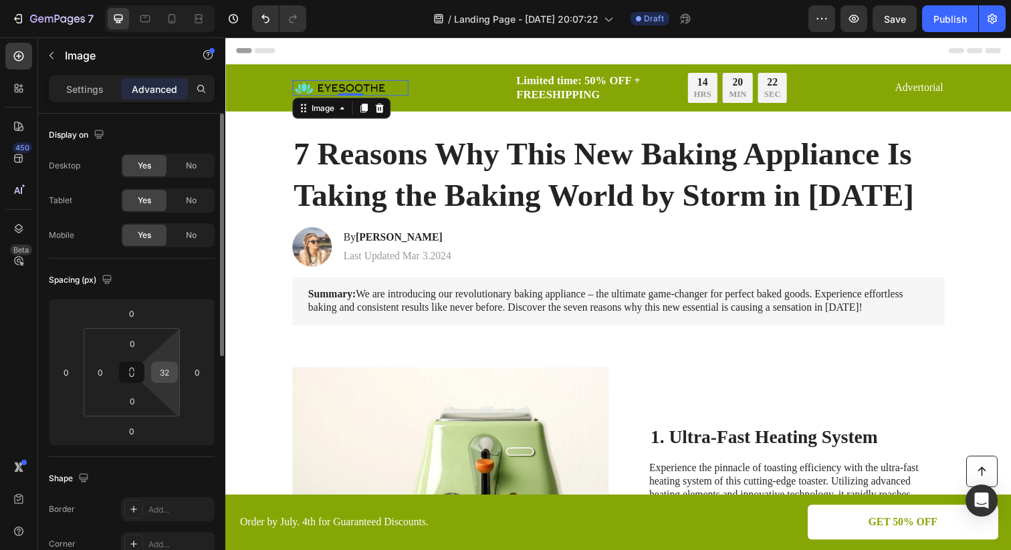
click at [151, 375] on div "32" at bounding box center [164, 372] width 27 height 21
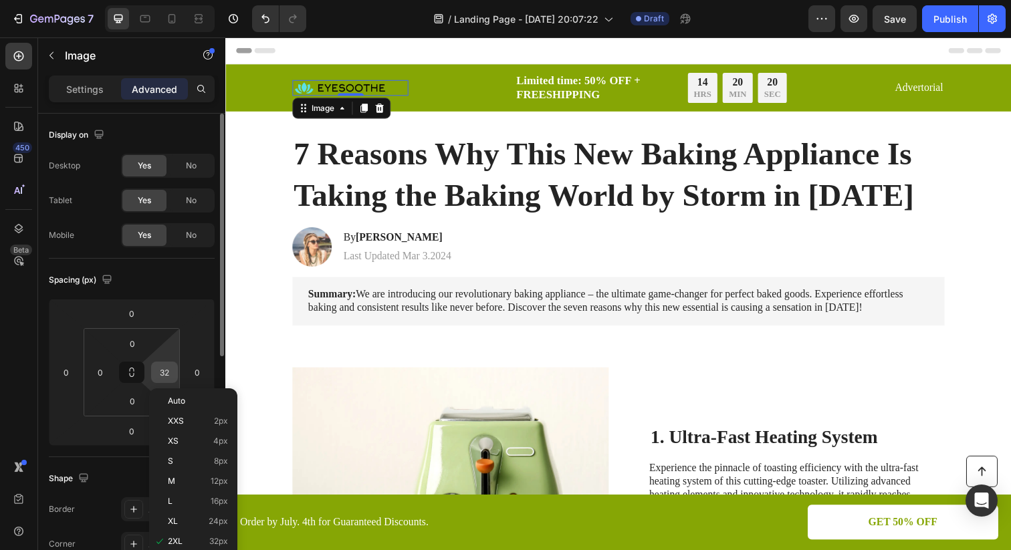
click at [165, 371] on input "32" at bounding box center [164, 372] width 20 height 20
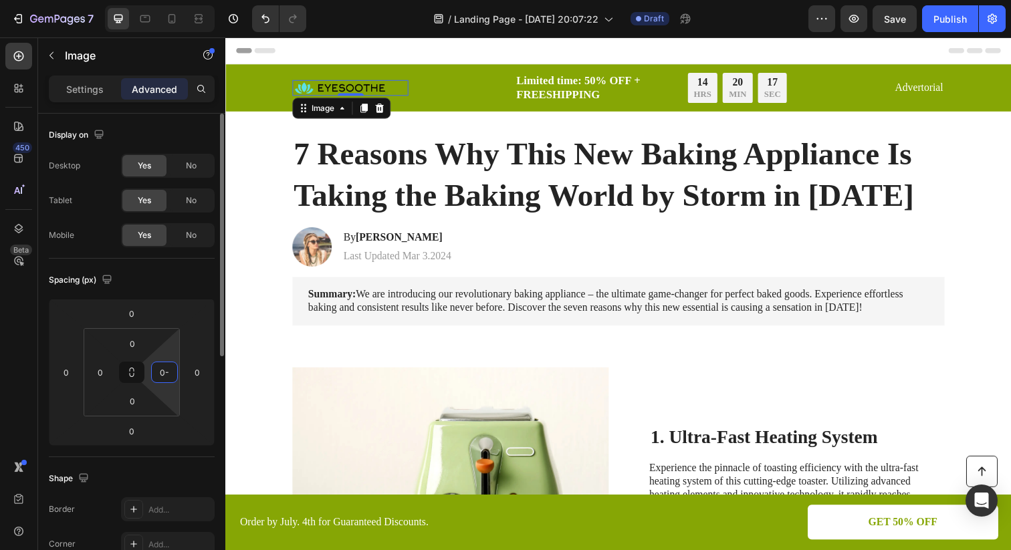
type input "0"
type input "-"
type input "4"
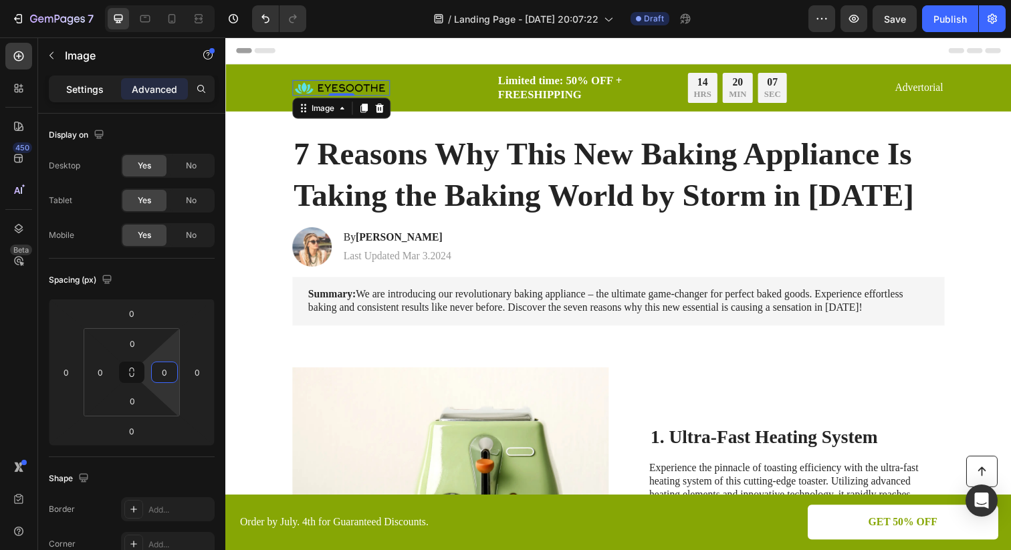
click at [78, 90] on p "Settings" at bounding box center [84, 89] width 37 height 14
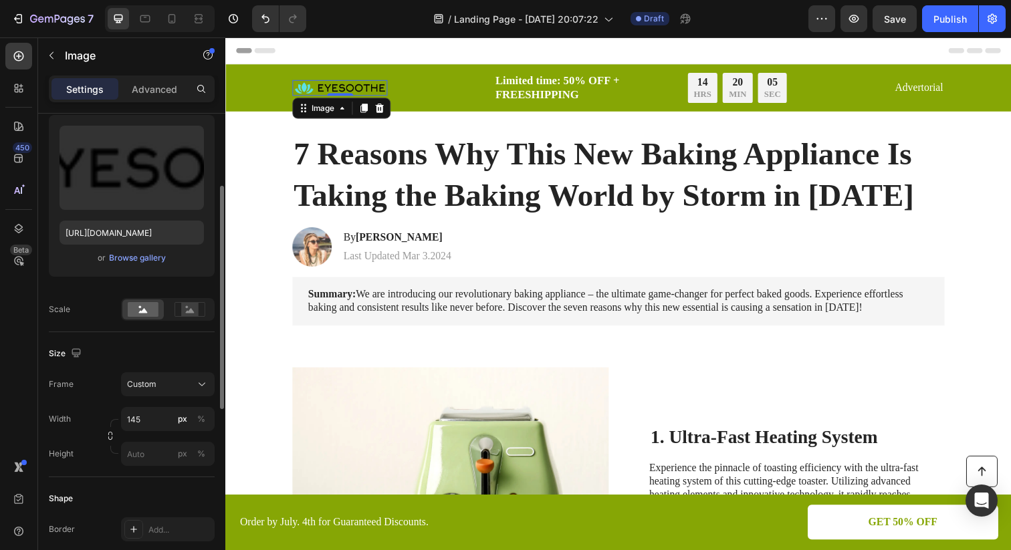
scroll to position [140, 0]
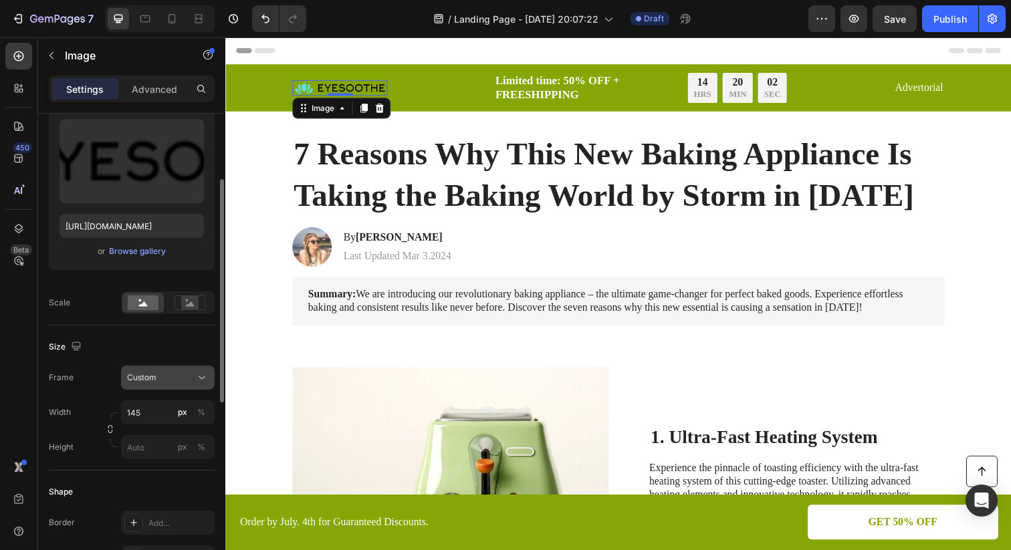
click at [154, 386] on button "Custom" at bounding box center [168, 378] width 94 height 24
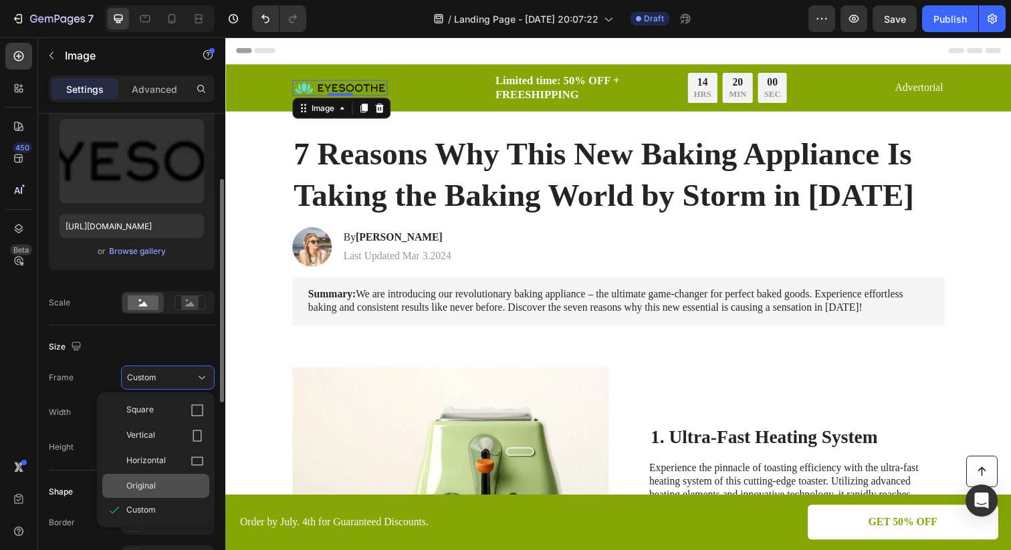
click at [172, 482] on div "Original" at bounding box center [165, 486] width 78 height 12
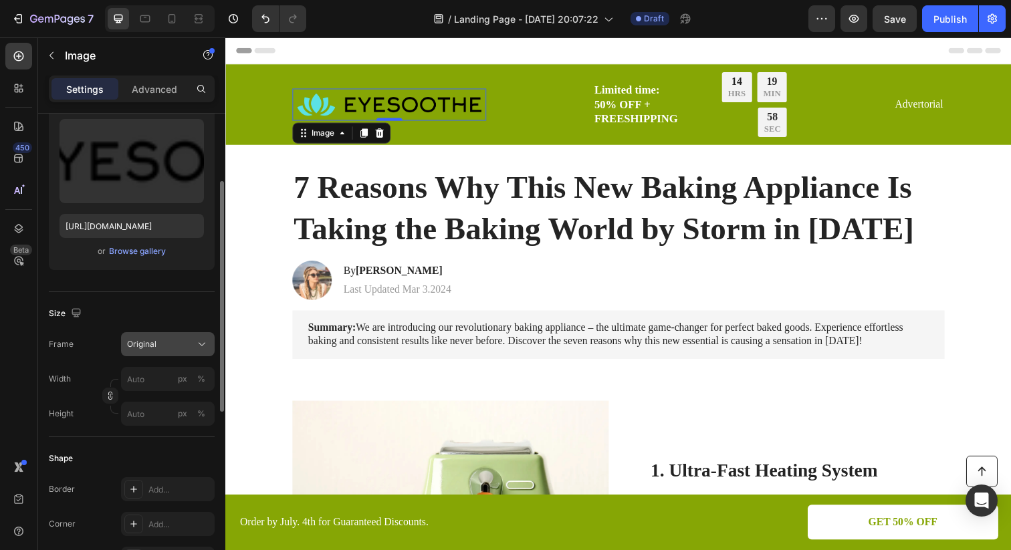
click at [169, 346] on div "Original" at bounding box center [160, 344] width 66 height 12
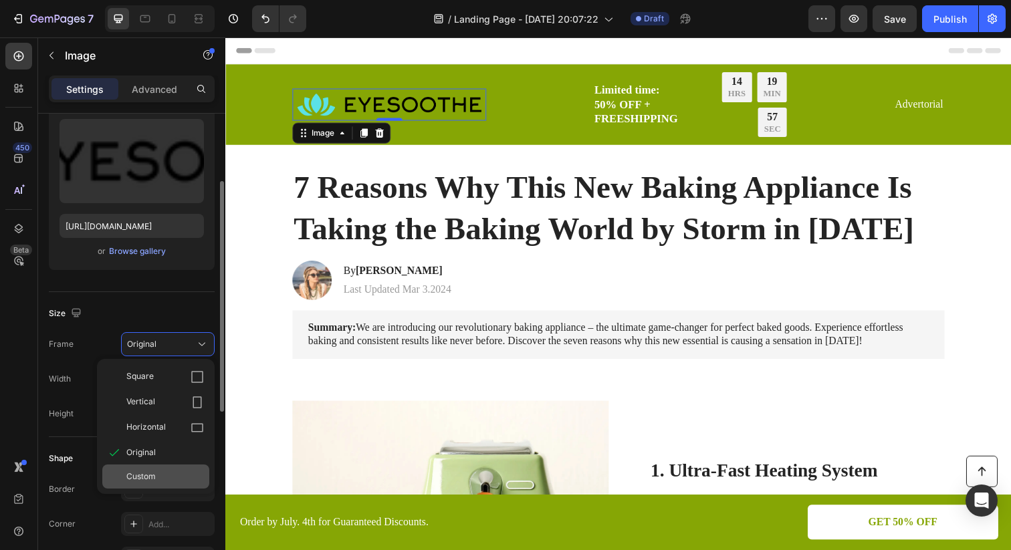
click at [152, 475] on span "Custom" at bounding box center [140, 477] width 29 height 12
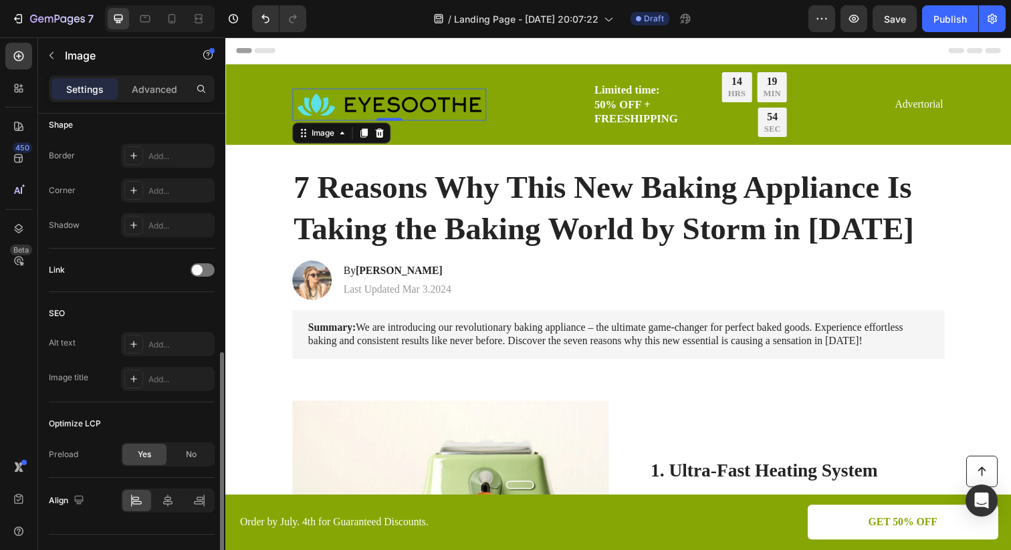
scroll to position [534, 0]
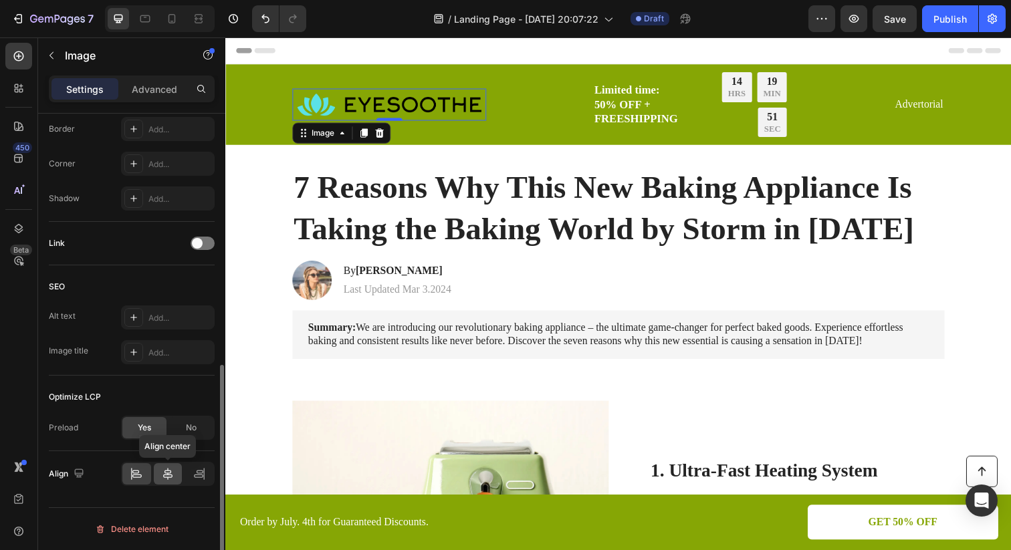
click at [173, 474] on icon at bounding box center [167, 473] width 13 height 13
click at [132, 477] on icon at bounding box center [136, 473] width 13 height 13
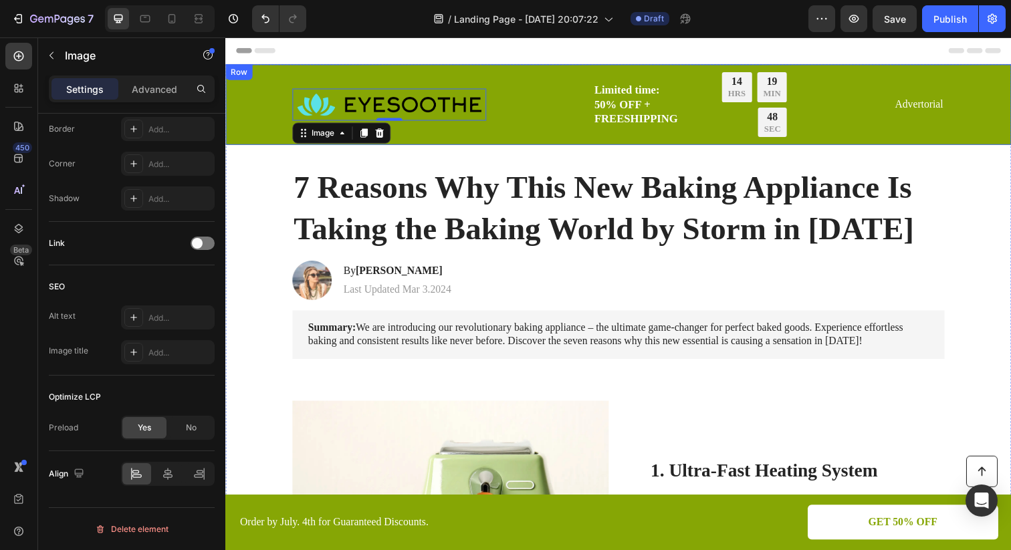
click at [257, 112] on div "Image 0 Limited time: 50% OFF + FREESHIPPING Text Block 14 HRS 19 MIN 48 SEC Co…" at bounding box center [627, 106] width 776 height 66
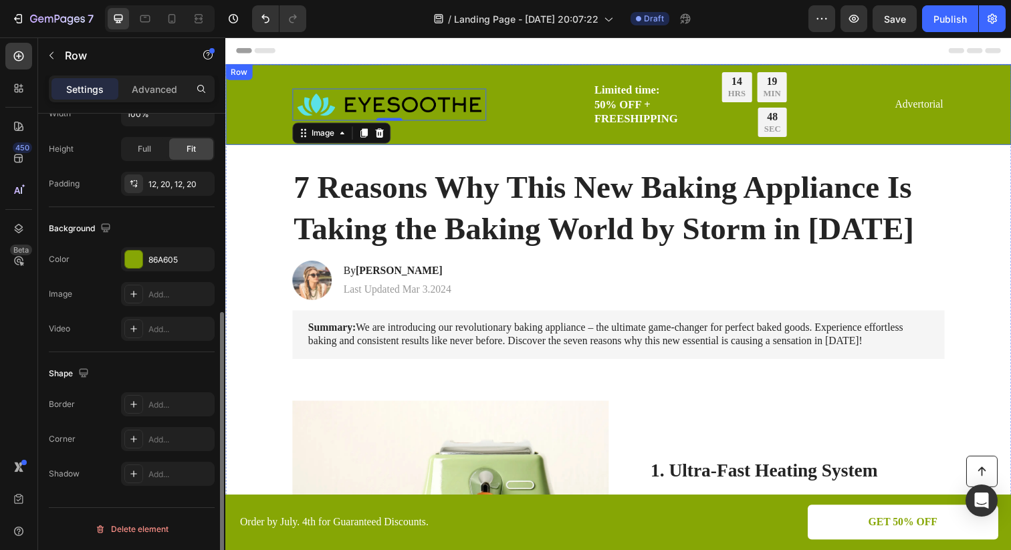
scroll to position [0, 0]
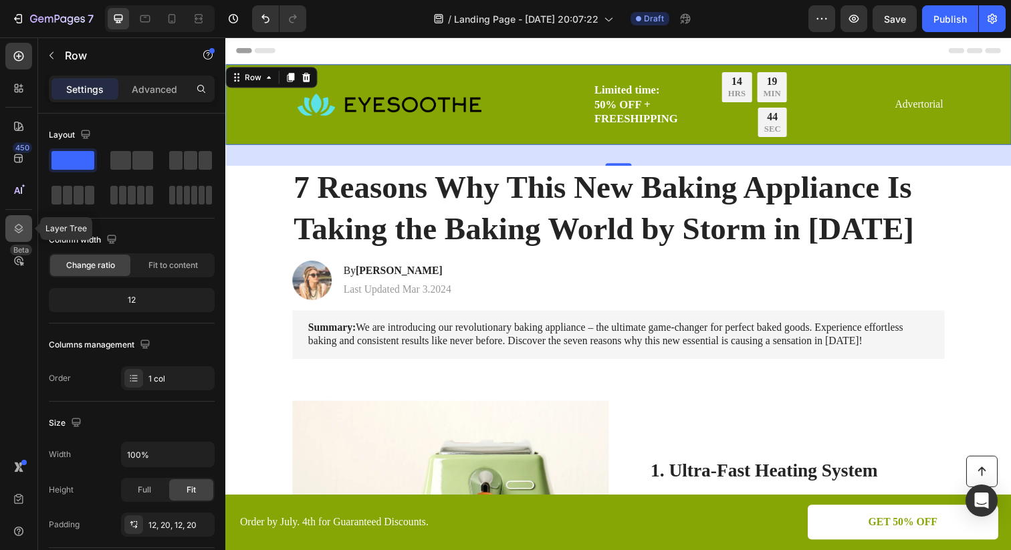
click at [21, 231] on icon at bounding box center [19, 228] width 9 height 9
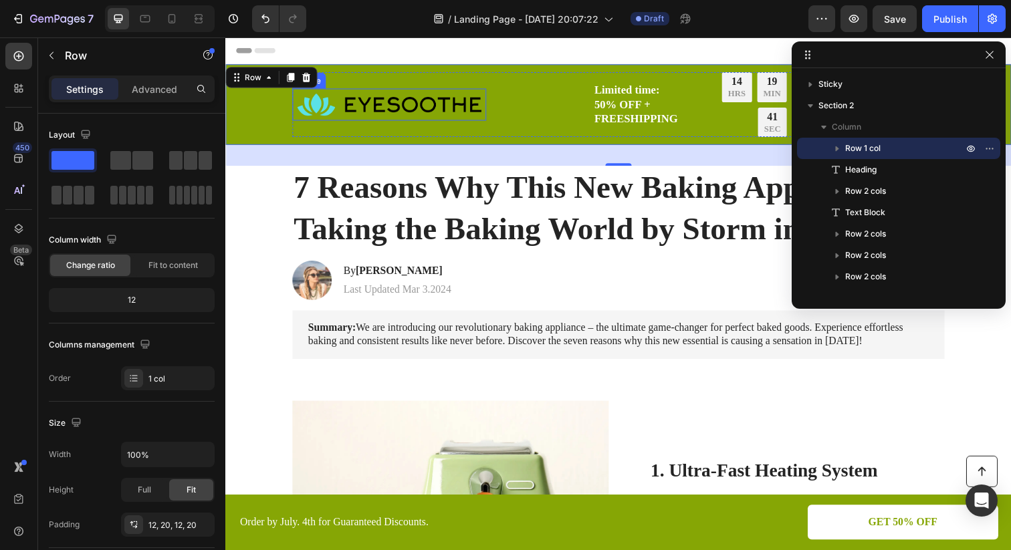
click at [463, 94] on img at bounding box center [393, 106] width 198 height 33
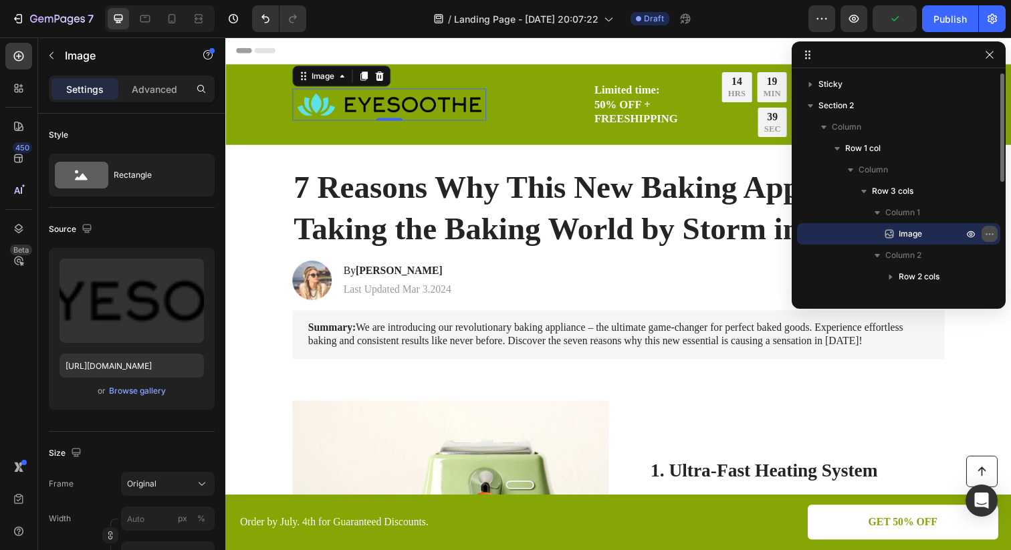
click at [985, 237] on icon "button" at bounding box center [989, 234] width 11 height 11
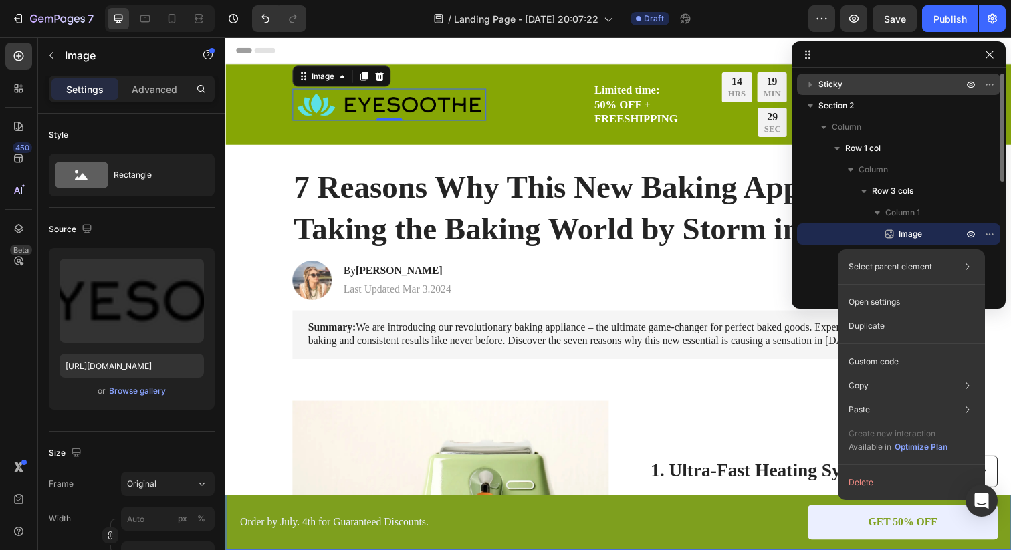
click at [853, 86] on p "Sticky" at bounding box center [892, 84] width 147 height 13
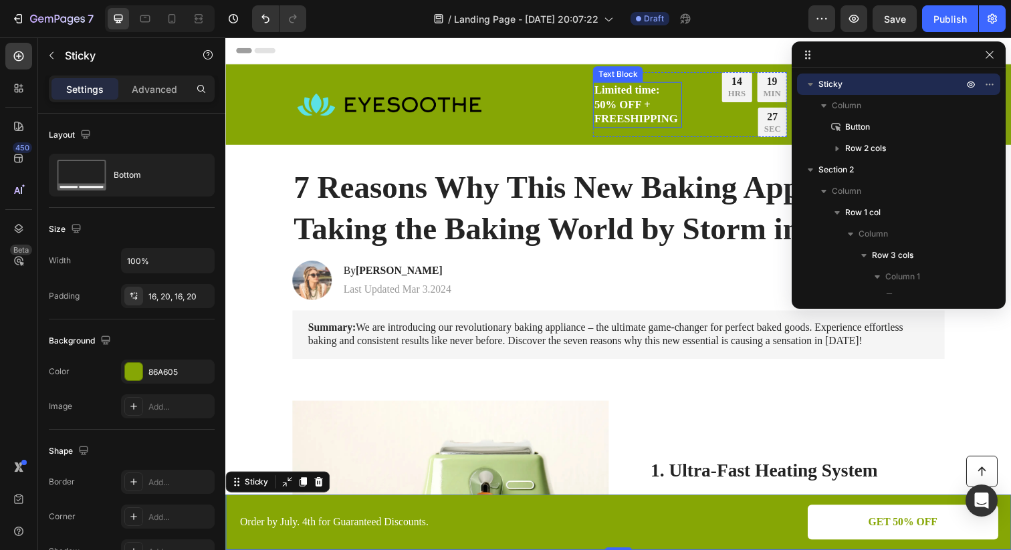
click at [645, 109] on p "Limited time: 50% OFF + FREESHIPPING" at bounding box center [646, 106] width 88 height 44
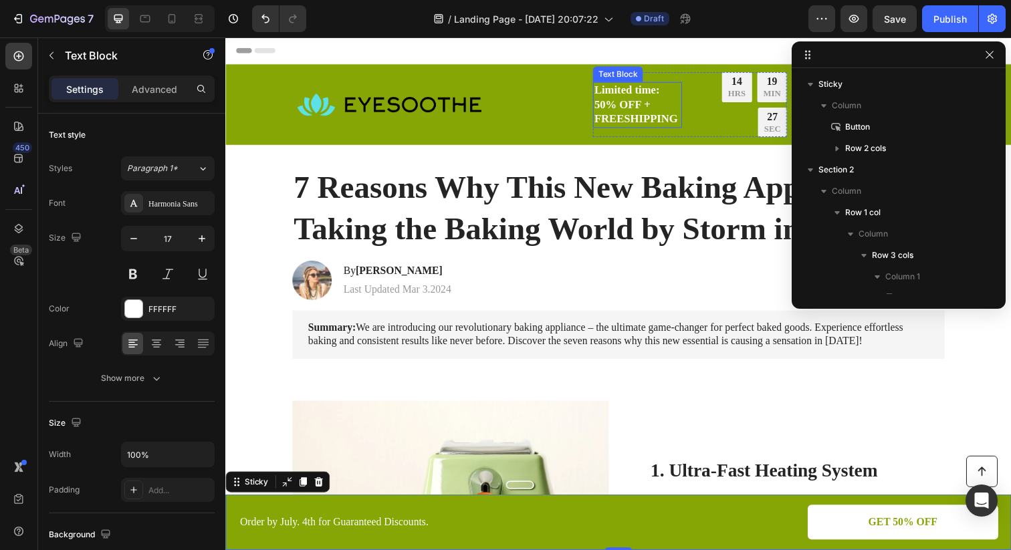
scroll to position [210, 0]
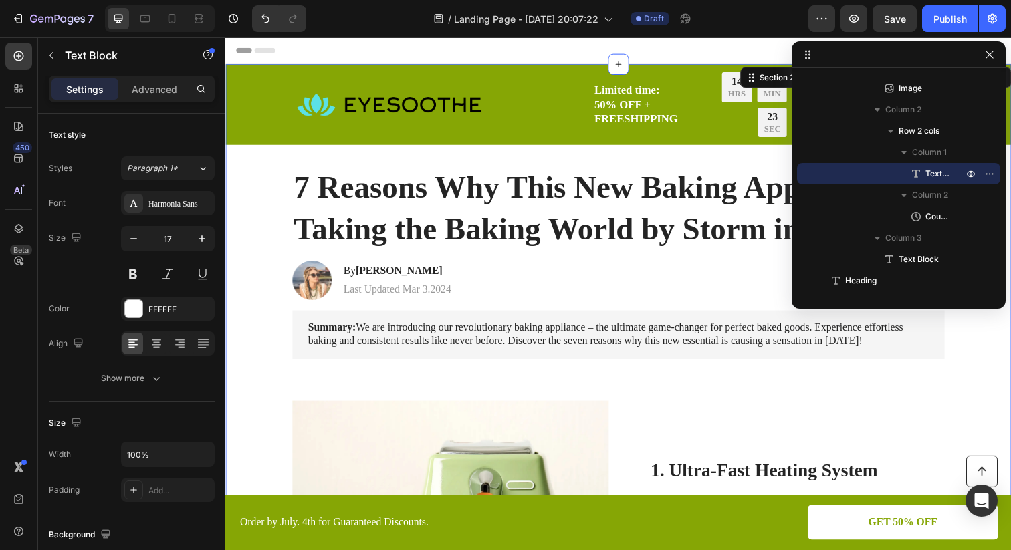
scroll to position [0, 0]
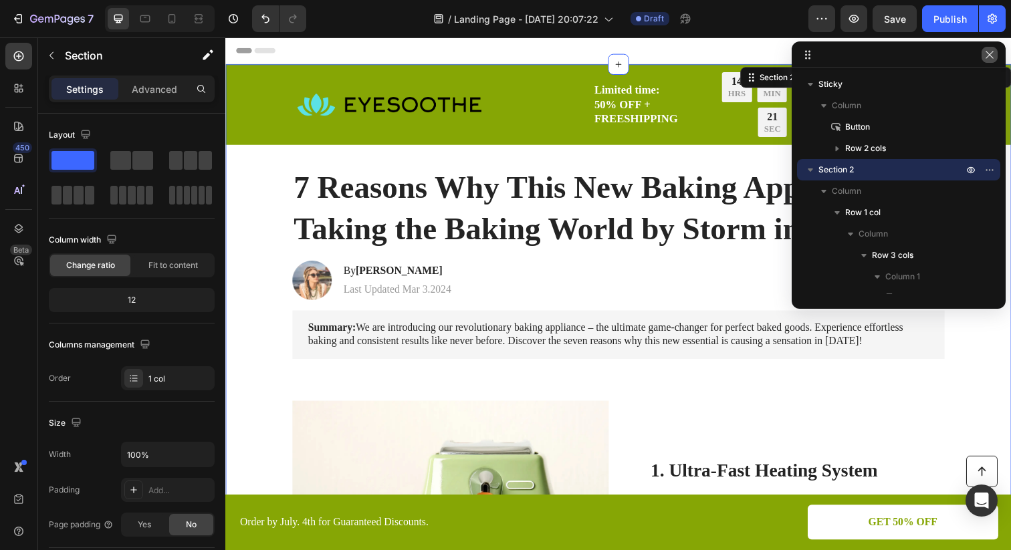
click at [989, 58] on icon "button" at bounding box center [989, 54] width 11 height 11
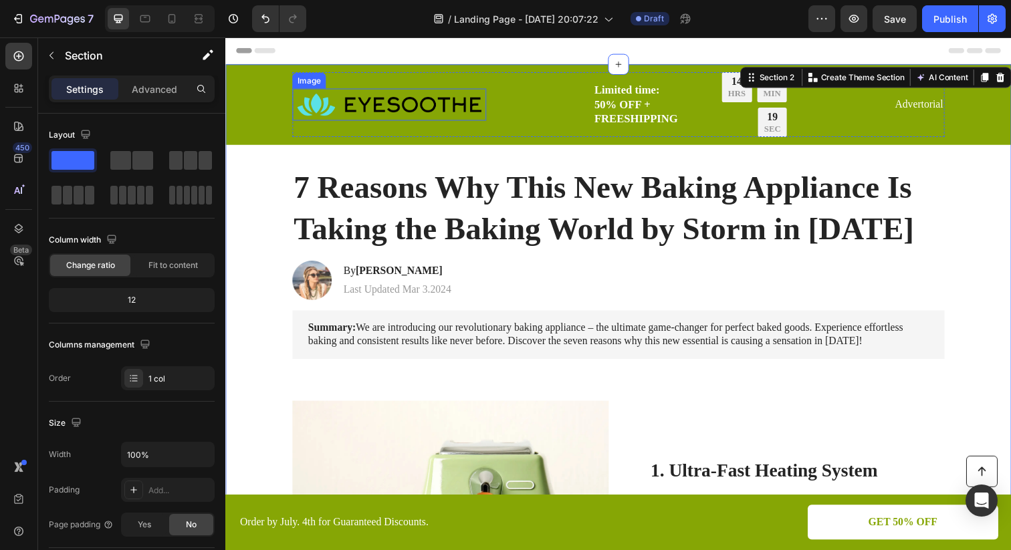
click at [454, 106] on img at bounding box center [393, 106] width 198 height 33
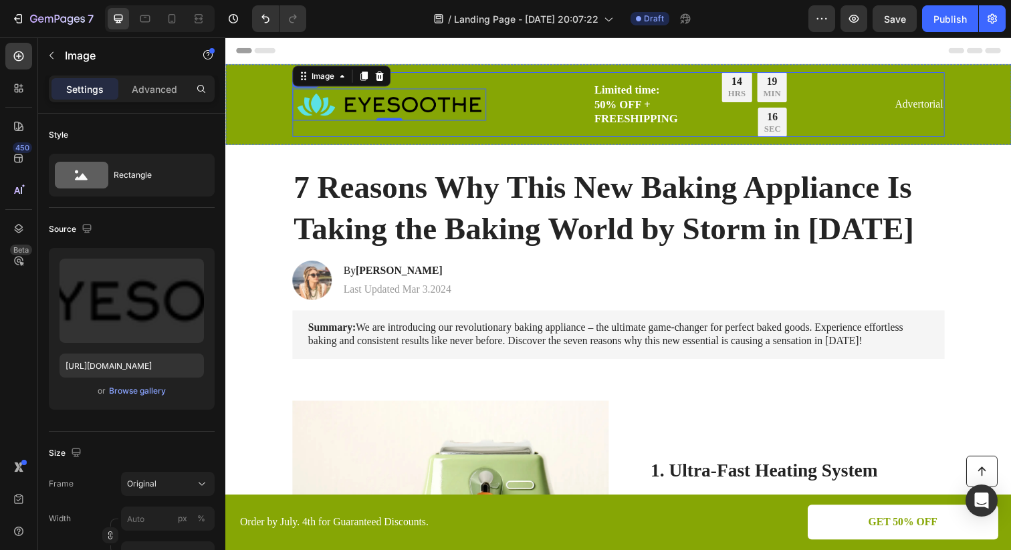
click at [537, 99] on div "Image 0 Limited time: 50% OFF + FREESHIPPING Text Block 14 HRS 19 MIN 16 SEC Co…" at bounding box center [627, 106] width 666 height 66
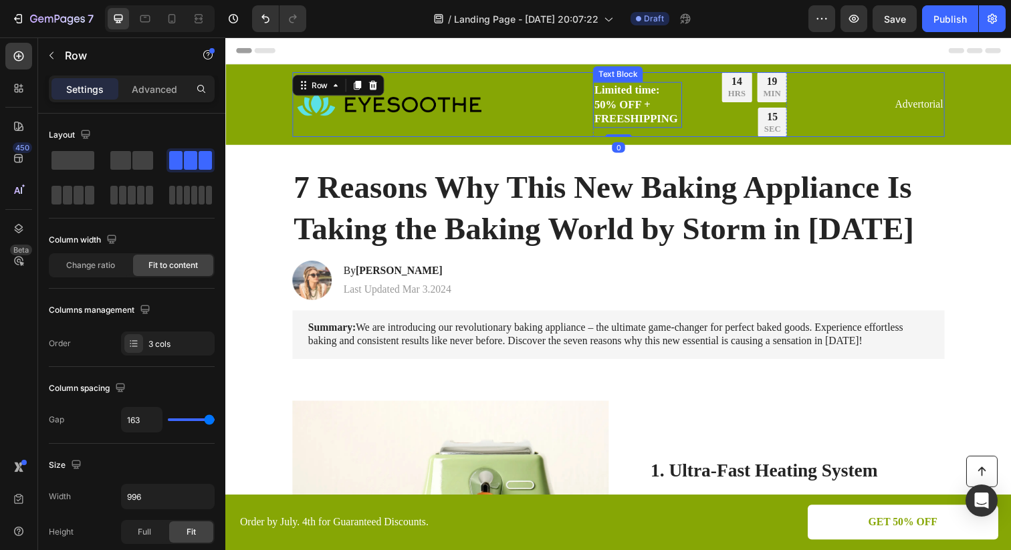
click at [602, 107] on p "Limited time: 50% OFF + FREESHIPPING" at bounding box center [646, 106] width 88 height 44
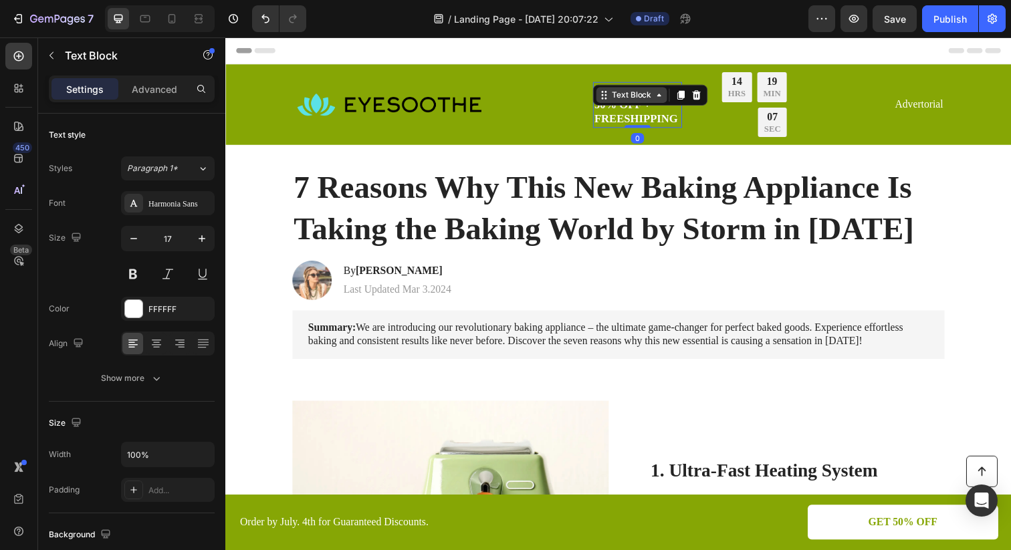
drag, startPoint x: 641, startPoint y: 127, endPoint x: 669, endPoint y: 96, distance: 41.7
click at [669, 96] on div "Limited time: 50% OFF + FREESHIPPING Text Block 0" at bounding box center [646, 106] width 91 height 47
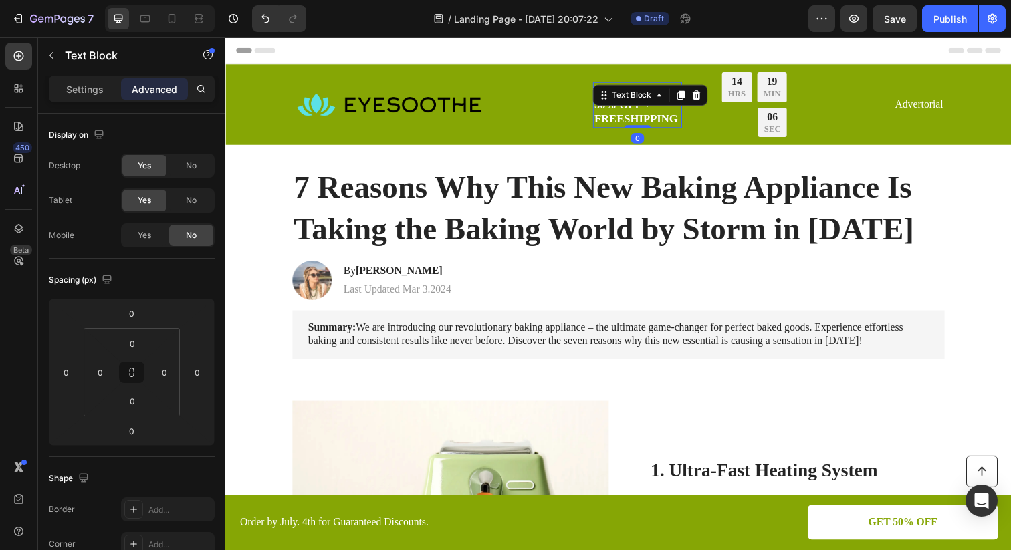
click at [602, 113] on p "Limited time: 50% OFF + FREESHIPPING" at bounding box center [646, 106] width 88 height 44
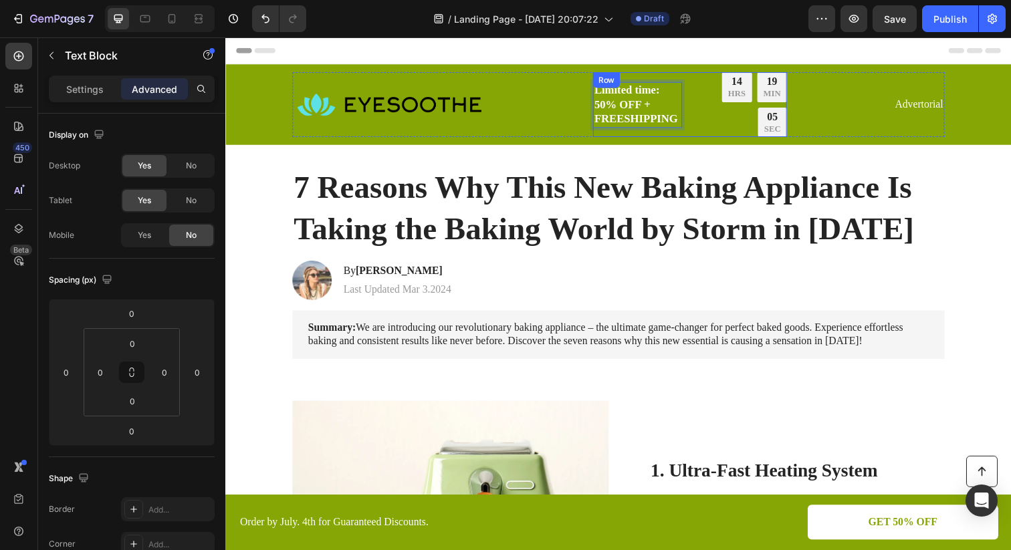
click at [687, 108] on div "Limited time: 50% OFF + FREESHIPPING Text Block 0 14 HRS 19 MIN 05 SEC Countdow…" at bounding box center [700, 106] width 198 height 66
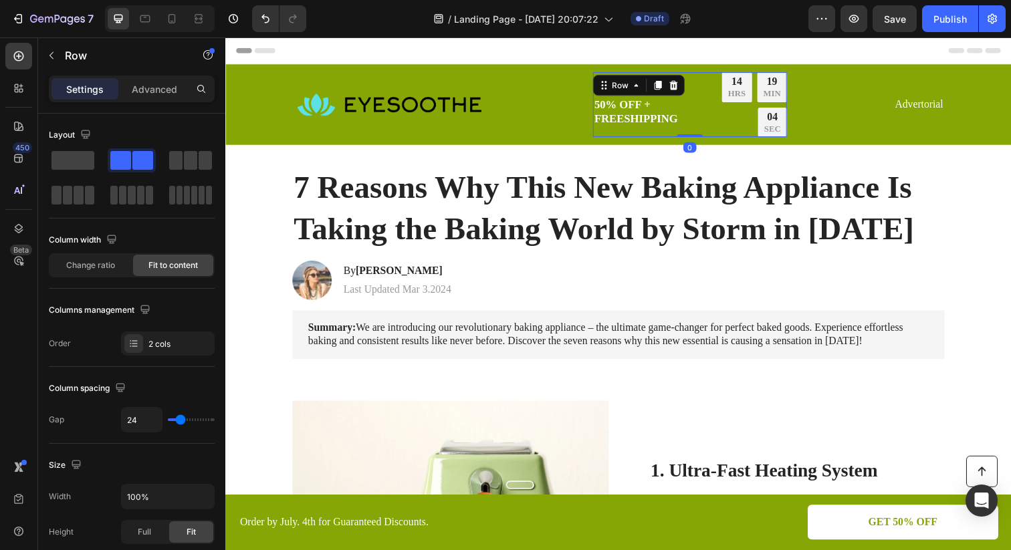
click at [687, 108] on div "Limited time: 50% OFF + FREESHIPPING Text Block 14 HRS 19 MIN 04 SEC Countdown …" at bounding box center [700, 106] width 198 height 66
click at [711, 80] on div "Countdown Timer" at bounding box center [747, 81] width 74 height 12
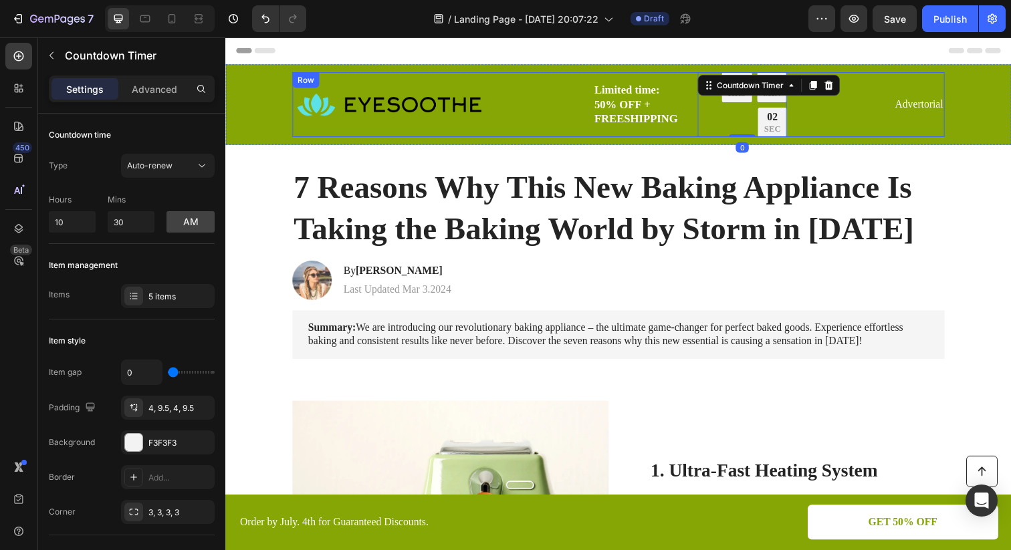
click at [806, 112] on div "Image Limited time: 50% OFF + FREESHIPPING Text Block 14 HRS 19 MIN 02 SEC Coun…" at bounding box center [627, 106] width 666 height 66
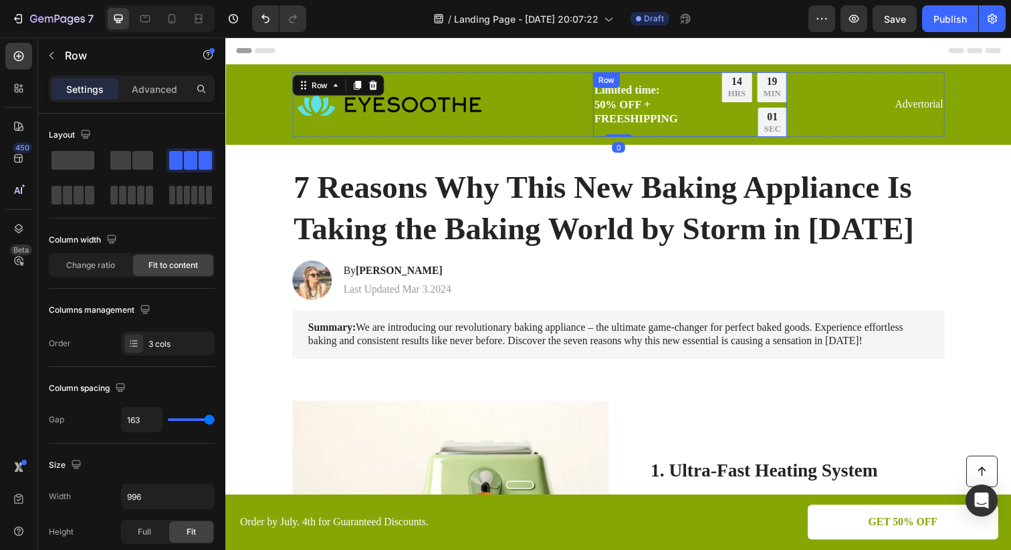
click at [687, 114] on div "Limited time: 50% OFF + FREESHIPPING Text Block 14 HRS 19 MIN 01 SEC Countdown …" at bounding box center [700, 106] width 198 height 66
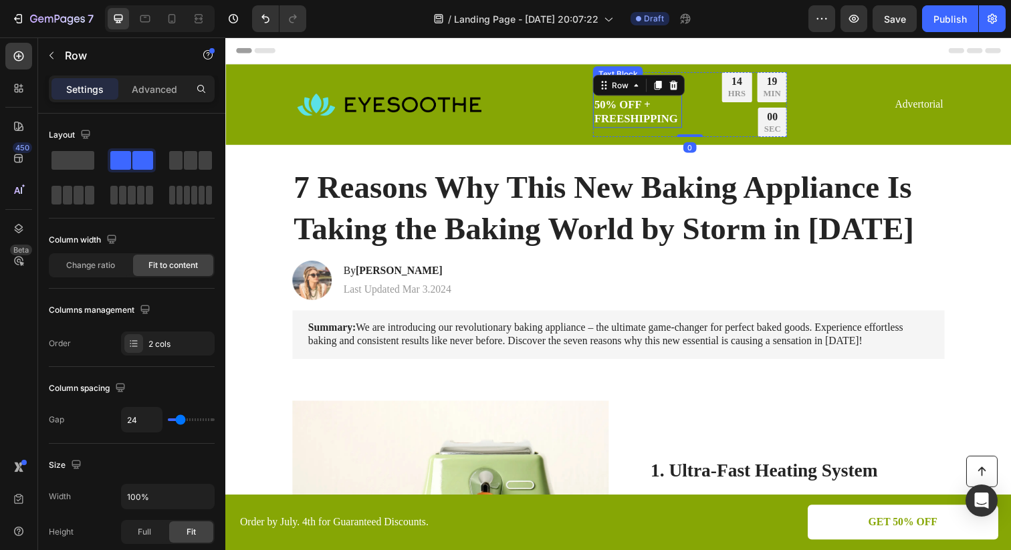
click at [623, 112] on p "Limited time: 50% OFF + FREESHIPPING" at bounding box center [646, 106] width 88 height 44
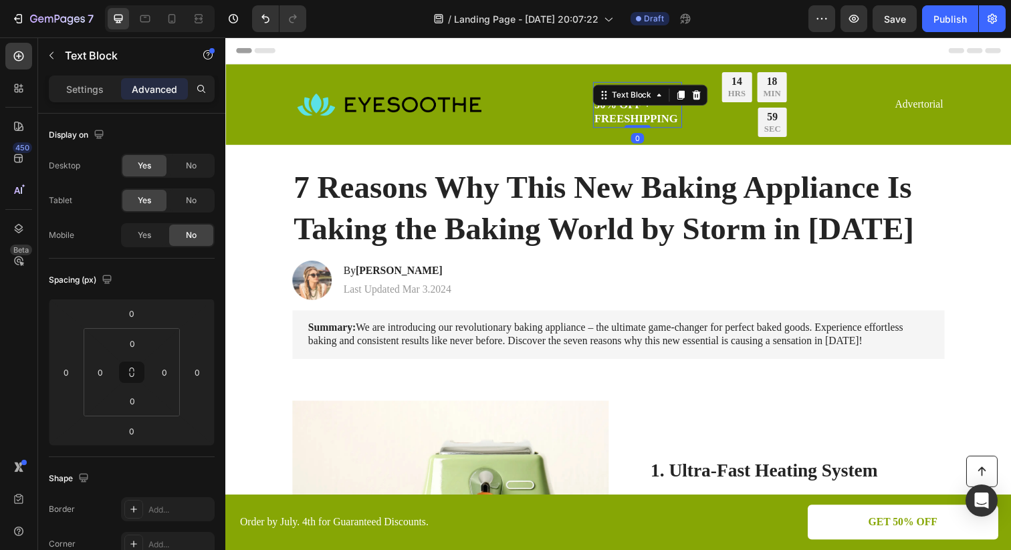
click at [601, 116] on div "Limited time: 50% OFF + FREESHIPPING" at bounding box center [646, 106] width 91 height 47
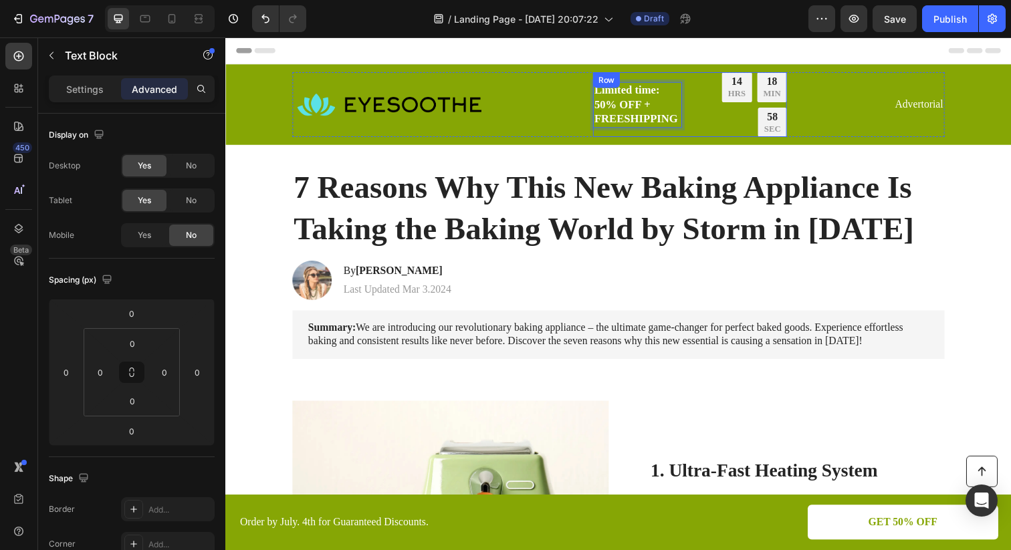
click at [601, 136] on div "Limited time: 50% OFF + FREESHIPPING Text Block 0" at bounding box center [646, 106] width 91 height 66
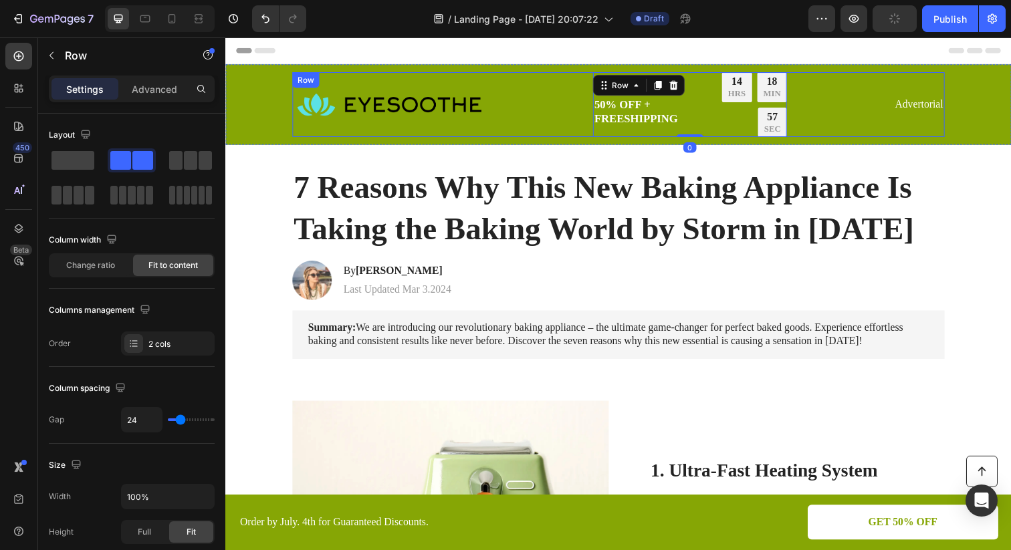
click at [447, 130] on div "Image" at bounding box center [393, 106] width 198 height 66
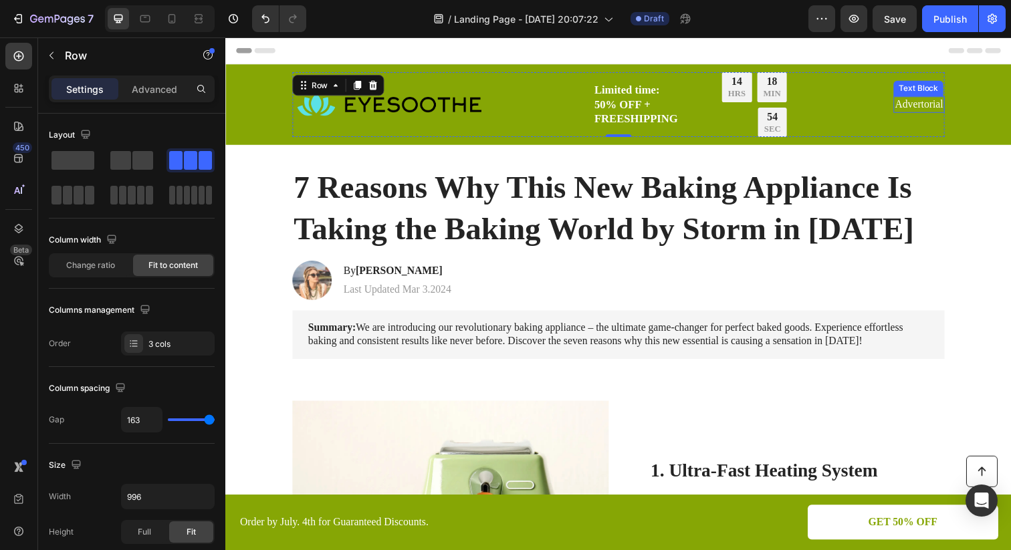
click at [932, 106] on p "Advertorial" at bounding box center [933, 106] width 49 height 14
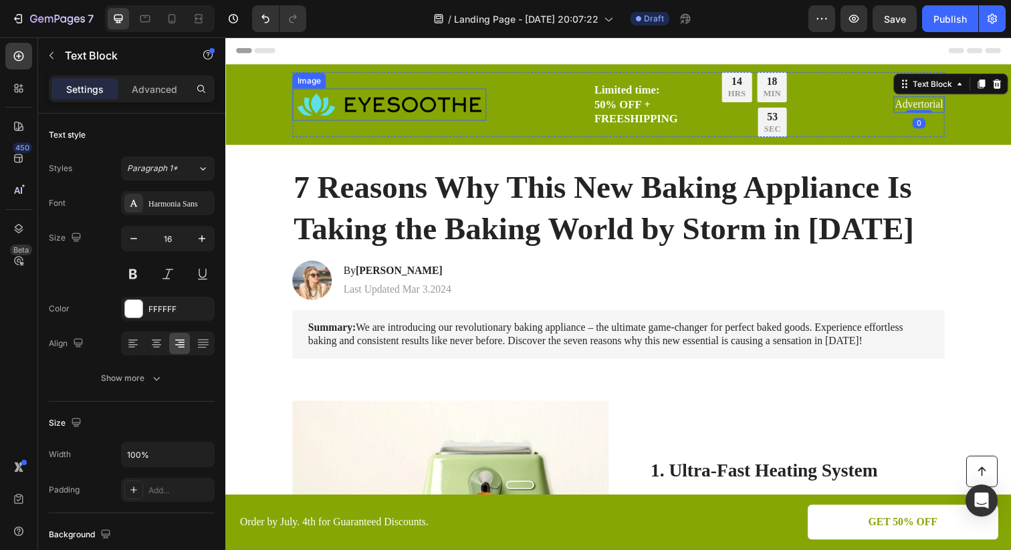
click at [425, 102] on img at bounding box center [393, 106] width 198 height 33
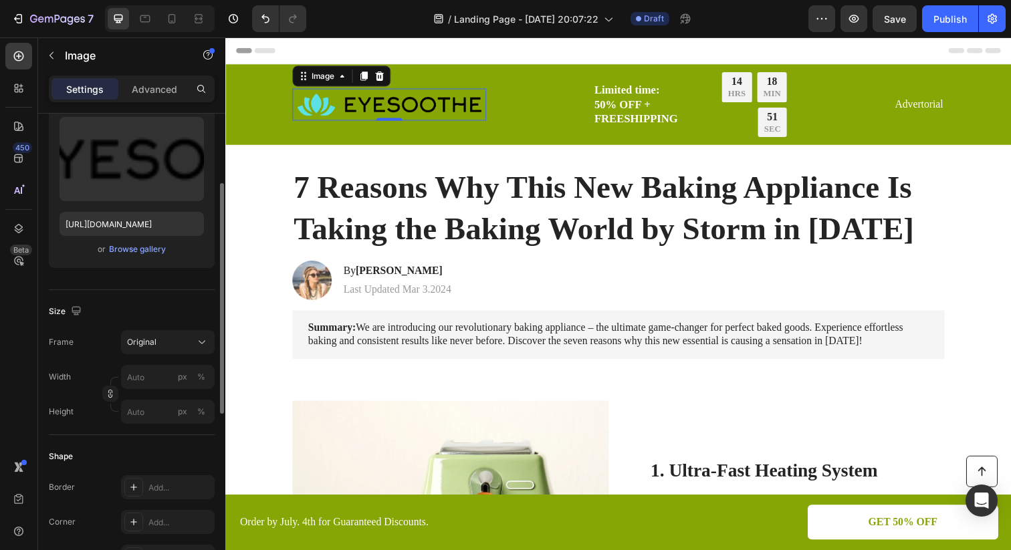
scroll to position [142, 0]
click at [185, 349] on button "Original" at bounding box center [168, 342] width 94 height 24
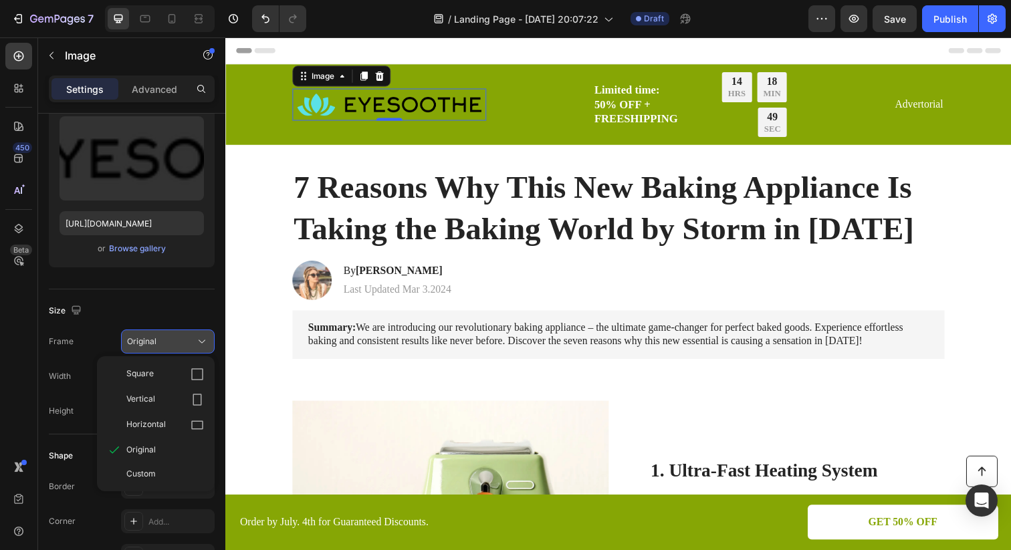
click at [185, 349] on button "Original" at bounding box center [168, 342] width 94 height 24
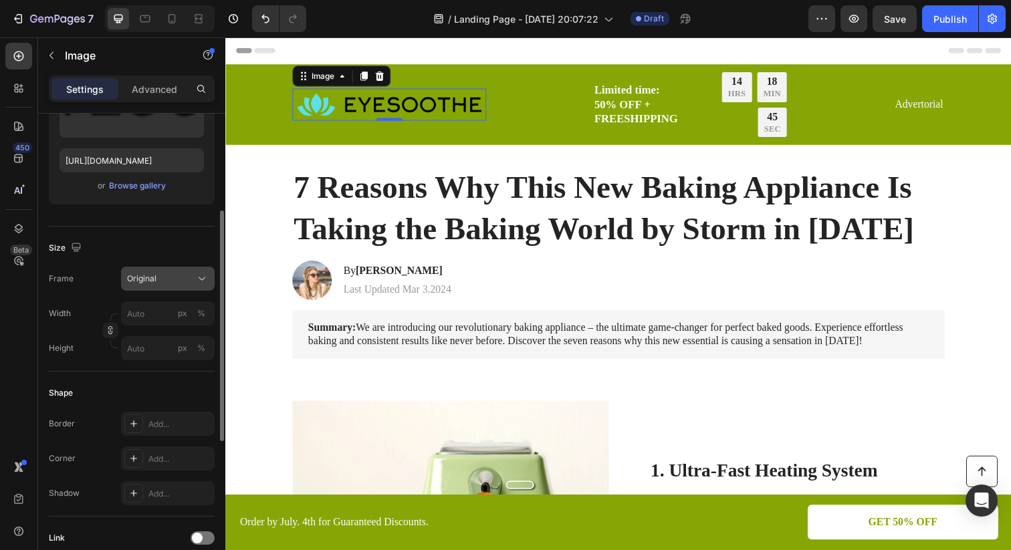
scroll to position [203, 0]
click at [145, 318] on input "px %" at bounding box center [168, 316] width 94 height 24
click at [186, 290] on button "Original" at bounding box center [168, 281] width 94 height 24
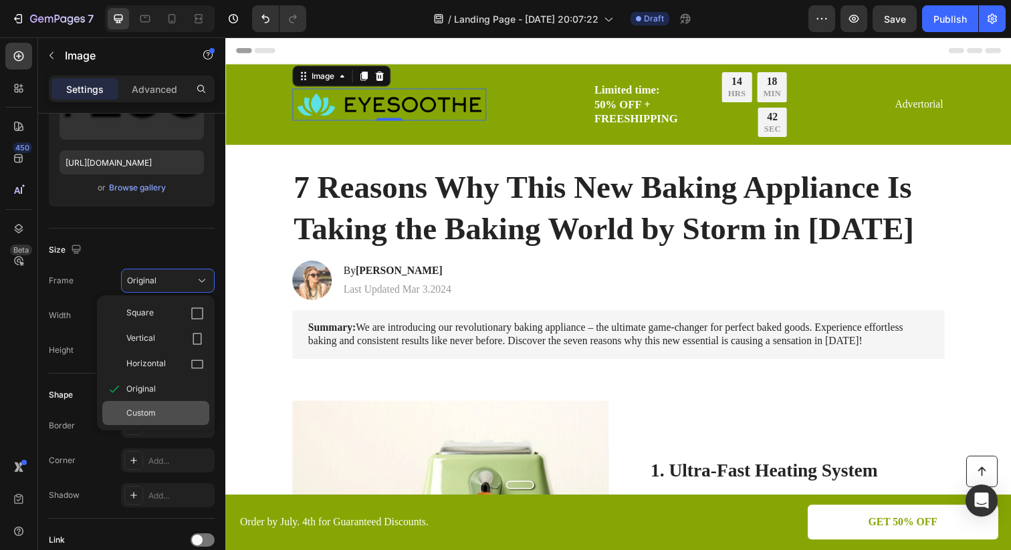
click at [161, 411] on div "Custom" at bounding box center [165, 413] width 78 height 12
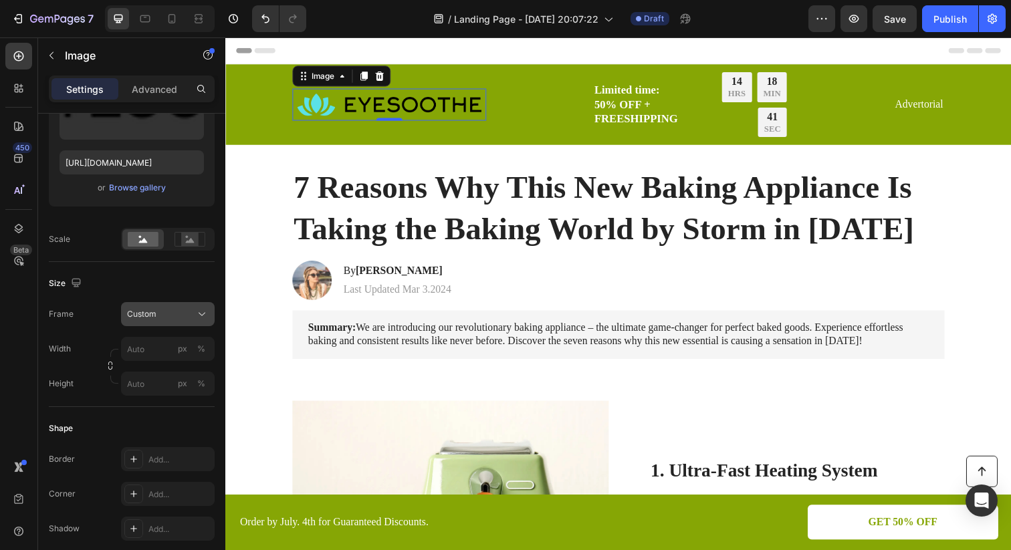
click at [159, 318] on div "Custom" at bounding box center [160, 314] width 66 height 12
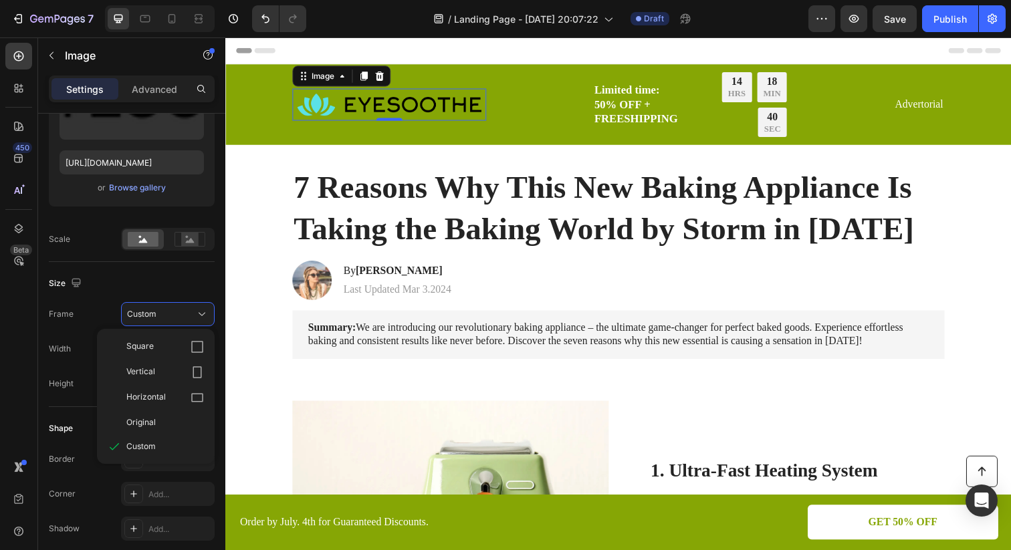
click at [109, 315] on div "Frame Custom Square Vertical Horizontal Original Custom" at bounding box center [132, 314] width 166 height 24
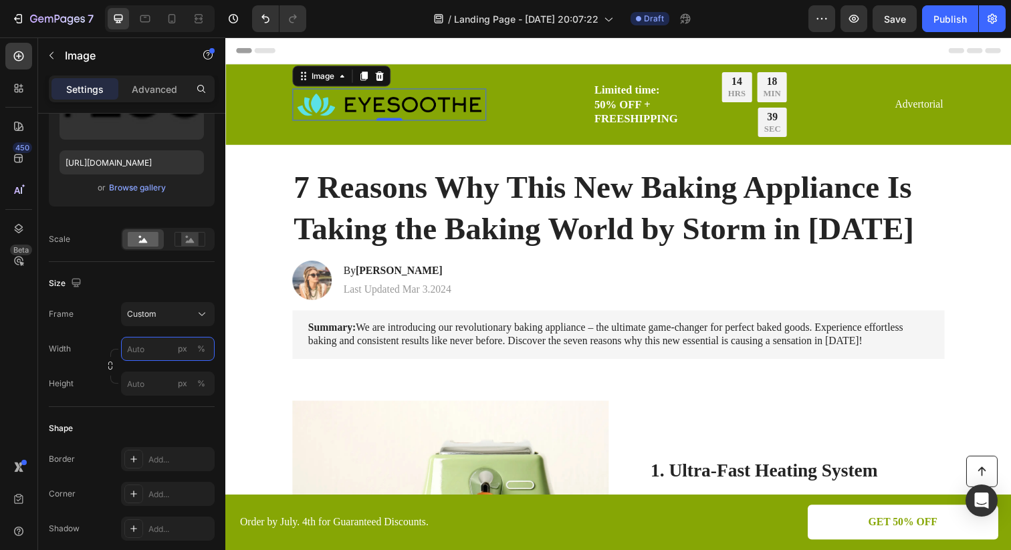
click at [142, 349] on input "px %" at bounding box center [168, 349] width 94 height 24
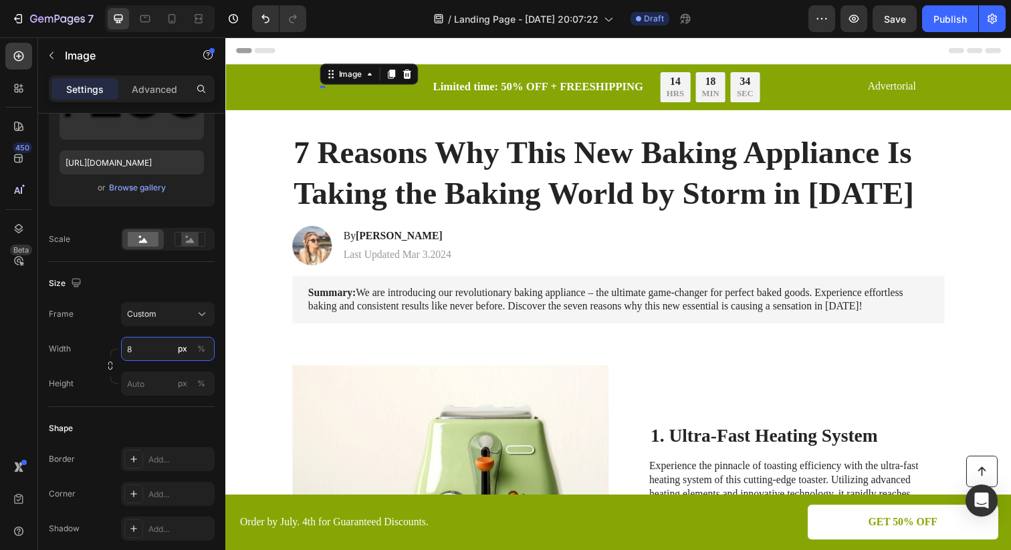
type input "84"
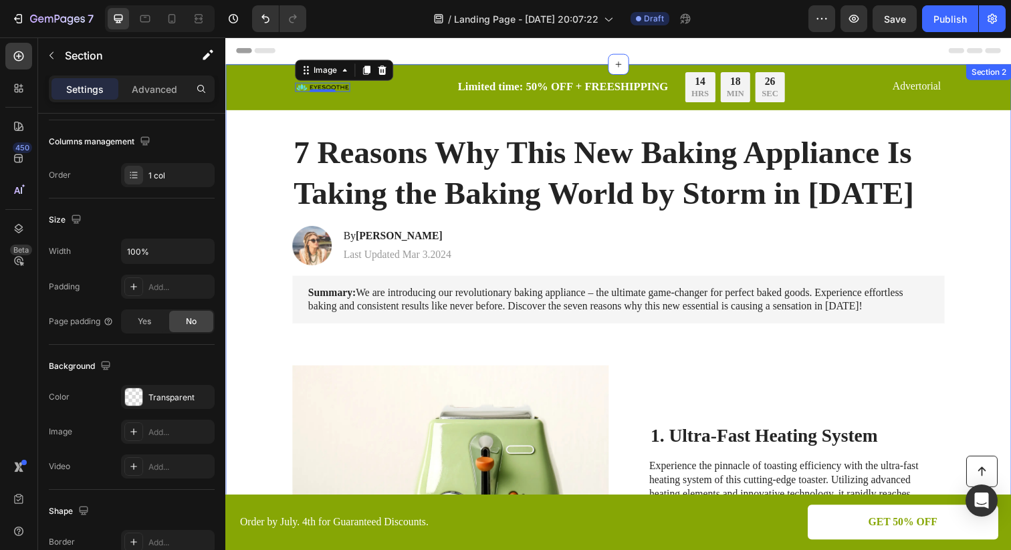
scroll to position [0, 0]
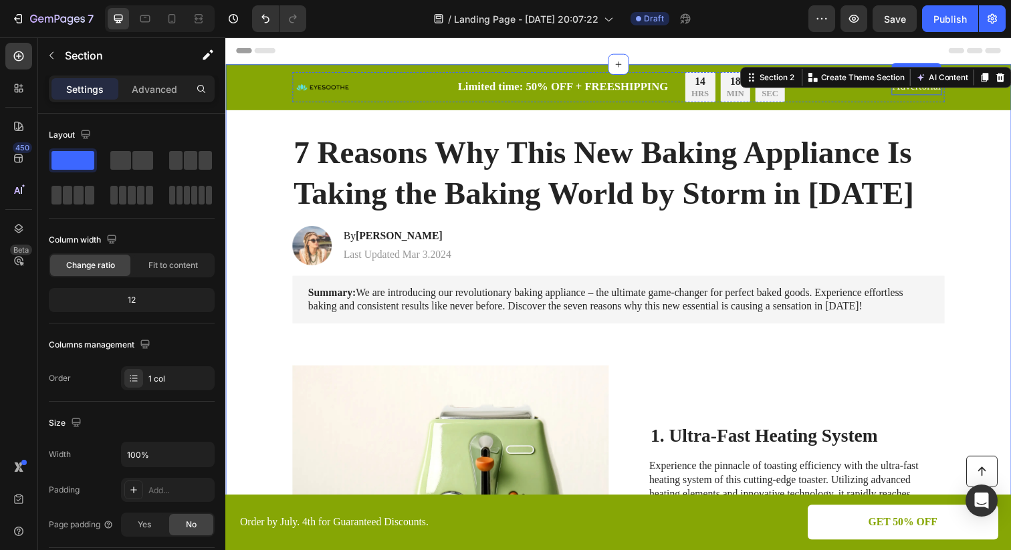
click at [936, 92] on p "Advertorial" at bounding box center [931, 88] width 49 height 14
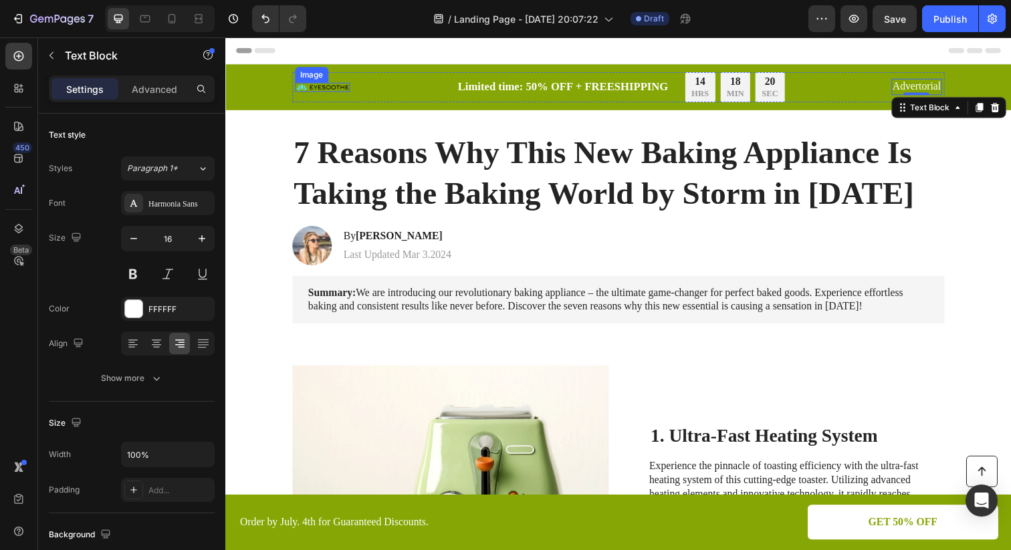
click at [326, 84] on img at bounding box center [324, 88] width 56 height 9
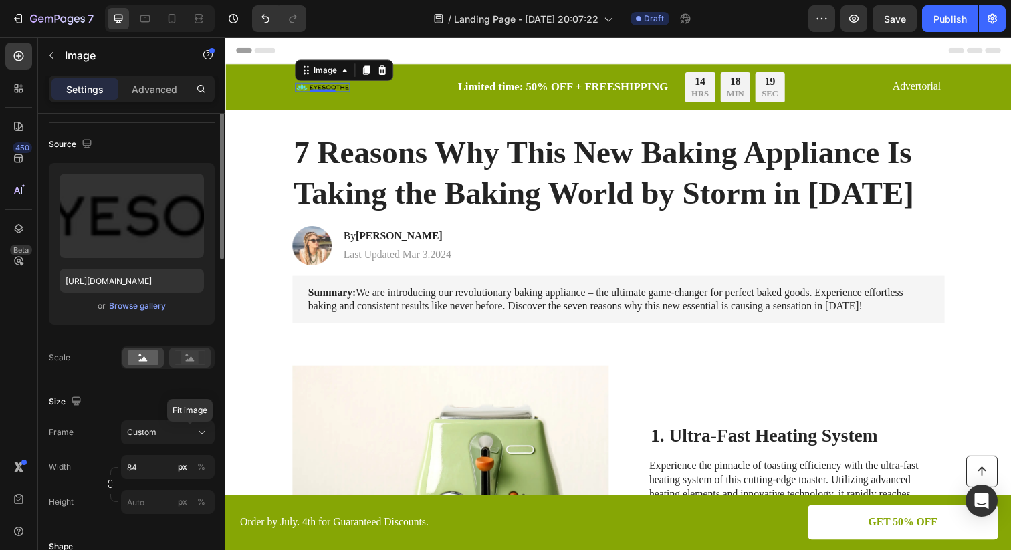
scroll to position [96, 0]
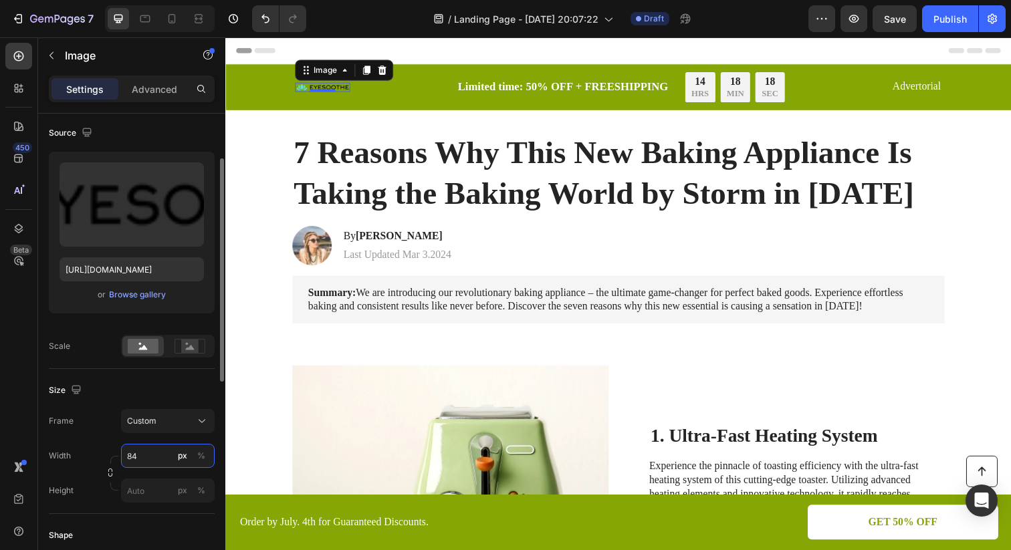
click at [138, 463] on input "84" at bounding box center [168, 456] width 94 height 24
type input "84"
click at [320, 87] on img at bounding box center [324, 88] width 57 height 9
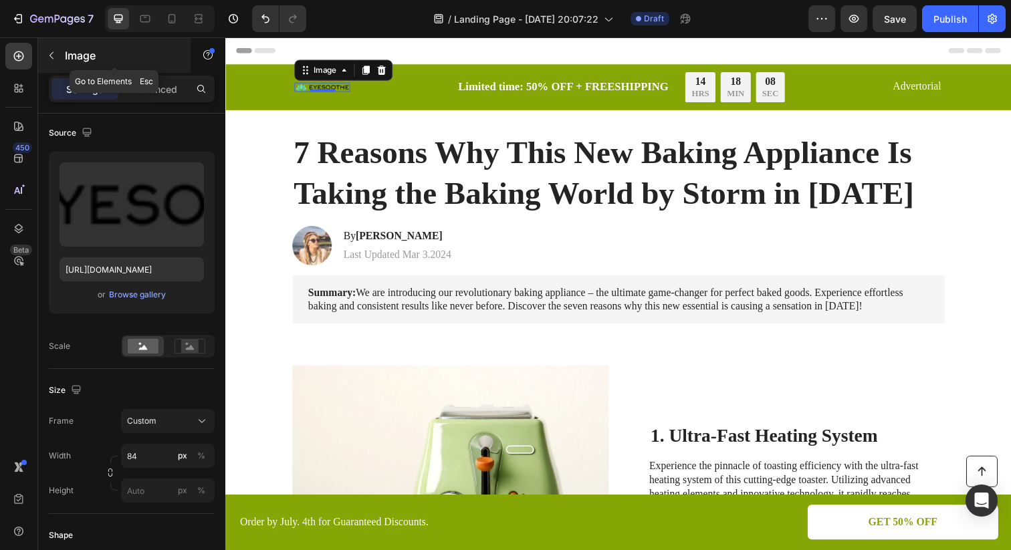
click at [62, 54] on button "button" at bounding box center [51, 55] width 21 height 21
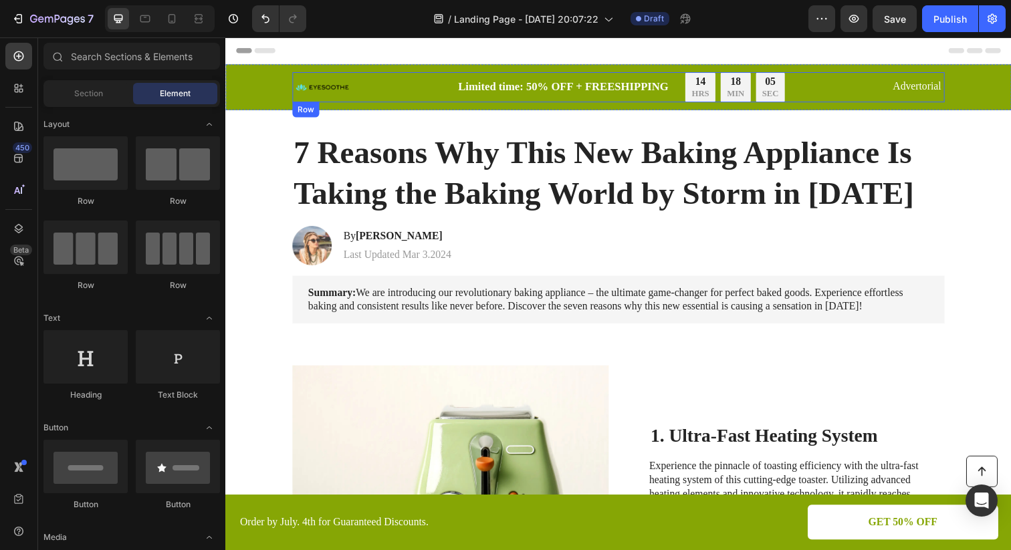
click at [312, 93] on div "Image" at bounding box center [324, 88] width 57 height 31
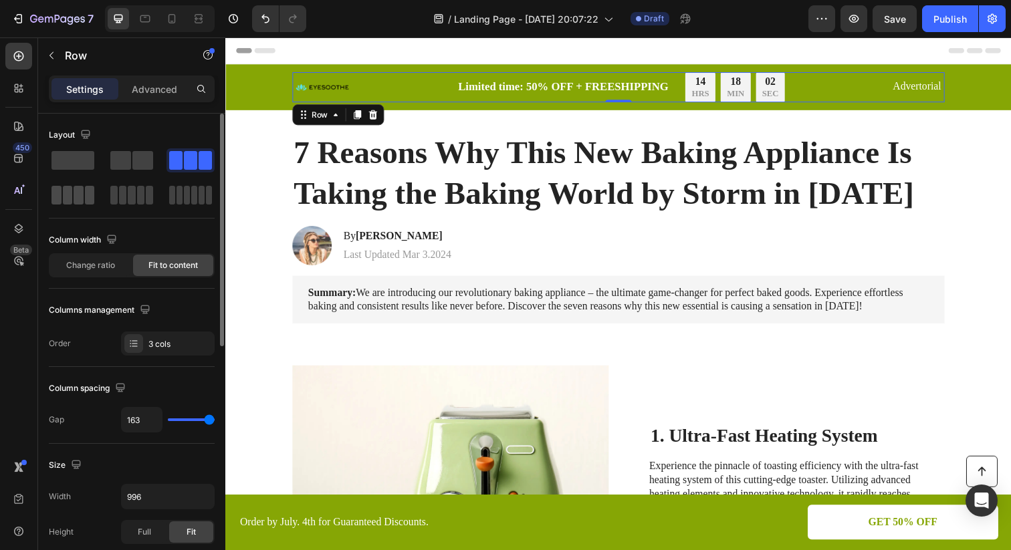
click at [85, 203] on span at bounding box center [90, 195] width 10 height 19
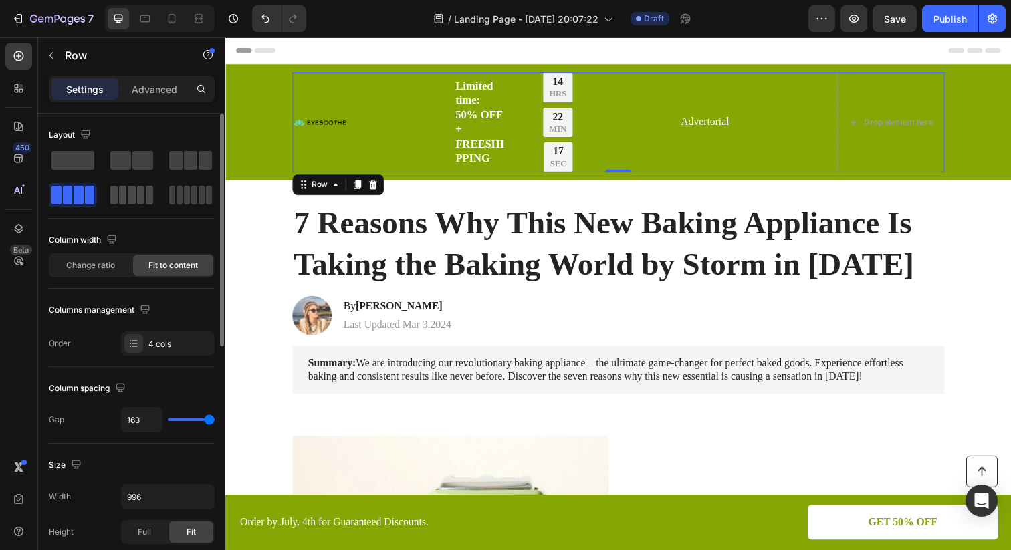
click at [143, 200] on span at bounding box center [140, 195] width 7 height 19
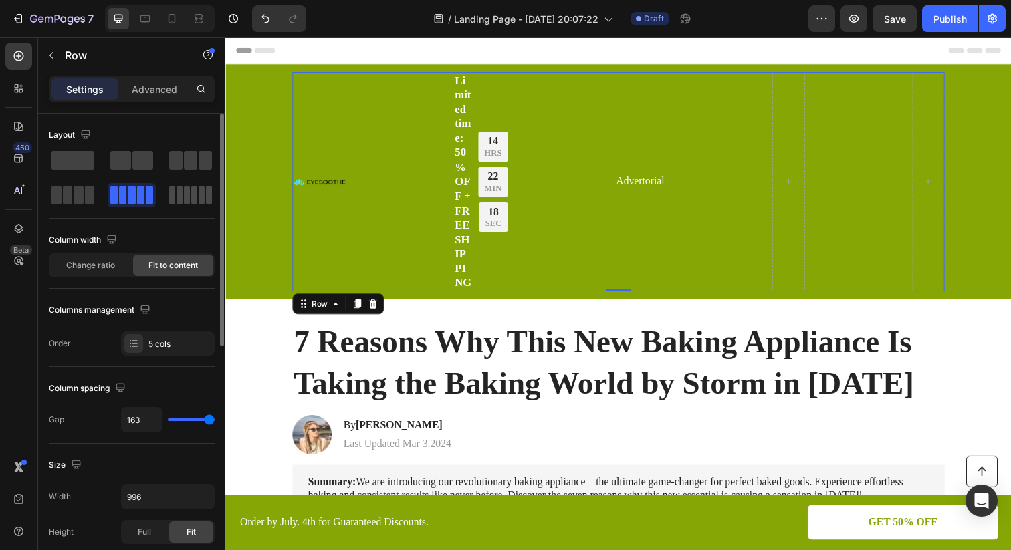
click at [206, 197] on span at bounding box center [209, 195] width 6 height 19
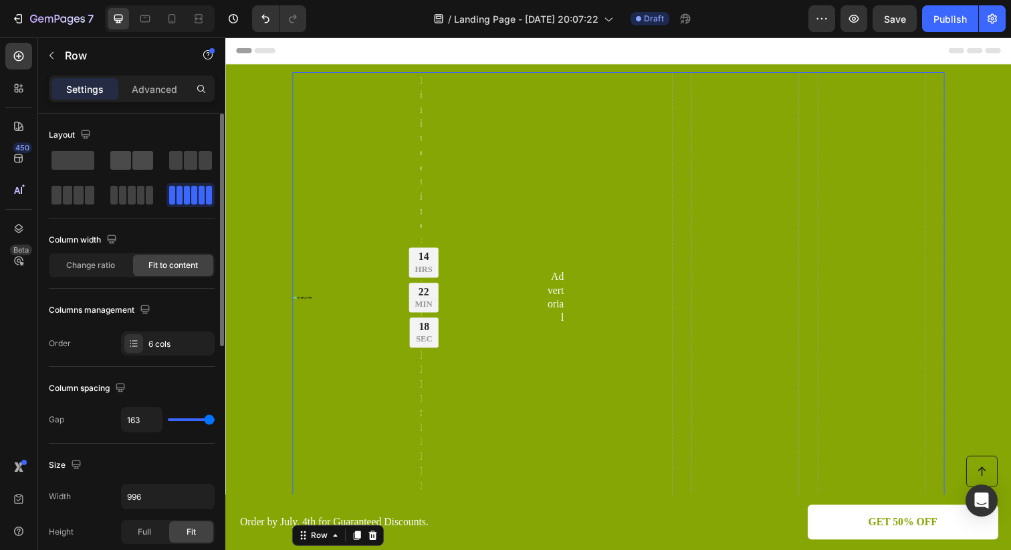
click at [167, 172] on div at bounding box center [191, 160] width 48 height 24
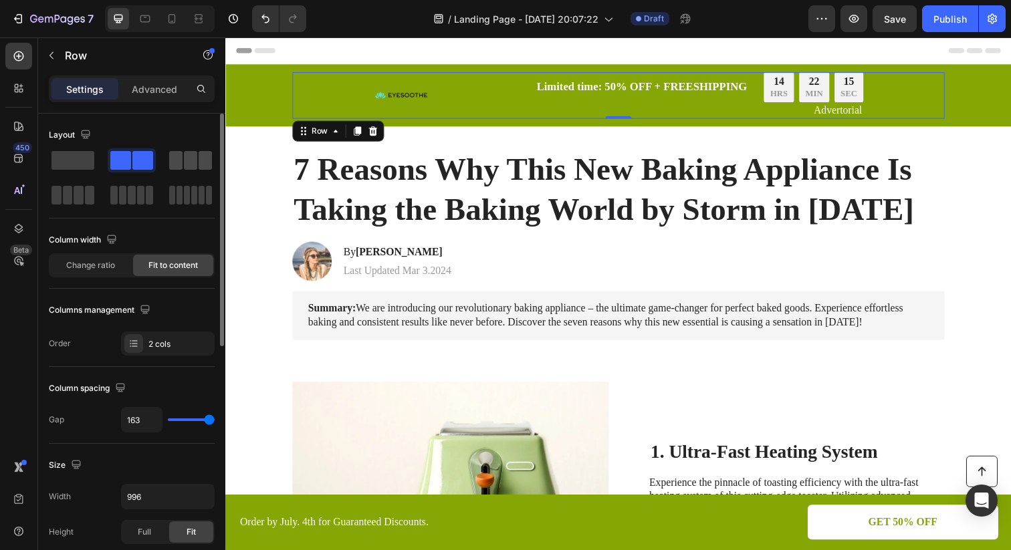
click at [190, 166] on span at bounding box center [190, 160] width 13 height 19
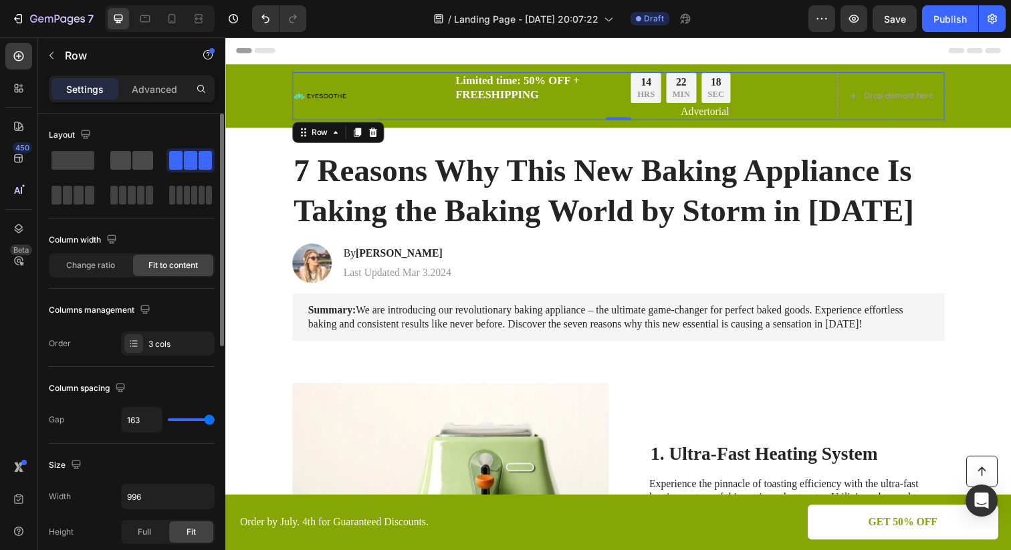
click at [167, 170] on div at bounding box center [191, 160] width 48 height 24
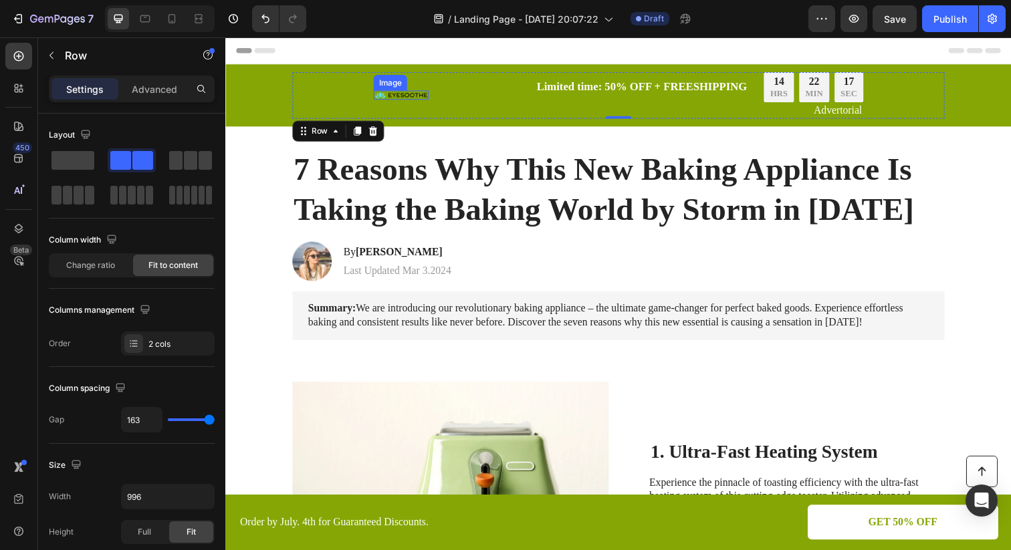
click at [406, 96] on img at bounding box center [405, 96] width 56 height 9
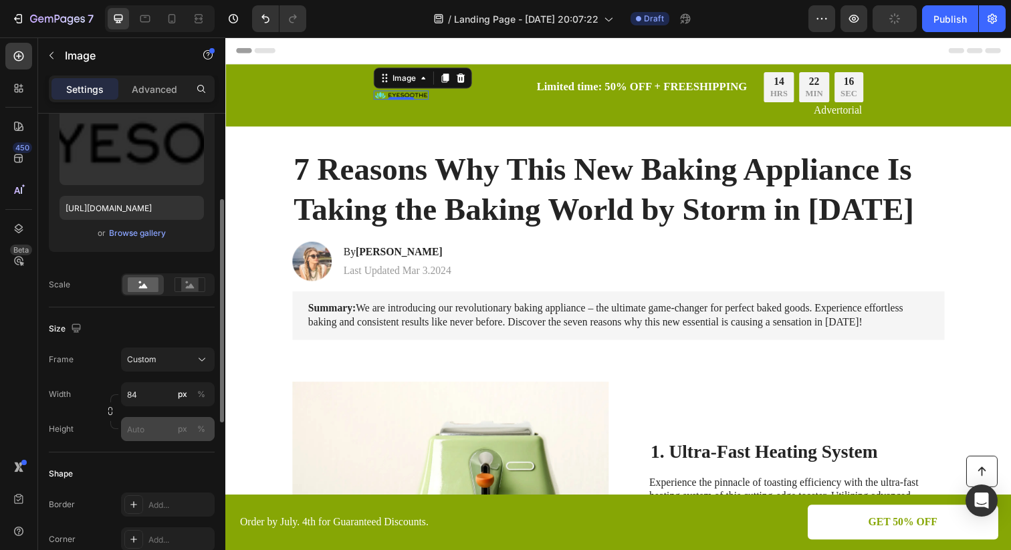
scroll to position [166, 0]
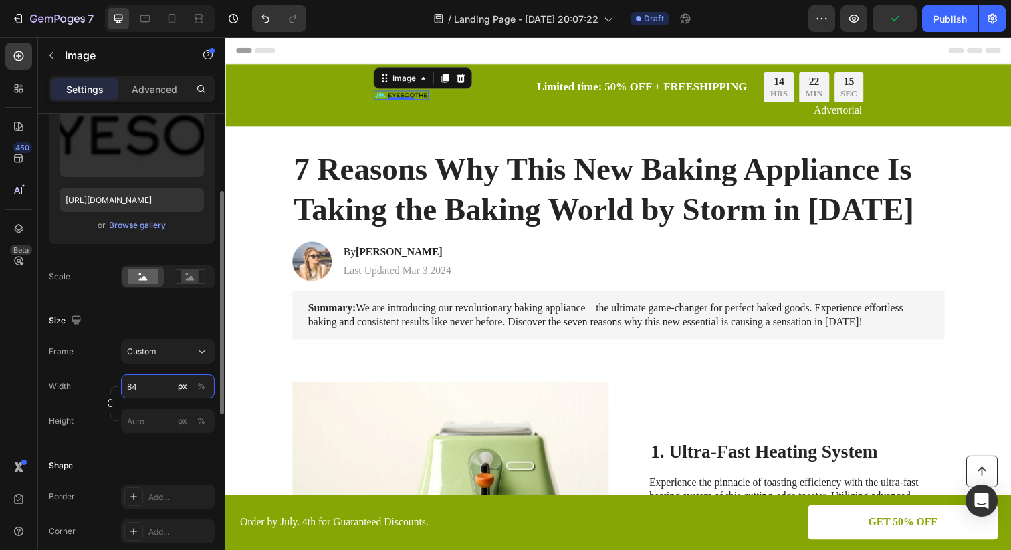
click at [161, 395] on input "84" at bounding box center [168, 387] width 94 height 24
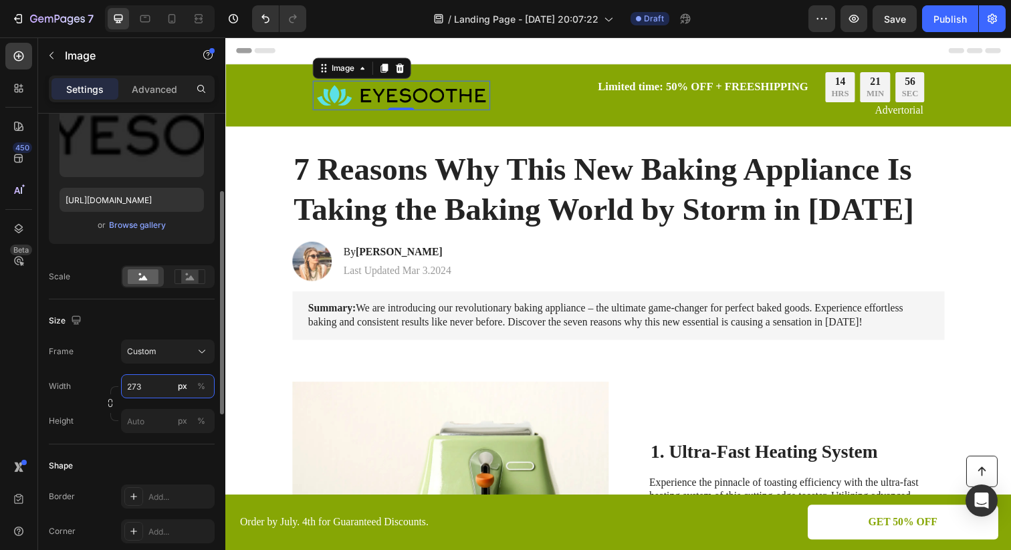
type input "274"
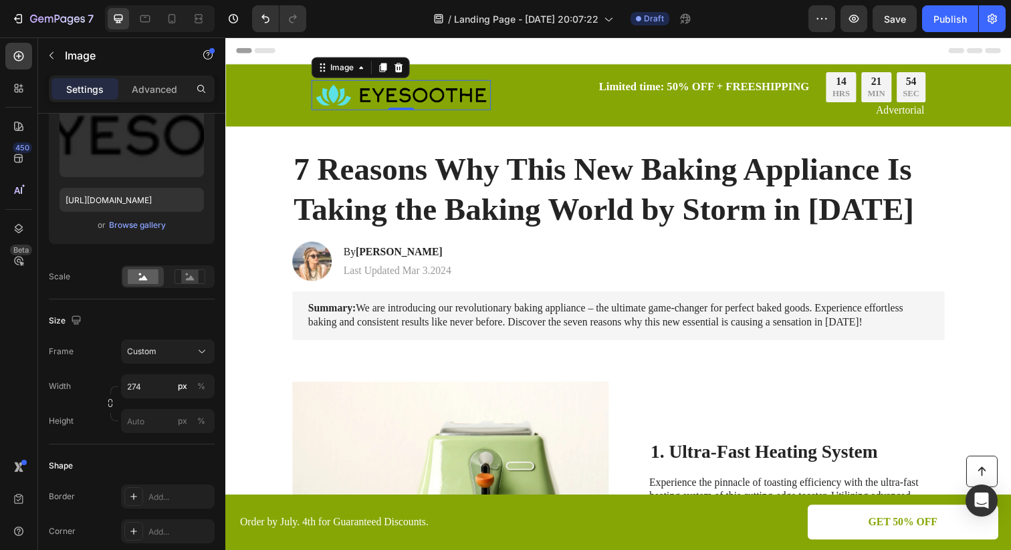
click at [449, 102] on img at bounding box center [404, 96] width 183 height 31
click at [400, 69] on icon at bounding box center [402, 68] width 9 height 9
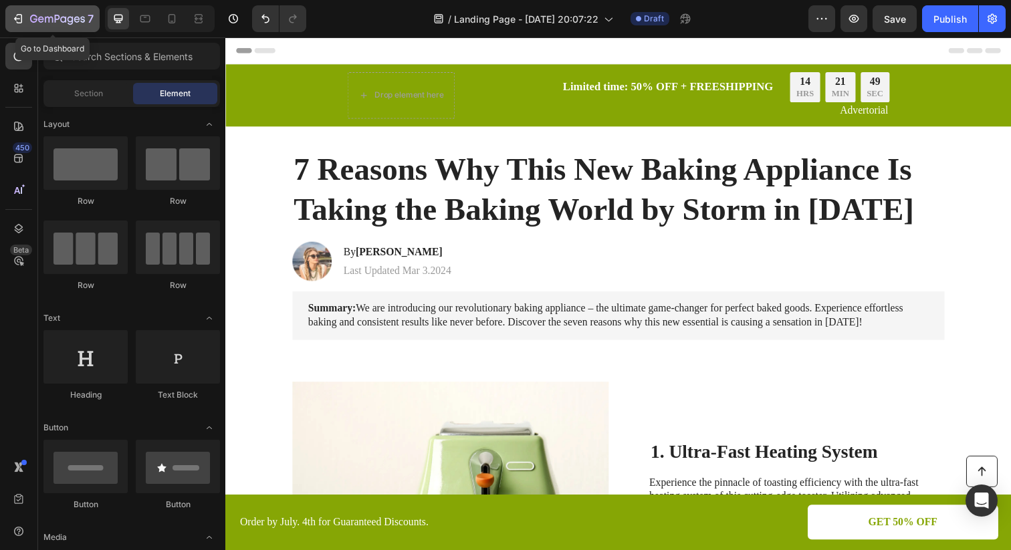
click at [15, 20] on icon "button" at bounding box center [17, 18] width 13 height 13
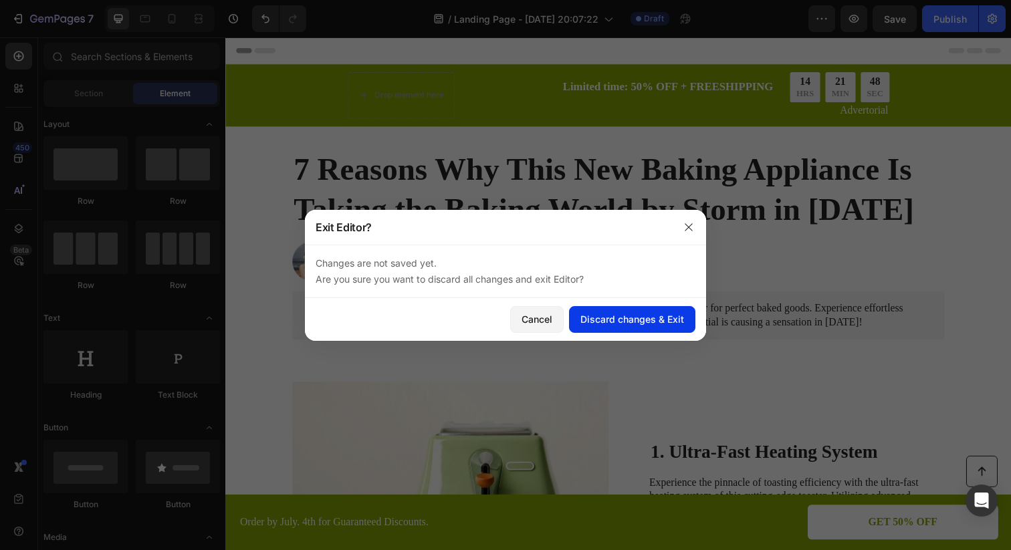
click at [669, 329] on button "Discard changes & Exit" at bounding box center [632, 319] width 126 height 27
